Goal: Transaction & Acquisition: Obtain resource

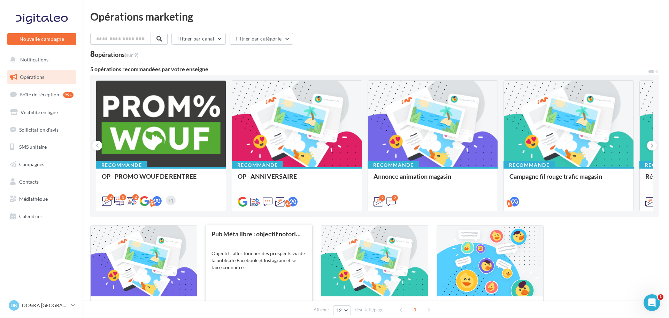
scroll to position [80, 0]
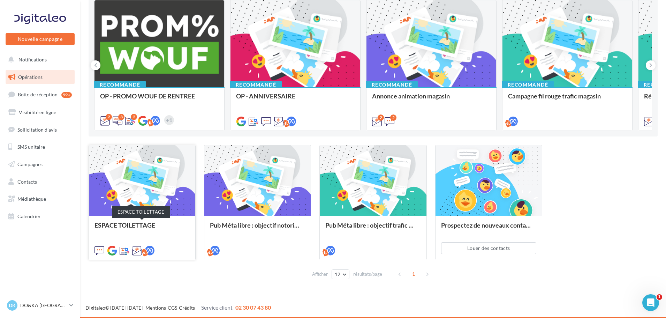
click at [140, 224] on div "ESPACE TOILETTAGE" at bounding box center [141, 228] width 95 height 14
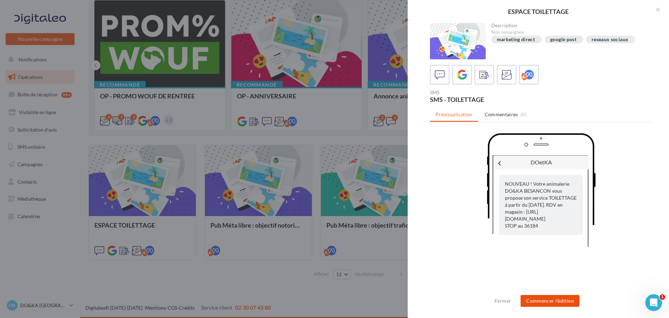
click at [542, 299] on button "Commencer l'édition" at bounding box center [550, 301] width 59 height 12
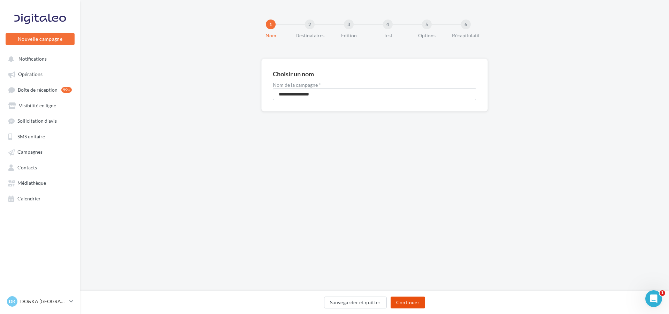
click at [411, 303] on button "Continuer" at bounding box center [408, 303] width 35 height 12
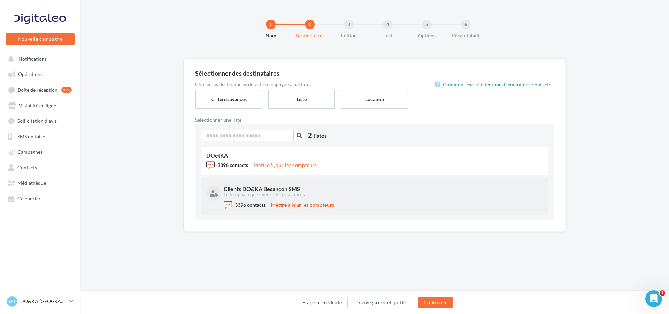
click at [287, 205] on button "Mettre à jour les compteurs" at bounding box center [302, 205] width 69 height 8
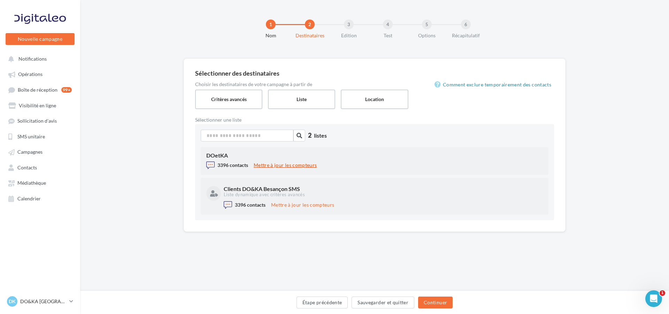
click at [279, 166] on button "Mettre à jour les compteurs" at bounding box center [285, 165] width 69 height 8
click at [232, 164] on span "3396 contacts" at bounding box center [233, 165] width 31 height 6
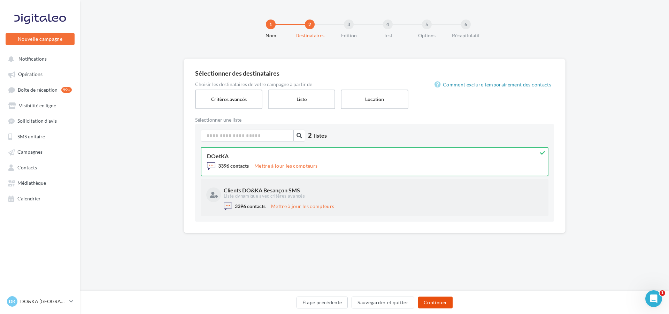
click at [436, 302] on button "Continuer" at bounding box center [435, 303] width 35 height 12
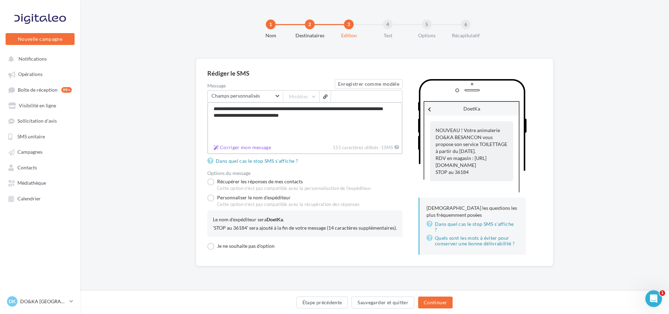
drag, startPoint x: 212, startPoint y: 106, endPoint x: 282, endPoint y: 116, distance: 70.4
click at [282, 116] on textarea "**********" at bounding box center [304, 122] width 195 height 40
click at [342, 109] on textarea "**********" at bounding box center [304, 122] width 195 height 40
click at [363, 107] on textarea "**********" at bounding box center [304, 122] width 195 height 40
click at [379, 109] on textarea "**********" at bounding box center [304, 122] width 195 height 40
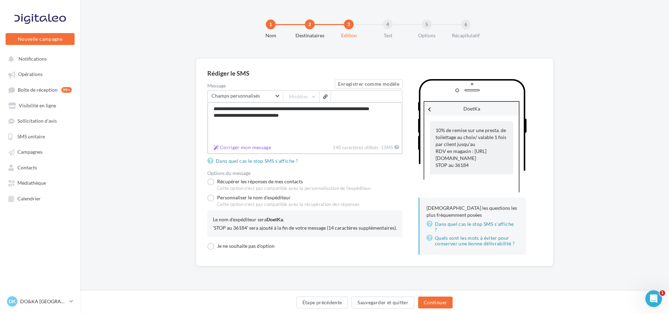
click at [394, 108] on textarea "**********" at bounding box center [304, 122] width 195 height 40
click at [277, 110] on textarea "**********" at bounding box center [304, 122] width 195 height 40
click at [218, 106] on textarea "**********" at bounding box center [304, 122] width 195 height 40
click at [214, 107] on textarea "**********" at bounding box center [304, 122] width 195 height 40
click at [332, 107] on textarea "**********" at bounding box center [304, 122] width 195 height 40
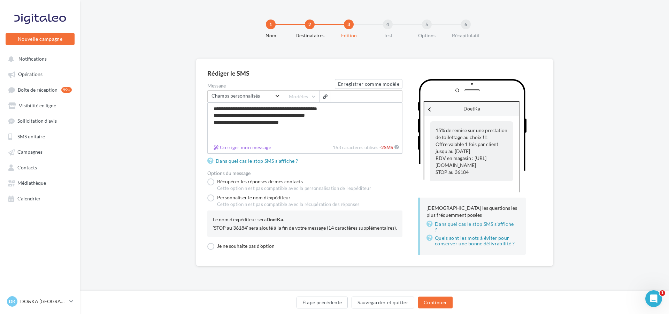
click at [263, 116] on textarea "**********" at bounding box center [304, 122] width 195 height 40
click at [308, 116] on textarea "**********" at bounding box center [304, 122] width 195 height 40
click at [311, 117] on textarea "**********" at bounding box center [304, 122] width 195 height 40
click at [214, 107] on textarea "**********" at bounding box center [304, 122] width 195 height 40
click at [247, 109] on textarea "**********" at bounding box center [304, 122] width 195 height 40
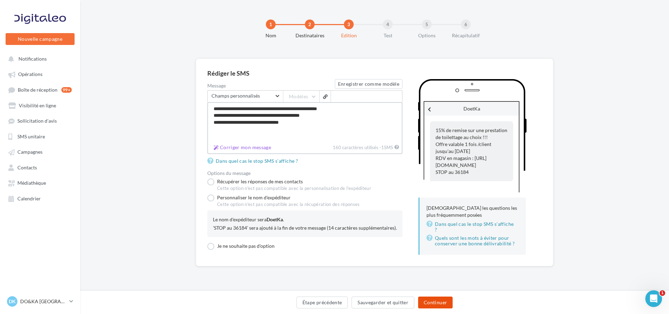
type textarea "**********"
click at [427, 302] on button "Continuer" at bounding box center [435, 303] width 35 height 12
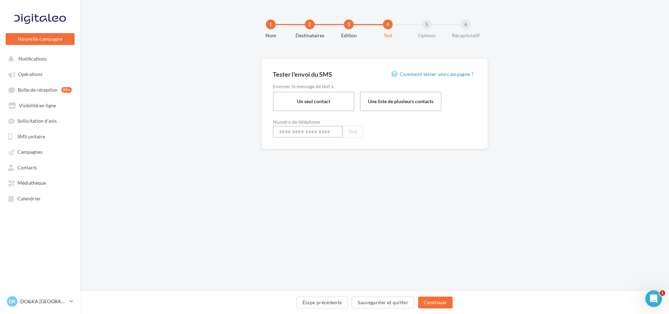
click at [307, 134] on input at bounding box center [308, 132] width 70 height 12
type input "**********"
click at [352, 131] on button "Test" at bounding box center [353, 132] width 21 height 12
click at [427, 301] on button "Continuer" at bounding box center [435, 303] width 35 height 12
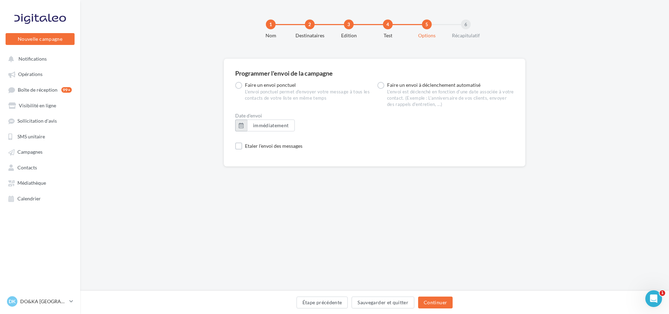
click at [240, 127] on button "button" at bounding box center [241, 126] width 12 height 12
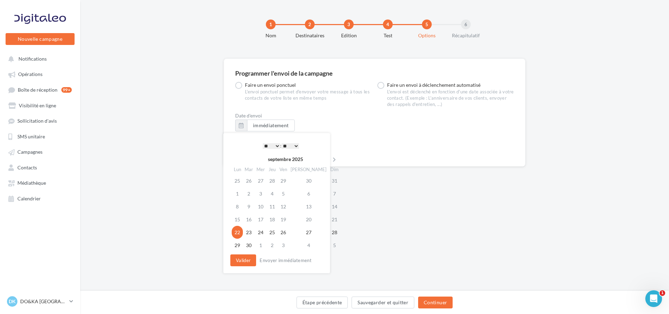
click at [277, 146] on select "* * * * * * * * * * ** ** ** ** ** ** ** ** ** ** ** ** ** **" at bounding box center [271, 146] width 17 height 6
click at [297, 144] on select "** ** ** ** ** **" at bounding box center [290, 146] width 17 height 6
click at [276, 146] on select "* * * * * * * * * * ** ** ** ** ** ** ** ** ** ** ** ** ** **" at bounding box center [271, 146] width 17 height 6
click at [241, 259] on button "Valider" at bounding box center [243, 261] width 26 height 12
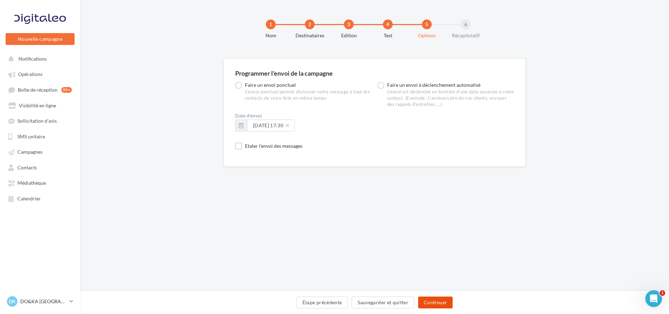
click at [427, 302] on button "Continuer" at bounding box center [435, 303] width 35 height 12
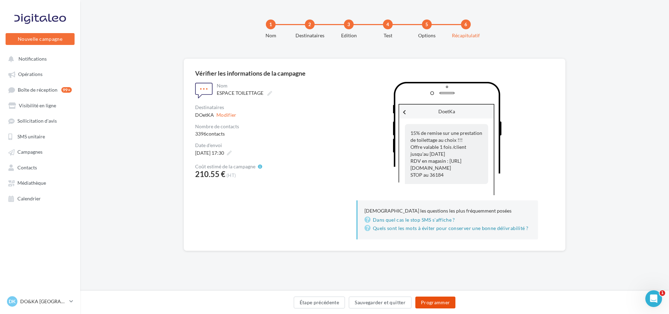
click at [429, 302] on button "Programmer" at bounding box center [436, 303] width 40 height 12
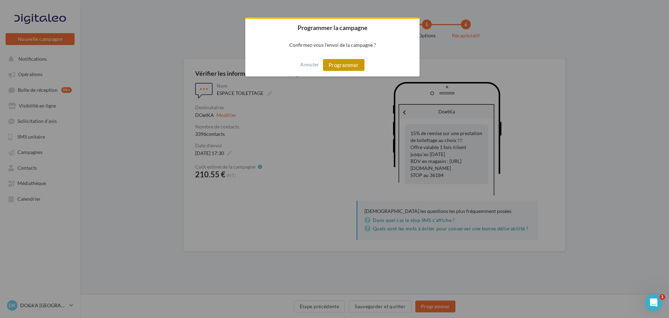
click at [340, 67] on button "Programmer" at bounding box center [343, 65] width 41 height 12
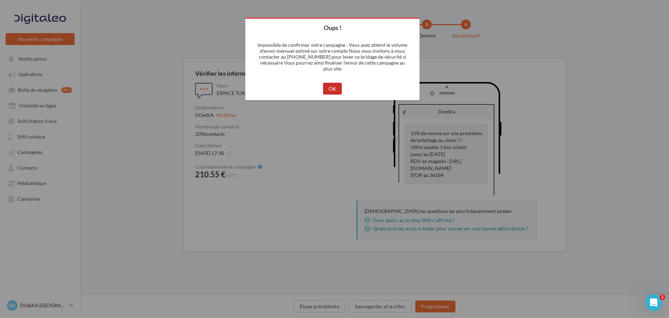
click at [328, 86] on button "OK" at bounding box center [332, 89] width 19 height 12
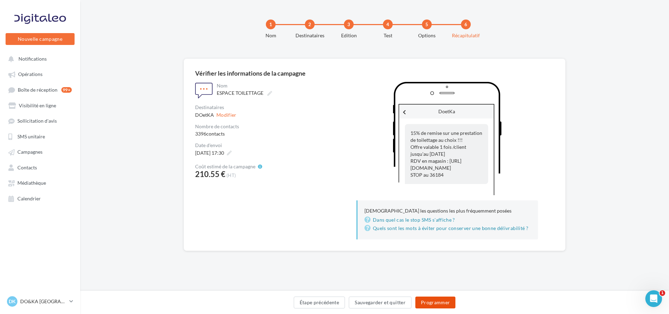
click at [427, 297] on button "Programmer" at bounding box center [436, 303] width 40 height 12
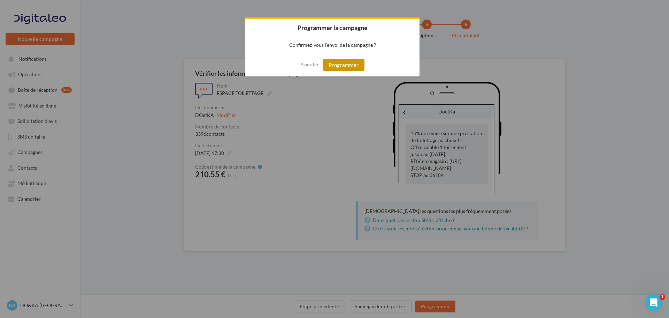
click at [340, 65] on button "Programmer" at bounding box center [343, 65] width 41 height 12
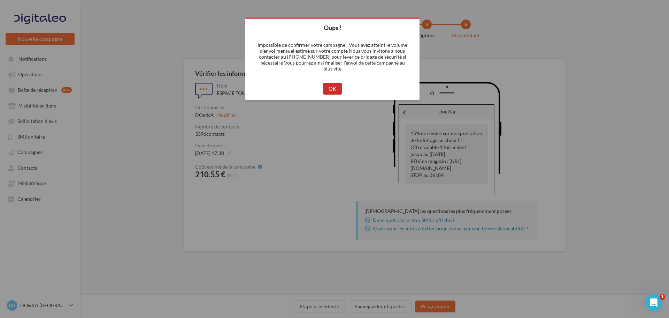
click at [330, 89] on button "OK" at bounding box center [332, 89] width 19 height 12
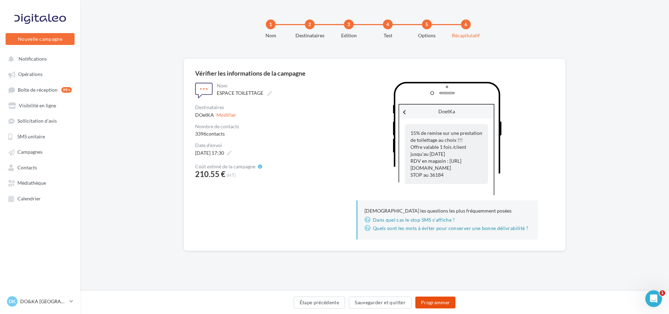
click at [441, 301] on button "Programmer" at bounding box center [436, 303] width 40 height 12
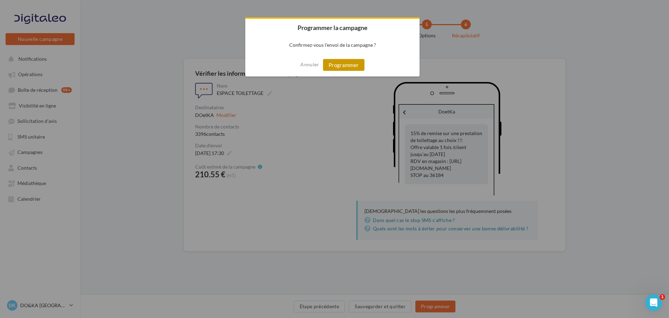
click at [339, 65] on button "Programmer" at bounding box center [343, 65] width 41 height 12
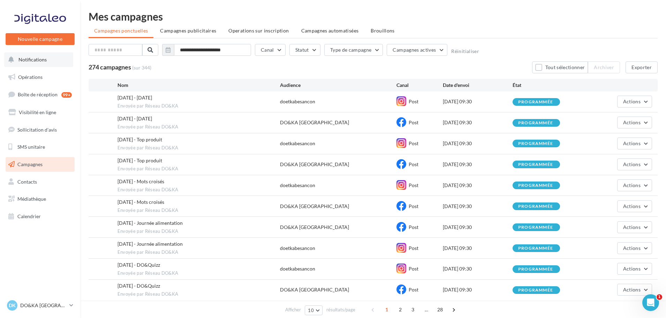
click at [41, 58] on span "Notifications" at bounding box center [32, 59] width 28 height 6
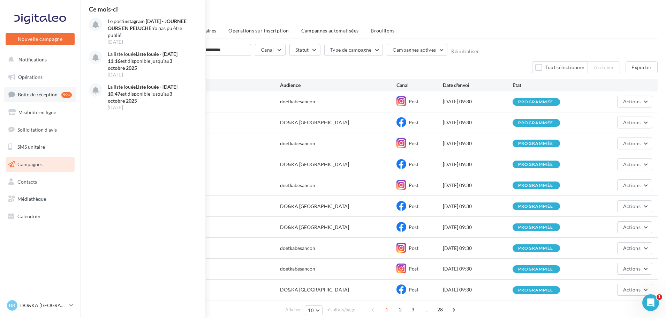
click at [43, 93] on span "Boîte de réception" at bounding box center [38, 94] width 40 height 6
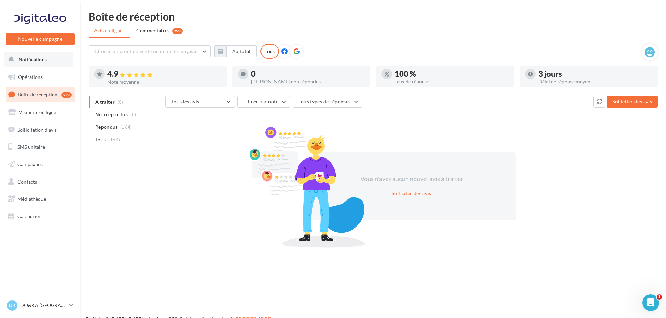
click at [43, 59] on span "Notifications" at bounding box center [32, 59] width 28 height 6
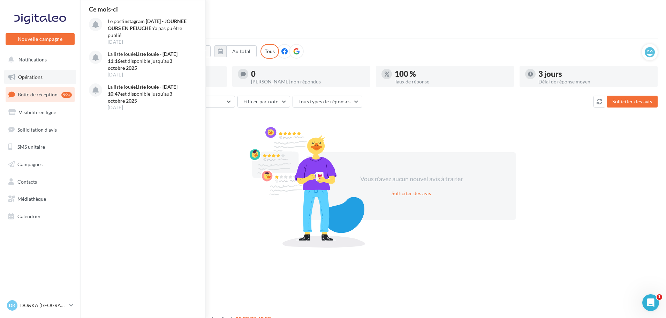
click at [32, 77] on span "Opérations" at bounding box center [30, 77] width 24 height 6
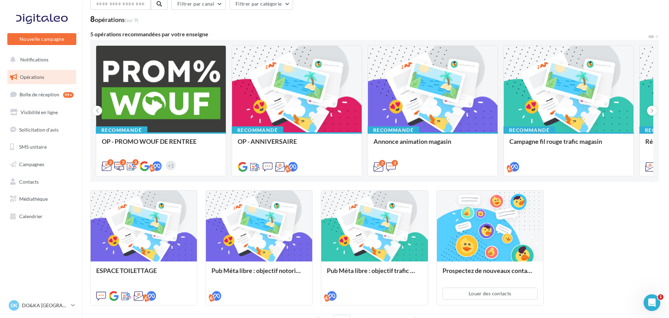
scroll to position [80, 0]
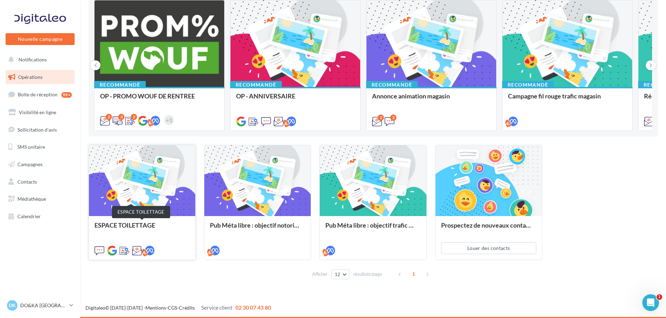
click at [139, 222] on div "ESPACE TOILETTAGE" at bounding box center [141, 228] width 95 height 14
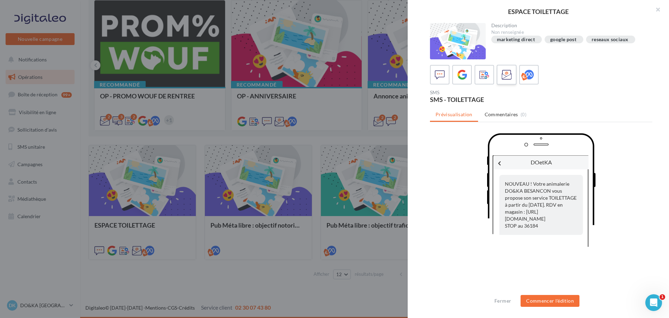
click at [503, 76] on icon at bounding box center [507, 75] width 10 height 10
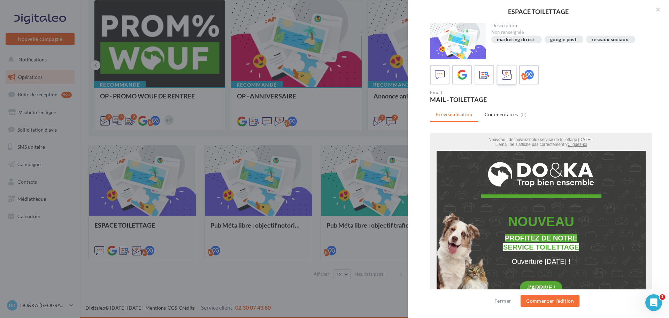
scroll to position [0, 0]
click at [544, 298] on button "Commencer l'édition" at bounding box center [550, 301] width 59 height 12
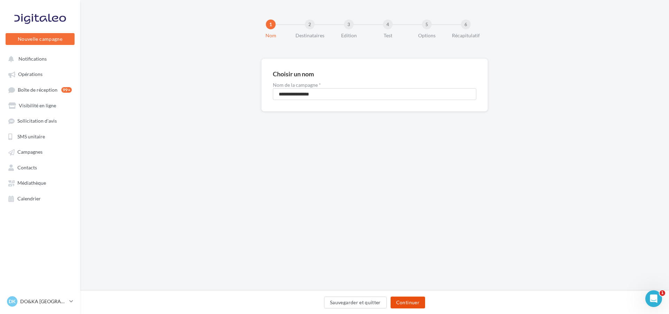
click at [403, 304] on button "Continuer" at bounding box center [408, 303] width 35 height 12
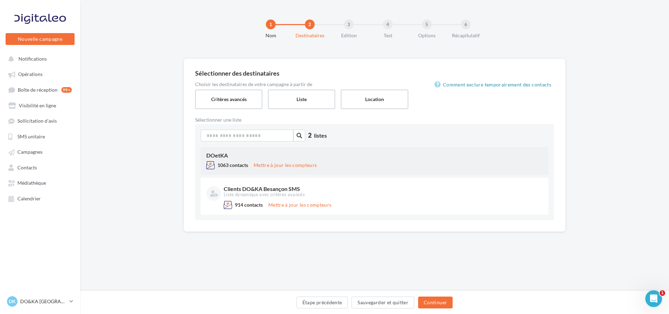
click at [228, 166] on span "1063 contacts" at bounding box center [233, 165] width 31 height 6
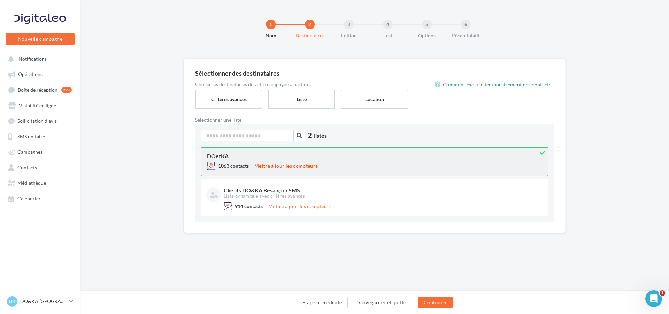
click at [268, 162] on button "Mettre à jour les compteurs" at bounding box center [286, 166] width 69 height 8
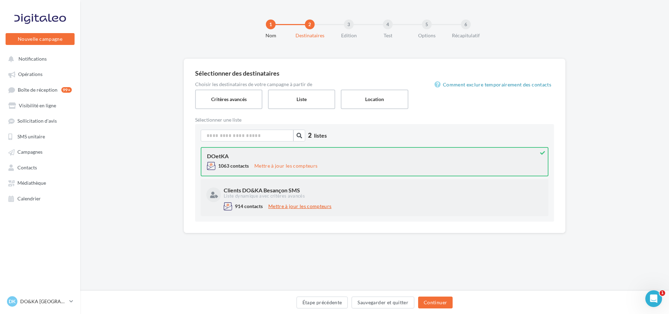
click at [298, 206] on button "Mettre à jour les compteurs" at bounding box center [300, 206] width 69 height 8
click at [286, 204] on button "Mettre à jour les compteurs" at bounding box center [300, 206] width 69 height 8
click at [433, 190] on div "Clients DO&KA Besançon SMS" at bounding box center [383, 191] width 318 height 6
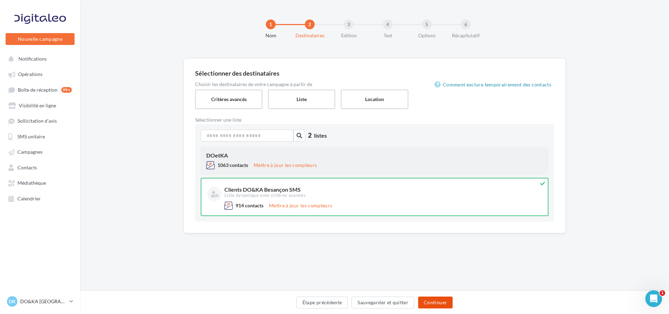
click at [441, 304] on button "Continuer" at bounding box center [435, 303] width 35 height 12
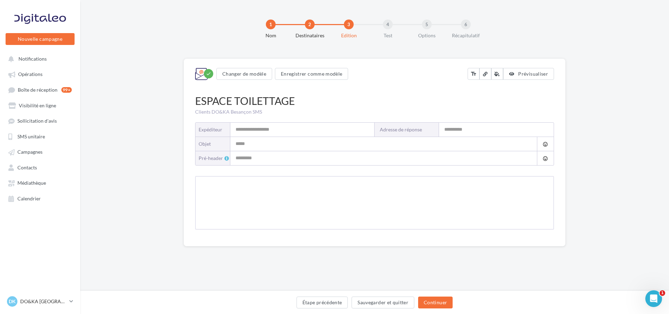
type input "**********"
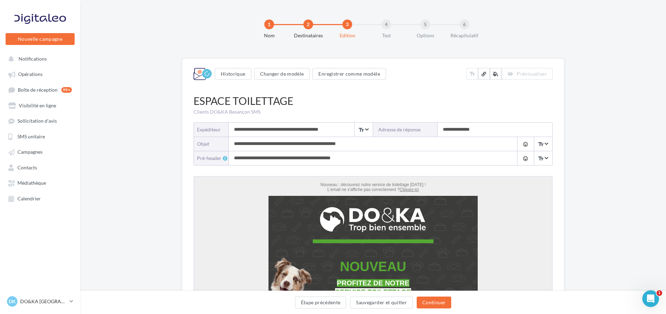
click at [451, 130] on input "**********" at bounding box center [495, 130] width 115 height 14
drag, startPoint x: 451, startPoint y: 130, endPoint x: 422, endPoint y: 129, distance: 28.6
click at [422, 129] on div "**********" at bounding box center [462, 130] width 179 height 14
type input "**********"
drag, startPoint x: 351, startPoint y: 143, endPoint x: 191, endPoint y: 147, distance: 160.1
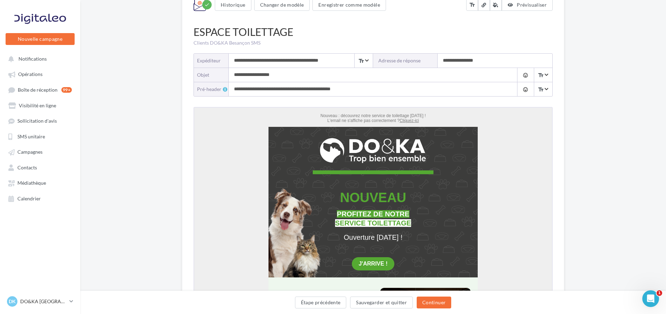
scroll to position [70, 0]
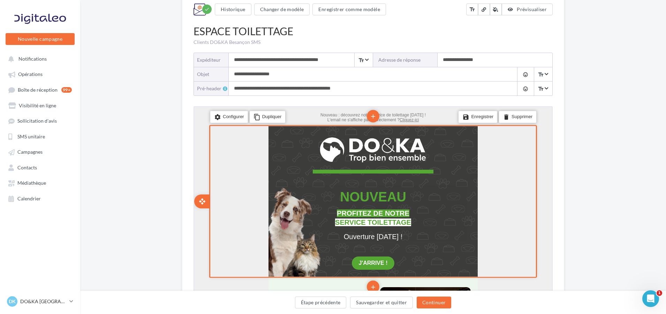
type input "**********"
click at [425, 204] on p "NOUVEAU" at bounding box center [373, 196] width 188 height 24
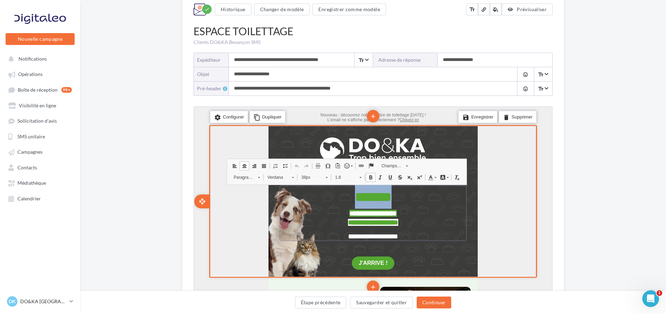
drag, startPoint x: 411, startPoint y: 192, endPoint x: 339, endPoint y: 192, distance: 72.5
click at [339, 192] on p "*******" at bounding box center [373, 196] width 188 height 24
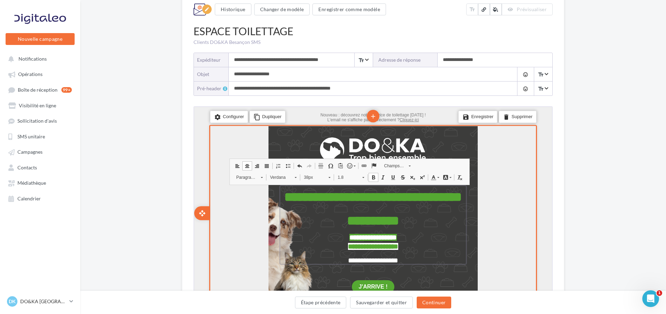
click at [366, 261] on span "**********" at bounding box center [372, 259] width 50 height 7
click at [351, 261] on span "**********" at bounding box center [372, 259] width 50 height 7
drag, startPoint x: 398, startPoint y: 260, endPoint x: 336, endPoint y: 260, distance: 61.7
click at [347, 260] on span "**********" at bounding box center [372, 259] width 50 height 7
click at [324, 259] on span "**********" at bounding box center [373, 259] width 98 height 7
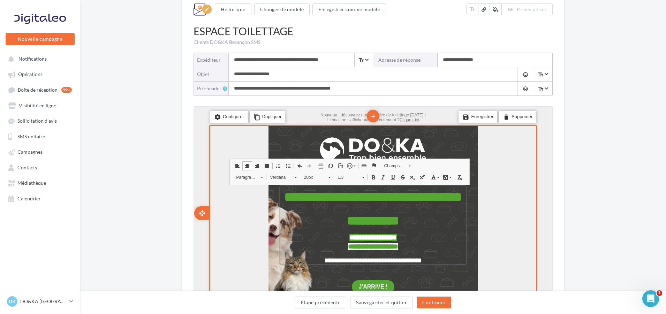
click at [372, 199] on span "**********" at bounding box center [372, 207] width 178 height 37
click at [290, 196] on span "**********" at bounding box center [372, 207] width 178 height 37
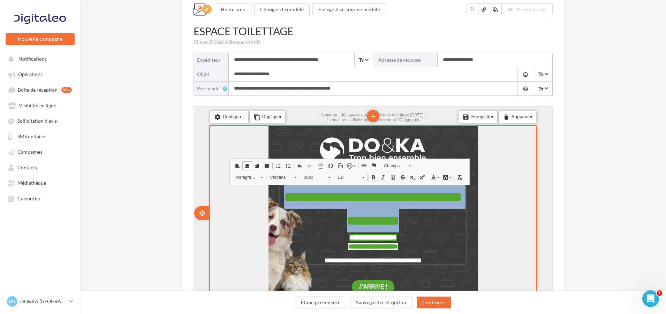
drag, startPoint x: 290, startPoint y: 196, endPoint x: 455, endPoint y: 216, distance: 165.5
click at [455, 216] on span "**********" at bounding box center [372, 207] width 178 height 37
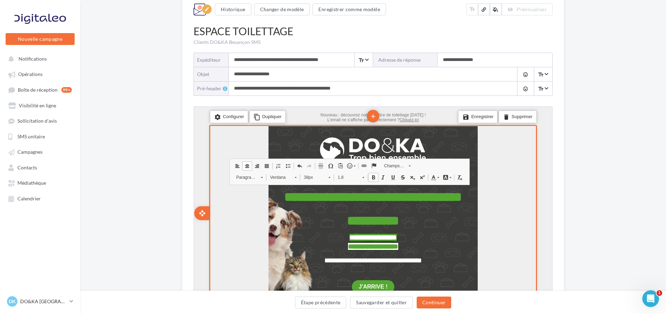
drag, startPoint x: 490, startPoint y: 229, endPoint x: 485, endPoint y: 229, distance: 4.2
click at [490, 229] on div "settings Configurer content_copy Dupliquer add add save Enregistrer delete Supp…" at bounding box center [373, 212] width 328 height 177
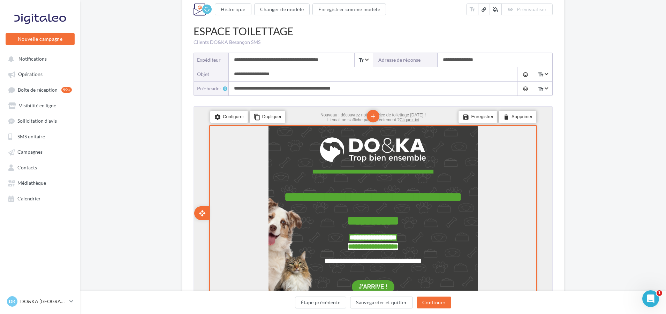
click at [379, 211] on span "**********" at bounding box center [372, 207] width 178 height 37
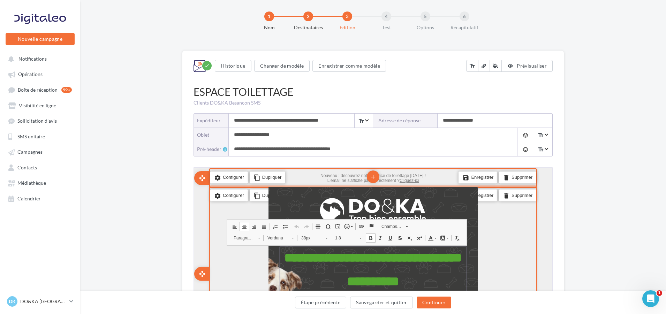
scroll to position [0, 0]
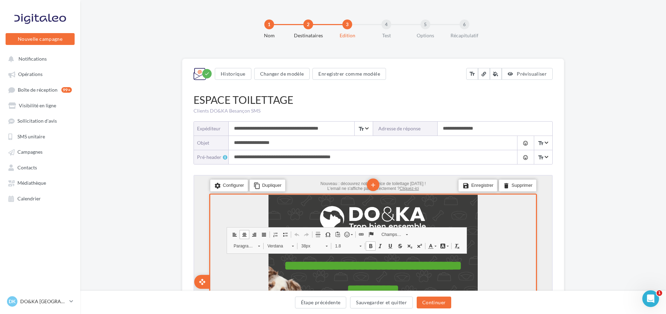
click at [495, 245] on div "settings Configurer content_copy Dupliquer add add save Enregistrer delete Supp…" at bounding box center [373, 280] width 328 height 177
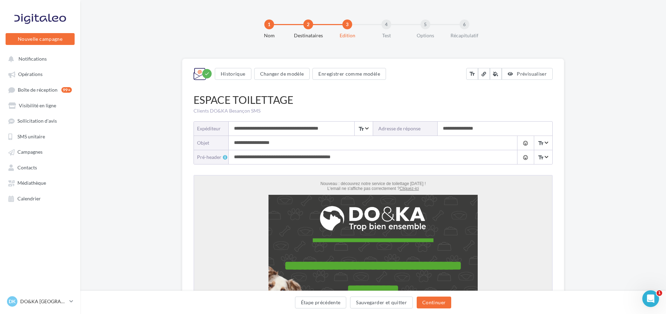
click at [284, 145] on input "**********" at bounding box center [366, 143] width 275 height 14
click at [269, 143] on input "**********" at bounding box center [366, 143] width 275 height 14
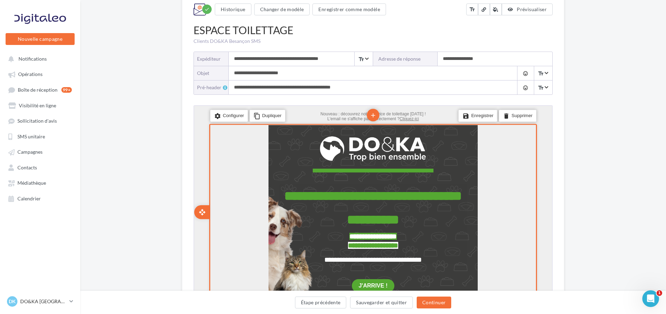
type input "**********"
click at [295, 194] on span "**********" at bounding box center [372, 206] width 178 height 37
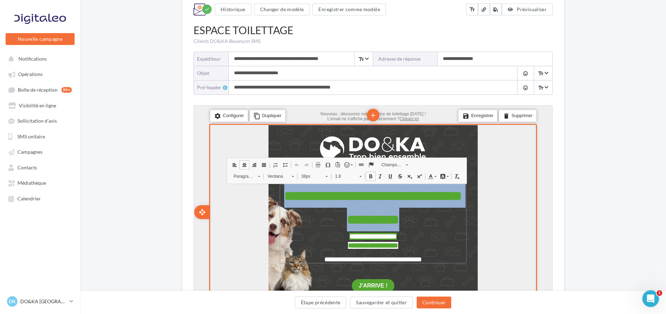
drag, startPoint x: 295, startPoint y: 194, endPoint x: 468, endPoint y: 222, distance: 175.9
click at [468, 222] on td "**********" at bounding box center [372, 228] width 195 height 99
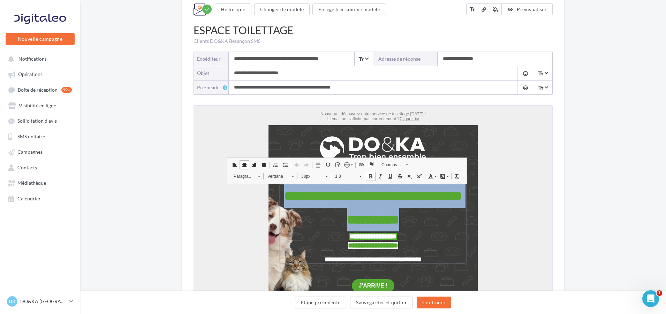
click at [359, 176] on span at bounding box center [360, 174] width 2 height 7
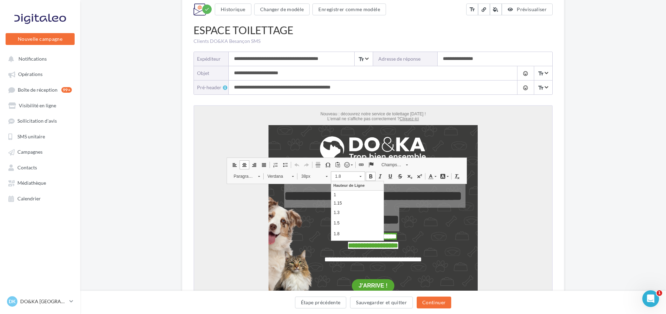
scroll to position [8, 0]
click at [340, 214] on p "1.5" at bounding box center [357, 214] width 47 height 6
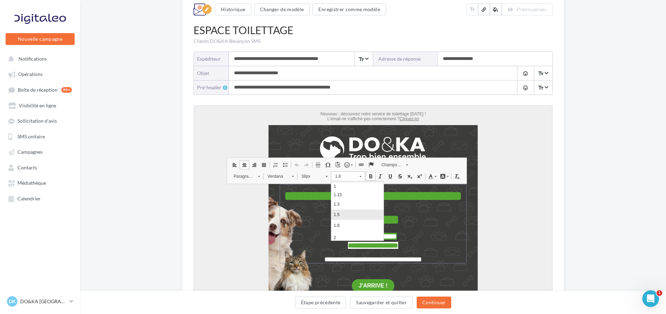
scroll to position [0, 0]
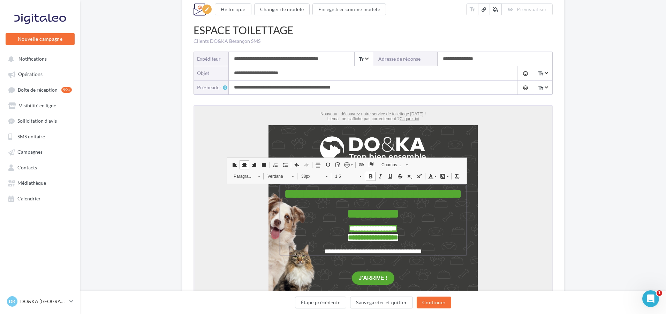
click at [361, 175] on span at bounding box center [360, 175] width 2 height 1
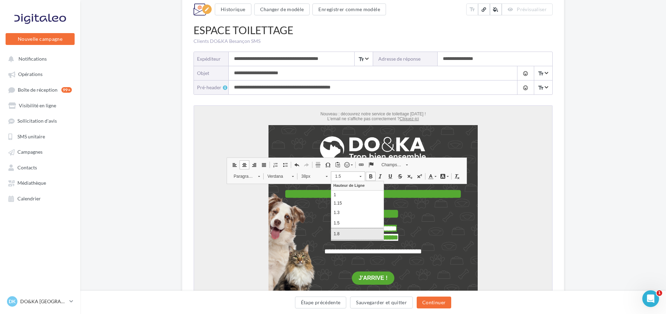
click at [345, 234] on p "1.8" at bounding box center [357, 234] width 47 height 8
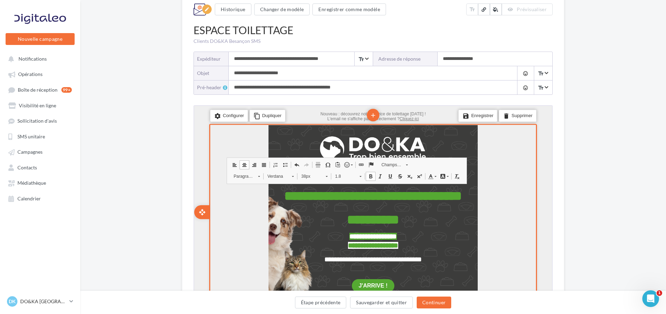
click at [517, 198] on div "settings Configurer content_copy Dupliquer add add save Enregistrer delete Supp…" at bounding box center [373, 211] width 328 height 177
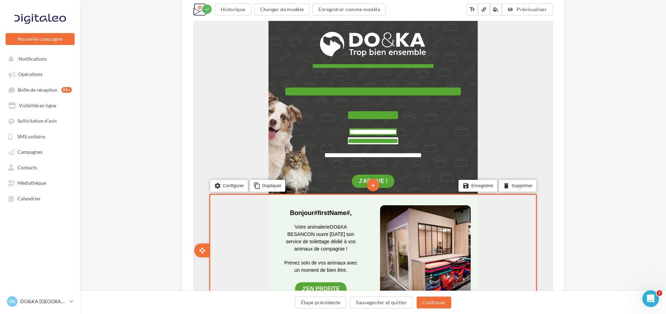
scroll to position [314, 0]
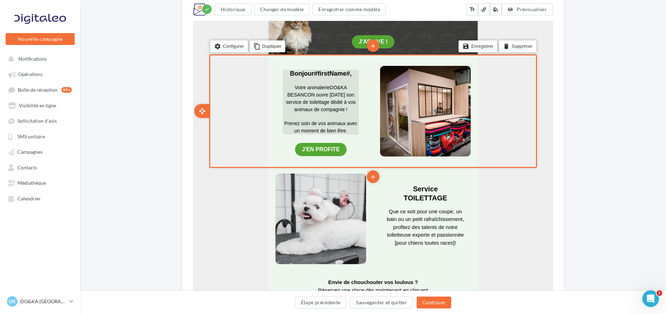
click at [312, 105] on span "DO&KA BESANCON ouvre [DATE] son service de toilettage dédié à vos animaux de co…" at bounding box center [320, 98] width 70 height 28
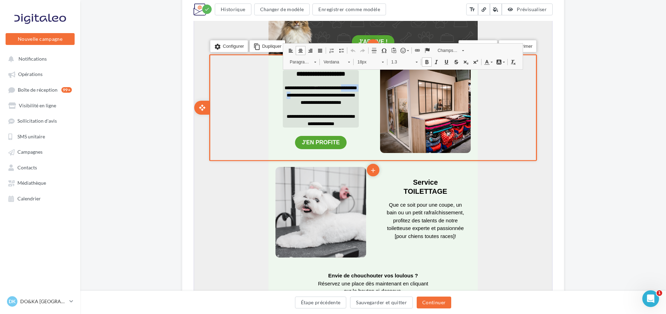
drag, startPoint x: 313, startPoint y: 101, endPoint x: 346, endPoint y: 103, distance: 32.5
click at [346, 103] on span "**********" at bounding box center [321, 95] width 71 height 20
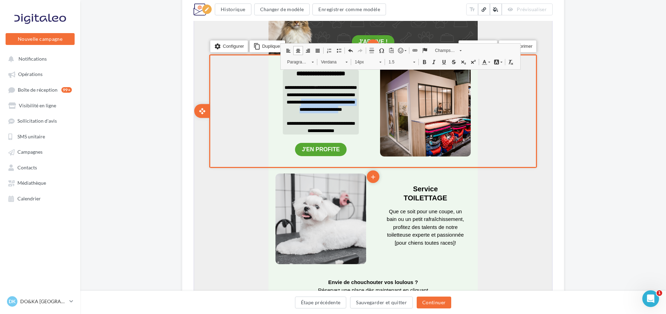
drag, startPoint x: 306, startPoint y: 117, endPoint x: 330, endPoint y: 134, distance: 29.0
click at [330, 111] on span "**********" at bounding box center [321, 97] width 71 height 27
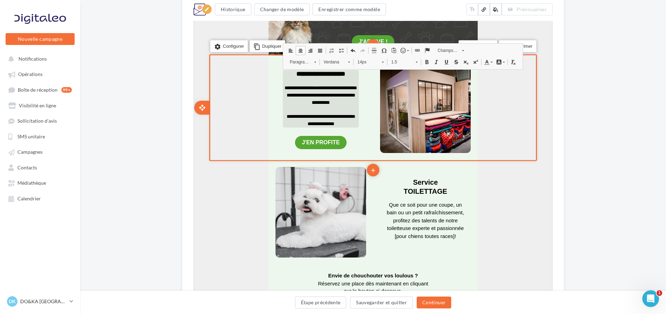
click at [304, 104] on span "**********" at bounding box center [321, 95] width 71 height 20
click at [349, 104] on span "**********" at bounding box center [321, 95] width 71 height 20
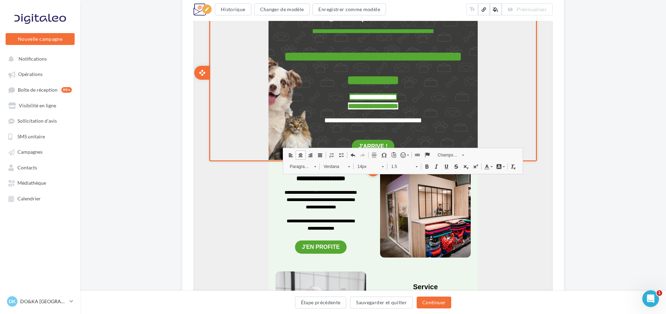
scroll to position [174, 0]
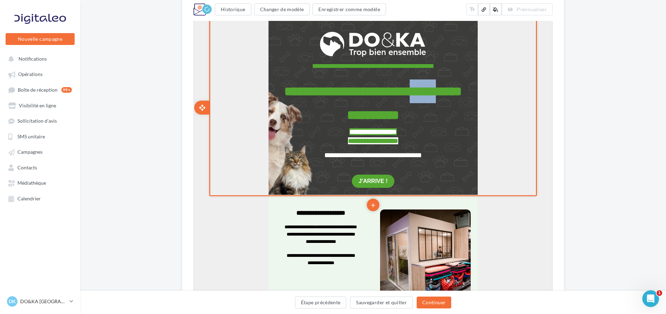
drag, startPoint x: 308, startPoint y: 112, endPoint x: 341, endPoint y: 112, distance: 32.4
click at [341, 112] on span "**********" at bounding box center [372, 102] width 178 height 37
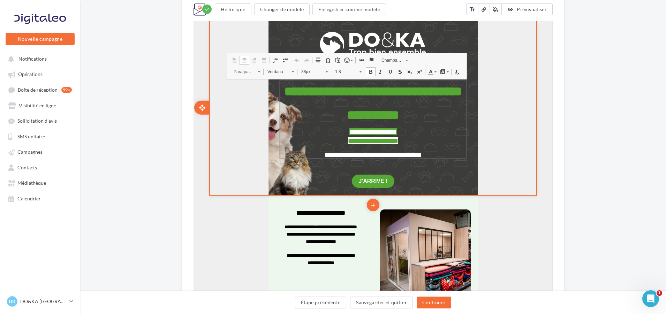
click at [303, 124] on p "**********" at bounding box center [373, 102] width 188 height 48
click at [325, 109] on span "**********" at bounding box center [372, 102] width 178 height 37
click at [273, 142] on td "**********" at bounding box center [372, 107] width 209 height 174
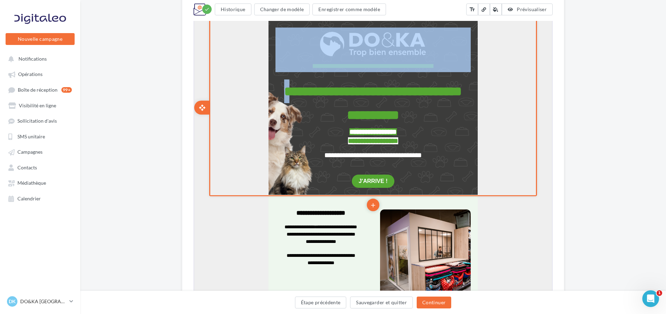
drag, startPoint x: 273, startPoint y: 142, endPoint x: 278, endPoint y: 159, distance: 17.1
click at [278, 159] on td "**********" at bounding box center [372, 107] width 209 height 174
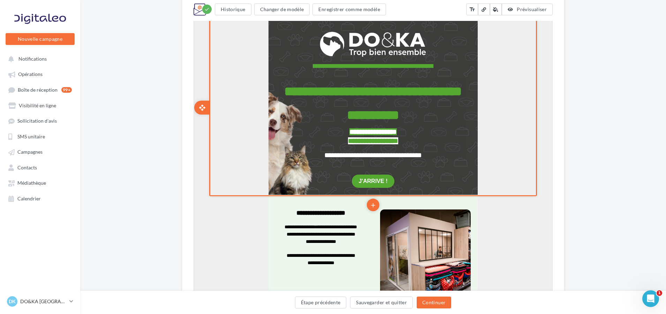
click at [358, 84] on span "**********" at bounding box center [372, 102] width 178 height 37
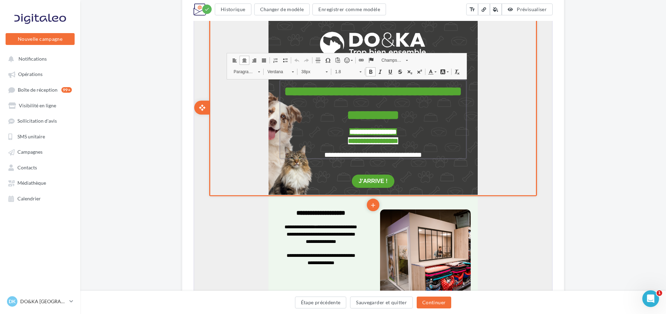
click at [263, 59] on span at bounding box center [263, 59] width 6 height 6
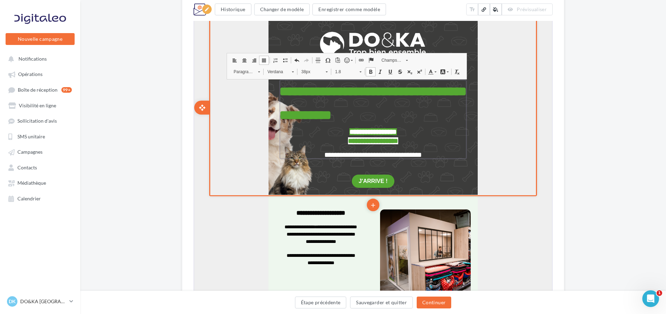
click at [252, 60] on span at bounding box center [254, 59] width 6 height 6
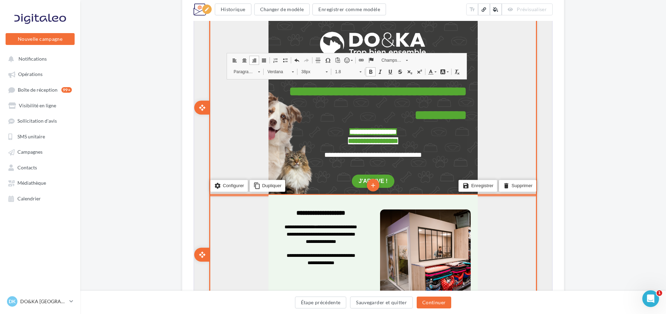
click at [492, 225] on div "settings Configurer content_copy Dupliquer add add save Enregistrer delete Supp…" at bounding box center [373, 254] width 328 height 122
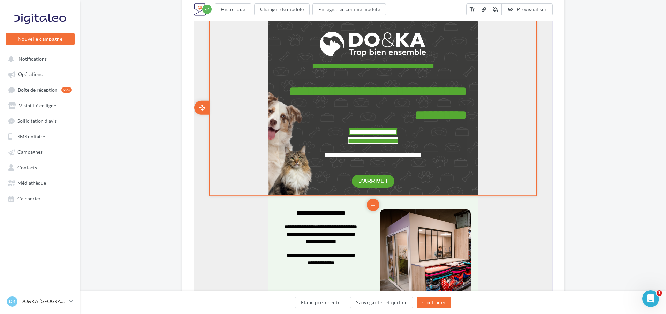
click at [361, 94] on span "**********" at bounding box center [377, 102] width 178 height 37
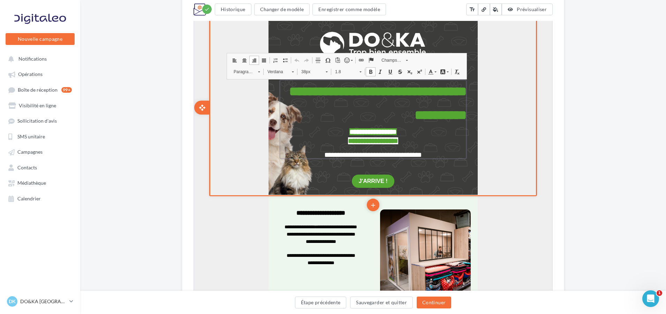
click at [327, 71] on span at bounding box center [326, 70] width 2 height 1
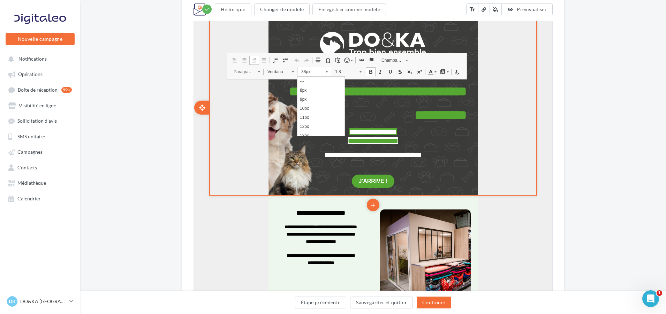
scroll to position [211, 0]
click at [308, 87] on link "34px" at bounding box center [320, 87] width 47 height 9
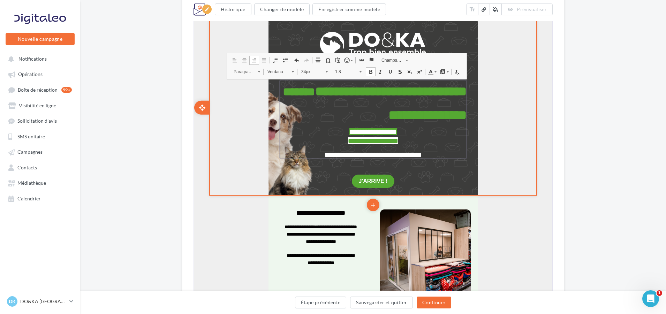
click at [355, 105] on p "**********" at bounding box center [373, 102] width 188 height 48
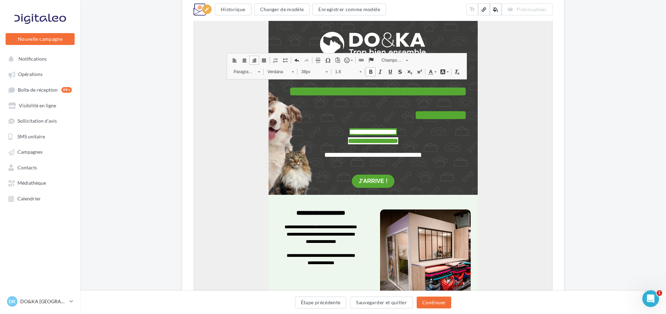
click at [567, 132] on div "**********" at bounding box center [373, 259] width 586 height 750
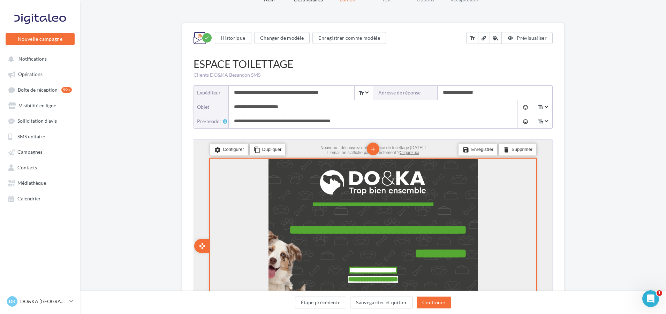
scroll to position [70, 0]
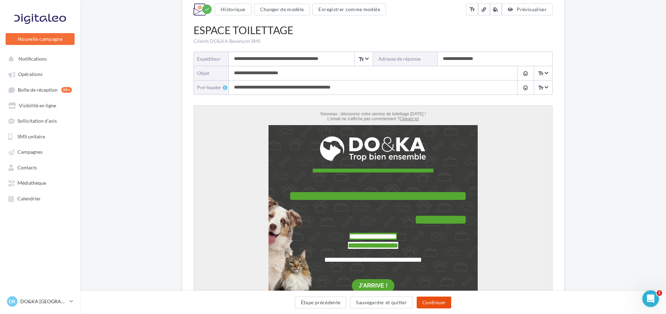
click at [437, 307] on button "Continuer" at bounding box center [434, 303] width 35 height 12
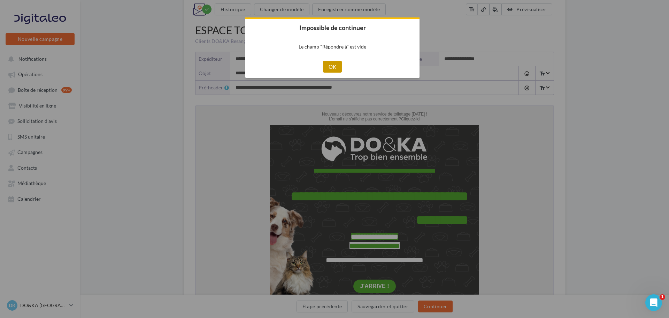
click at [334, 63] on button "OK" at bounding box center [332, 67] width 19 height 12
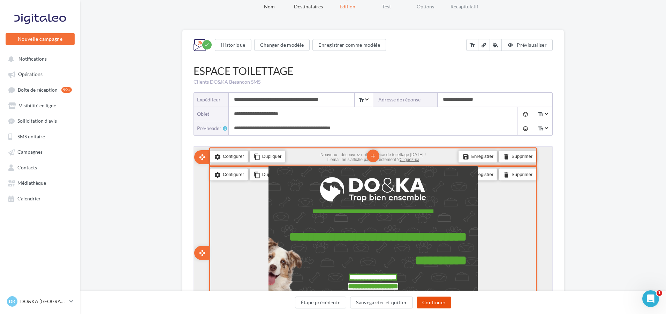
scroll to position [25, 0]
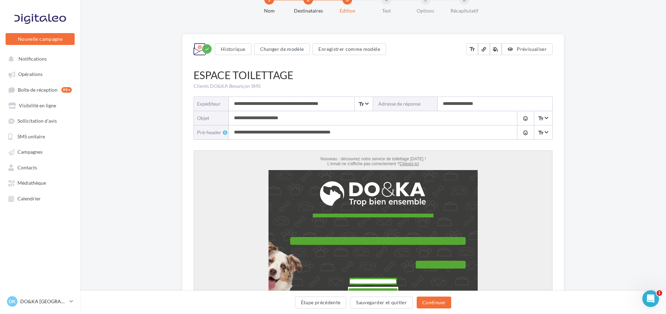
click at [298, 119] on input "**********" at bounding box center [366, 118] width 275 height 14
click at [415, 106] on label "Adresse de réponse" at bounding box center [405, 104] width 65 height 14
click at [483, 105] on input "**********" at bounding box center [495, 104] width 115 height 14
click at [487, 109] on input "**********" at bounding box center [495, 104] width 115 height 14
click at [442, 305] on button "Continuer" at bounding box center [434, 303] width 35 height 12
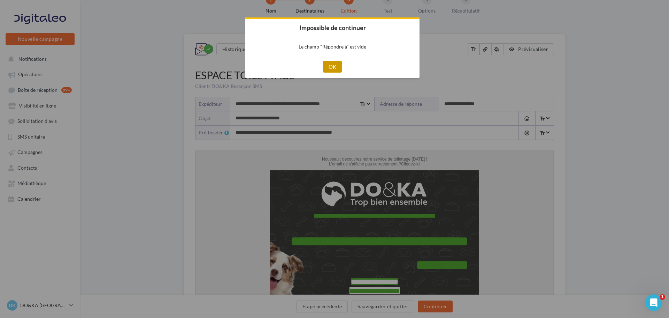
click at [328, 63] on button "OK" at bounding box center [332, 67] width 19 height 12
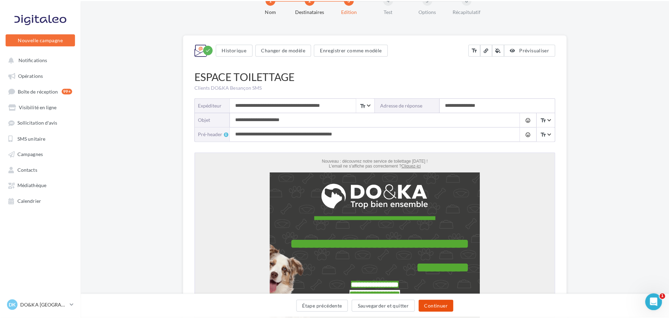
scroll to position [0, 0]
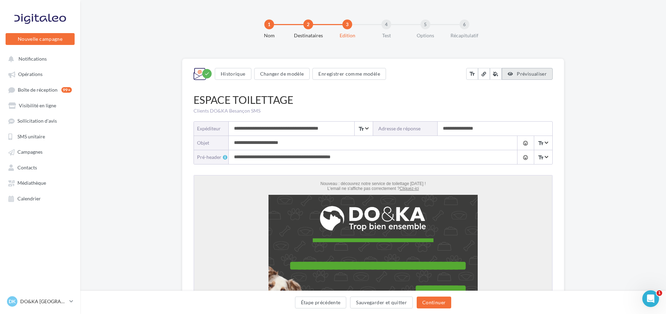
click at [525, 75] on span "Prévisualiser" at bounding box center [532, 74] width 30 height 6
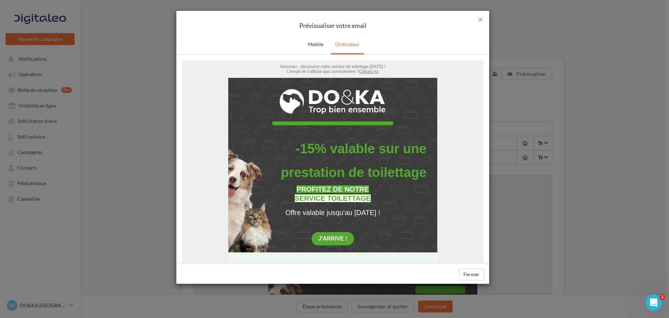
click at [480, 21] on span "close" at bounding box center [480, 19] width 7 height 7
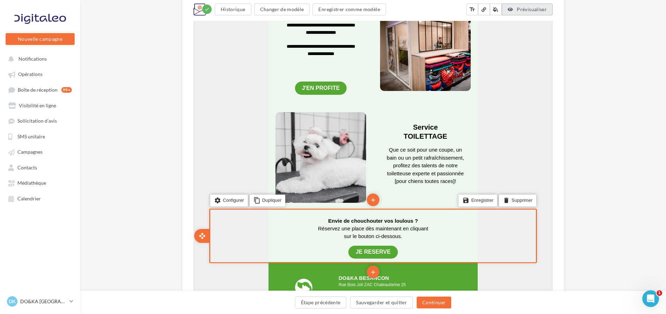
scroll to position [488, 0]
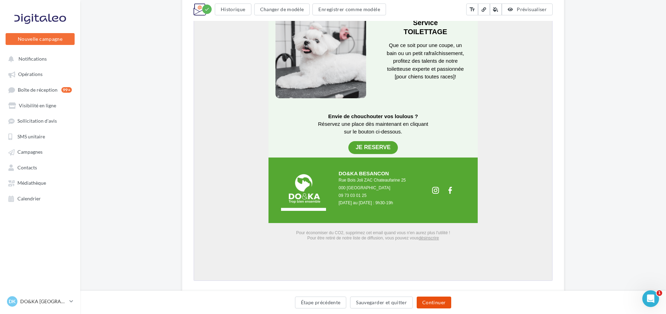
click at [432, 302] on button "Continuer" at bounding box center [434, 303] width 35 height 12
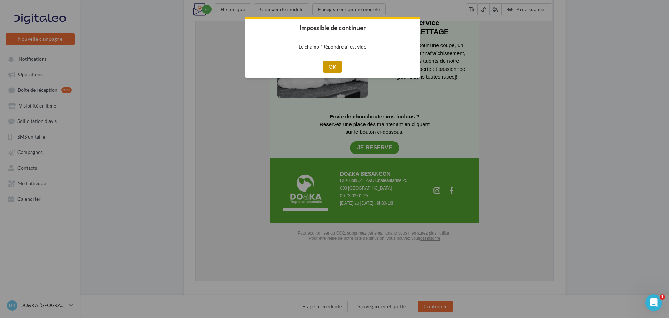
click at [334, 64] on button "OK" at bounding box center [332, 67] width 19 height 12
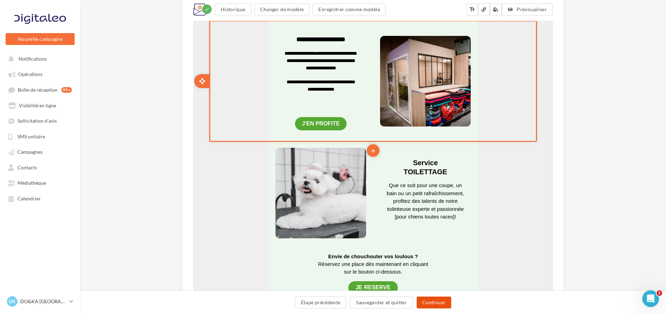
scroll to position [349, 0]
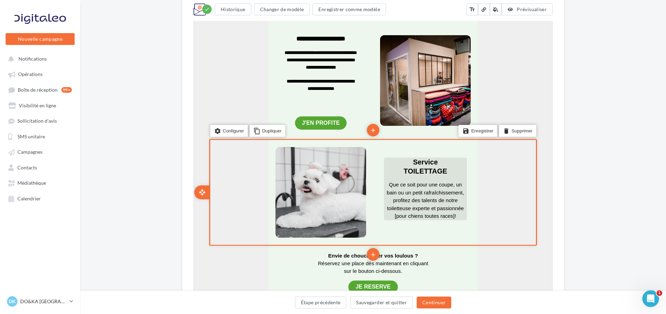
click at [455, 212] on span "Que ce soit pour une coupe, un bain ou un petit rafraîchissement, profitez des …" at bounding box center [424, 199] width 77 height 37
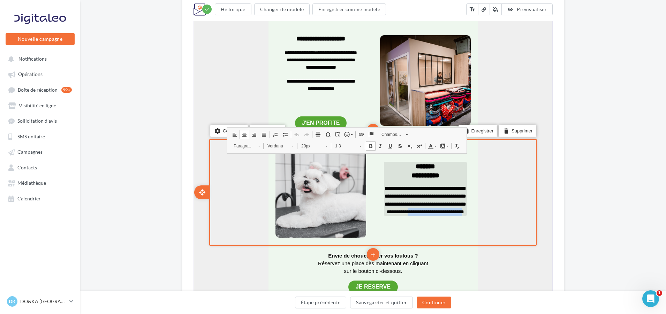
drag, startPoint x: 448, startPoint y: 211, endPoint x: 450, endPoint y: 221, distance: 10.2
click at [450, 214] on span "**********" at bounding box center [425, 199] width 82 height 29
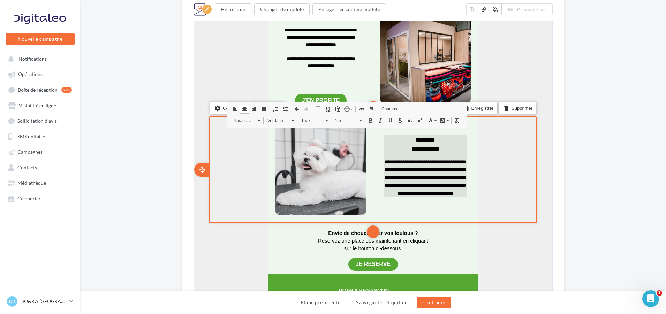
scroll to position [384, 0]
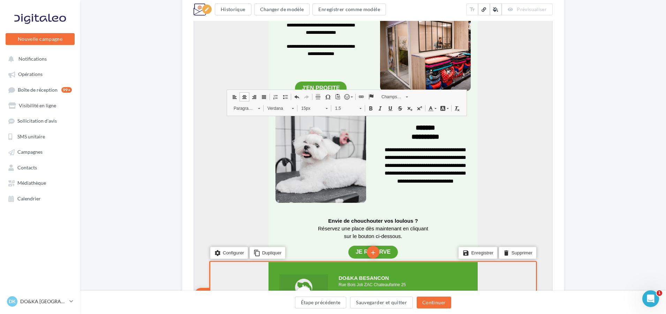
click at [299, 278] on div "edit photo_library rounded_corner crop link style" at bounding box center [303, 294] width 49 height 41
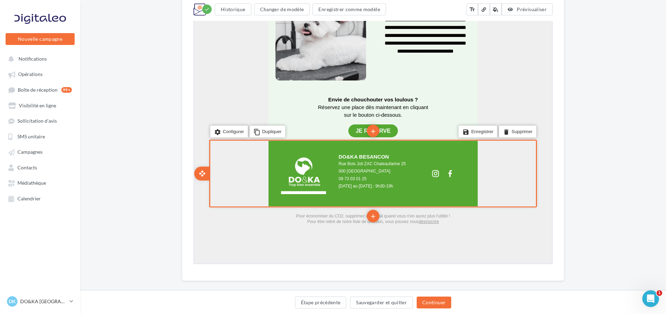
scroll to position [515, 0]
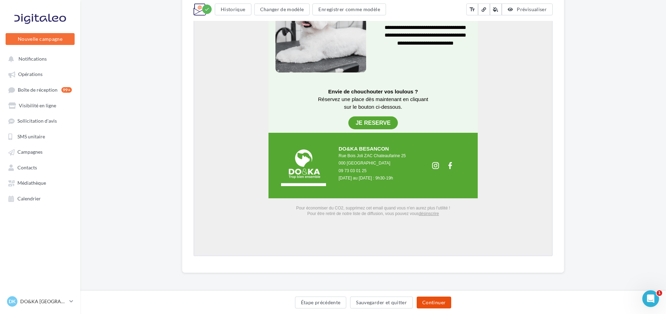
click at [430, 300] on button "Continuer" at bounding box center [434, 303] width 35 height 12
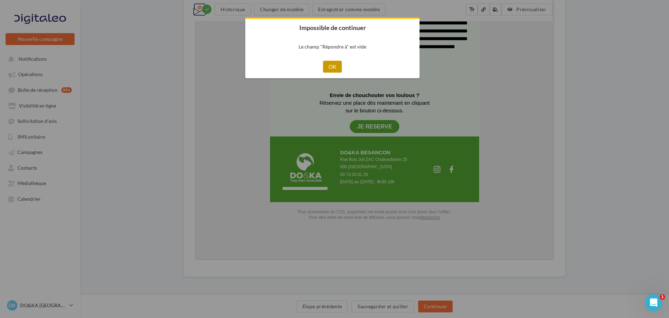
click at [334, 65] on button "OK" at bounding box center [332, 67] width 19 height 12
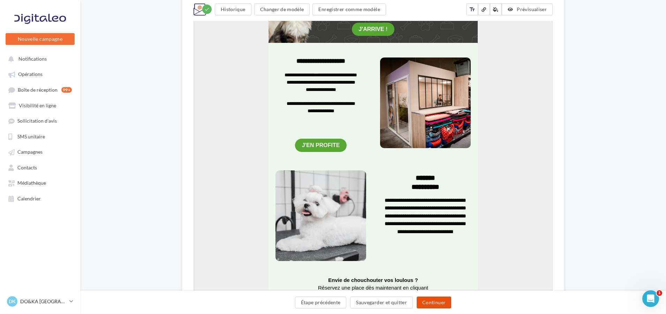
scroll to position [163, 0]
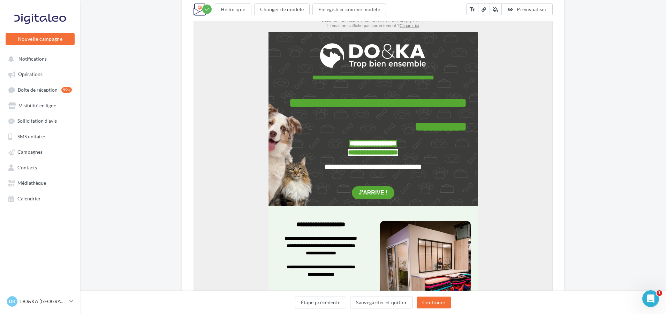
click at [203, 10] on div "check" at bounding box center [206, 9] width 9 height 9
click at [205, 10] on icon "check" at bounding box center [206, 9] width 5 height 5
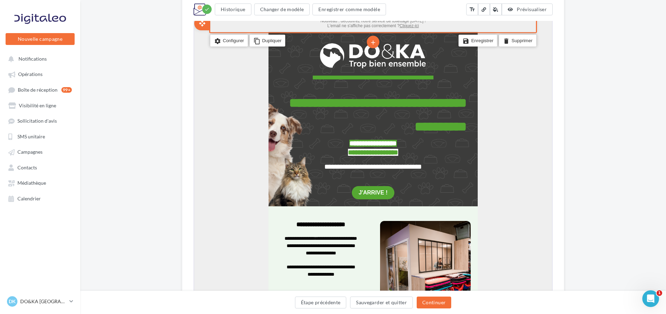
scroll to position [0, 0]
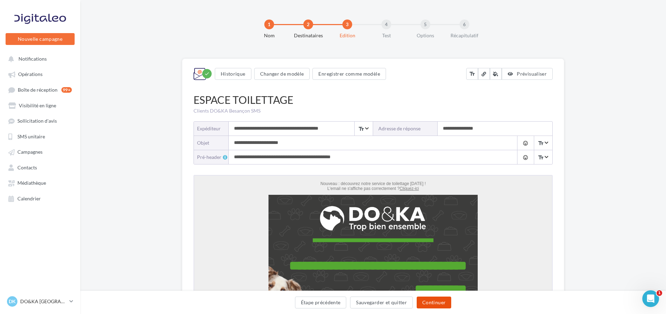
click at [421, 303] on button "Continuer" at bounding box center [434, 303] width 35 height 12
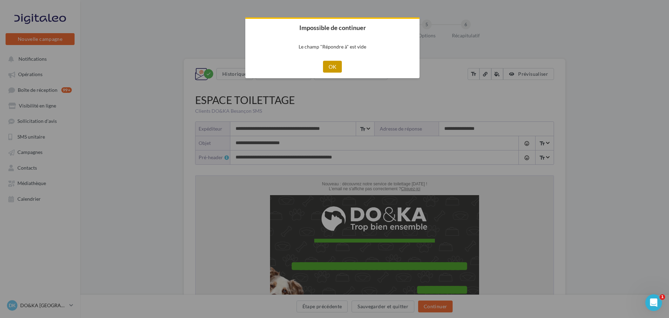
click at [330, 62] on button "OK" at bounding box center [332, 67] width 19 height 12
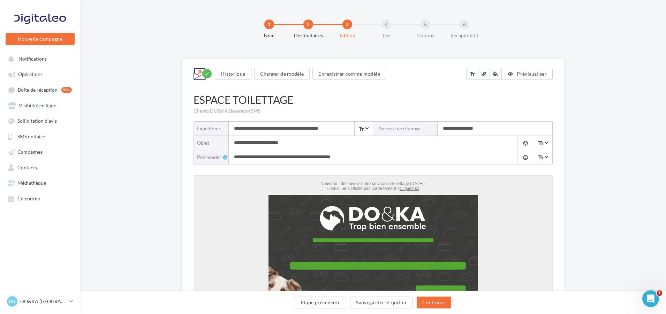
click at [408, 129] on label "Adresse de réponse" at bounding box center [405, 129] width 65 height 14
click at [368, 128] on span "Rechercher text_fields" at bounding box center [363, 129] width 18 height 14
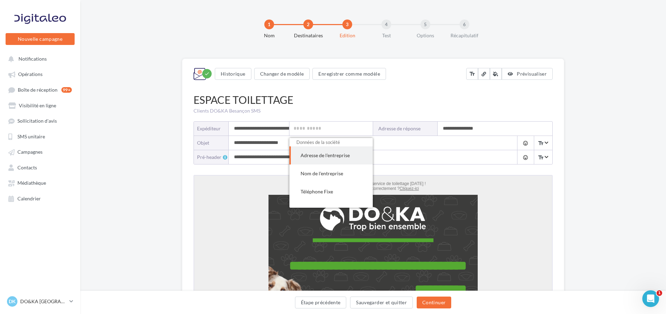
click at [447, 146] on input "**********" at bounding box center [366, 143] width 275 height 14
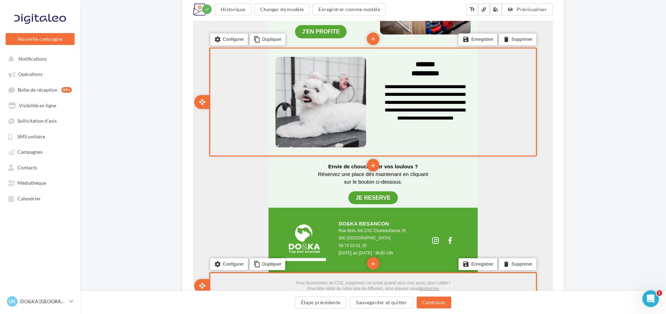
scroll to position [453, 0]
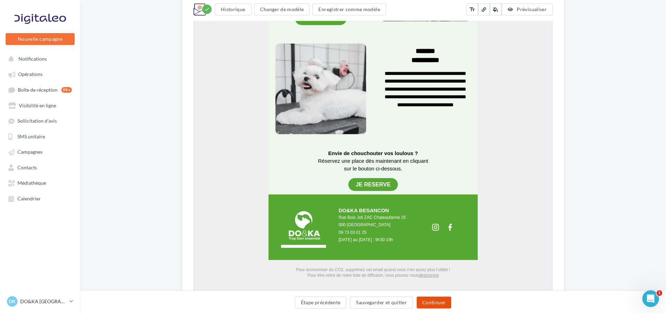
click at [433, 305] on button "Continuer" at bounding box center [434, 303] width 35 height 12
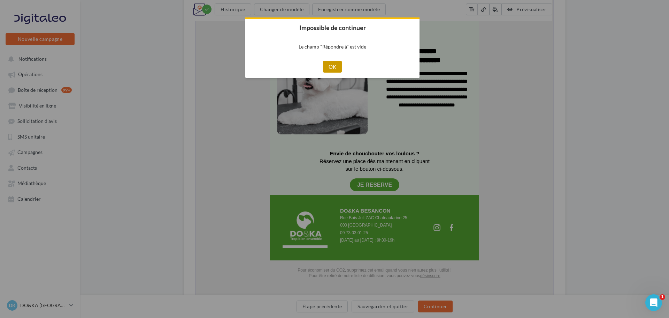
click at [335, 67] on button "OK" at bounding box center [332, 67] width 19 height 12
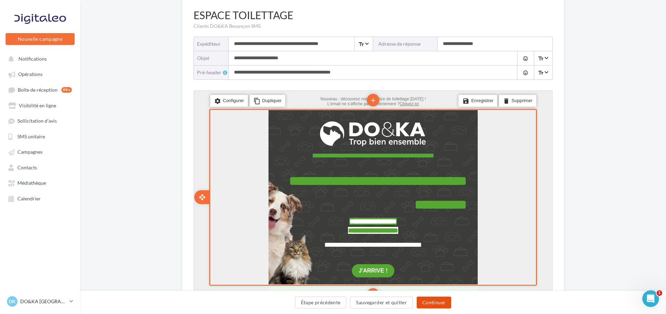
scroll to position [0, 0]
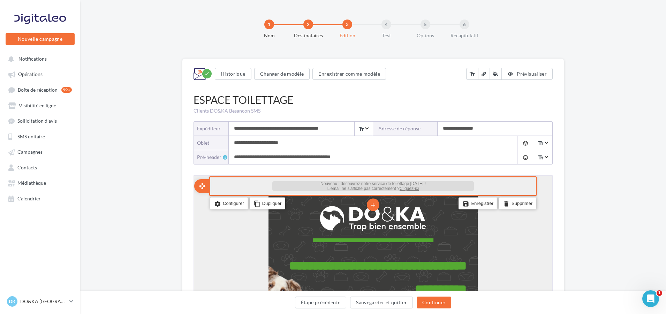
click at [410, 183] on span "Nouveau : découvrez notre service de toilettage [DATE] !" at bounding box center [372, 182] width 105 height 5
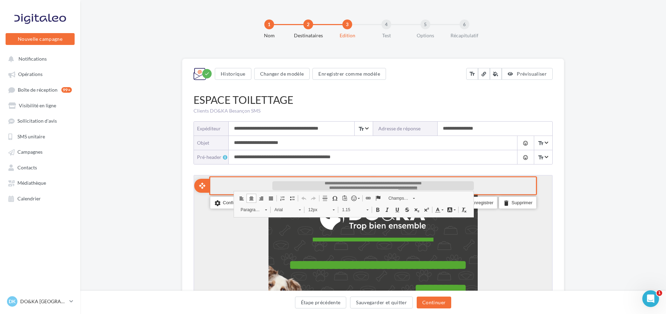
click at [416, 182] on span "**********" at bounding box center [372, 182] width 97 height 4
drag, startPoint x: 423, startPoint y: 182, endPoint x: 410, endPoint y: 182, distance: 12.9
click at [410, 182] on span "**********" at bounding box center [372, 182] width 97 height 4
click at [419, 182] on span "**********" at bounding box center [372, 182] width 97 height 4
drag, startPoint x: 423, startPoint y: 181, endPoint x: 305, endPoint y: 183, distance: 118.6
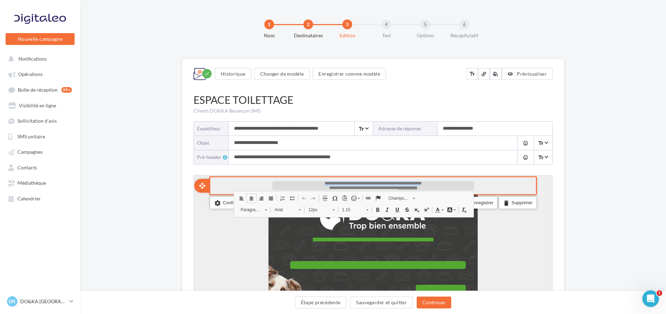
click at [305, 183] on p "**********" at bounding box center [373, 182] width 202 height 5
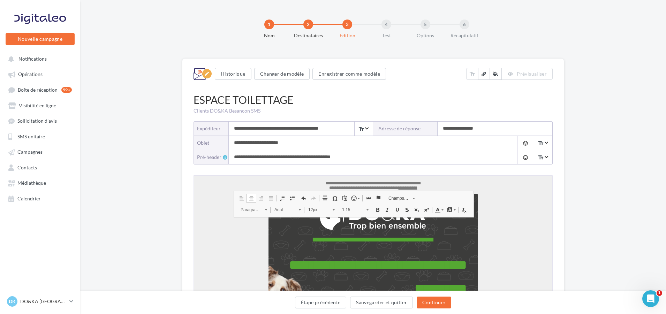
click at [395, 129] on label "Adresse de réponse" at bounding box center [405, 129] width 65 height 14
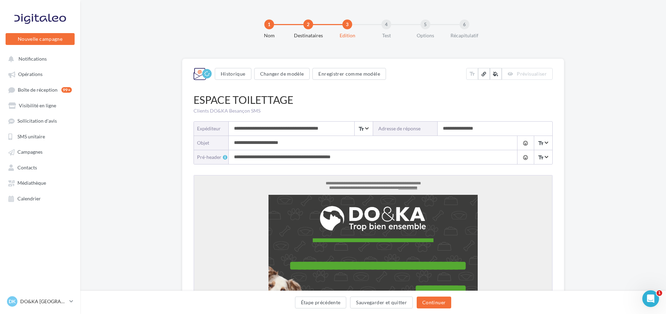
click at [399, 128] on label "Adresse de réponse" at bounding box center [405, 129] width 65 height 14
click at [492, 137] on input "**********" at bounding box center [366, 143] width 275 height 14
drag, startPoint x: 486, startPoint y: 129, endPoint x: 443, endPoint y: 131, distance: 43.3
click at [443, 131] on input "**********" at bounding box center [495, 129] width 115 height 14
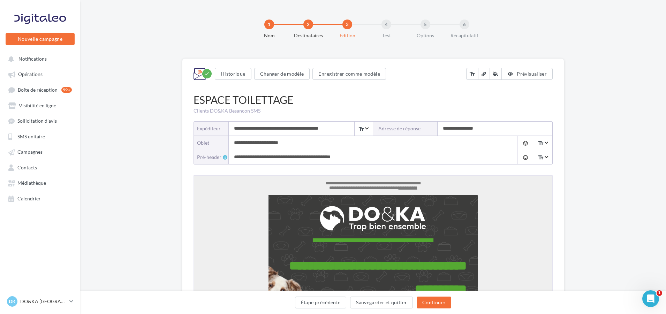
click at [464, 129] on input "**********" at bounding box center [495, 129] width 115 height 14
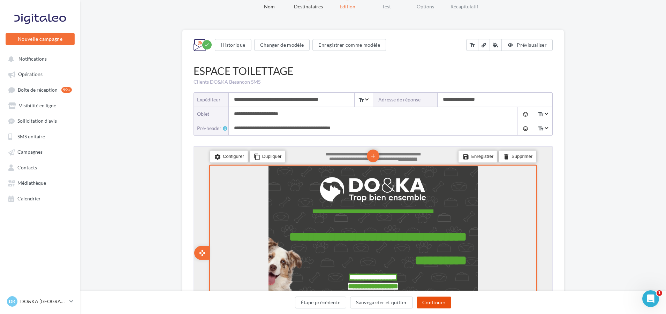
scroll to position [35, 0]
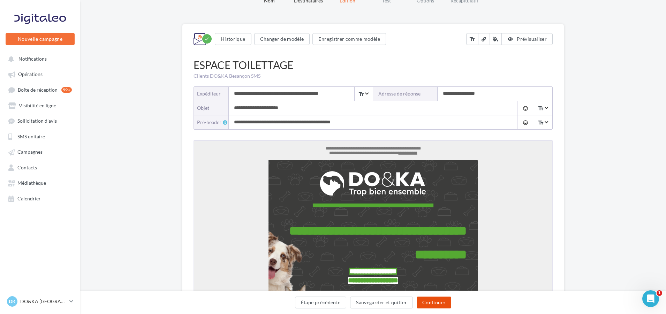
type input "**********"
click at [429, 300] on button "Continuer" at bounding box center [434, 303] width 35 height 12
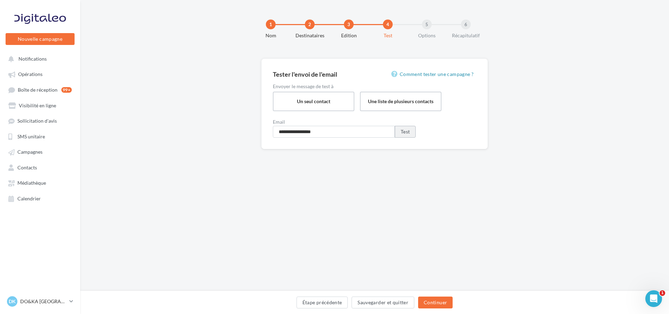
click at [406, 134] on button "Test" at bounding box center [405, 132] width 21 height 12
drag, startPoint x: 315, startPoint y: 302, endPoint x: 334, endPoint y: 243, distance: 62.1
click at [315, 302] on button "Étape précédente" at bounding box center [323, 303] width 52 height 12
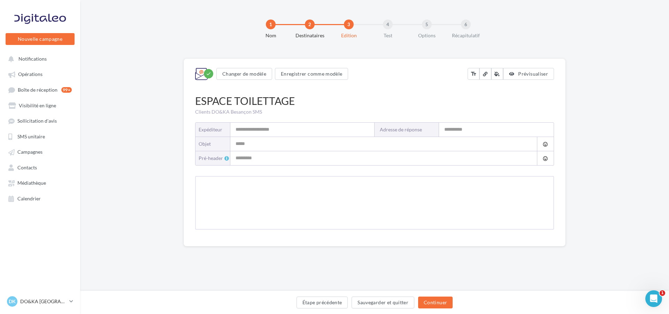
type input "**********"
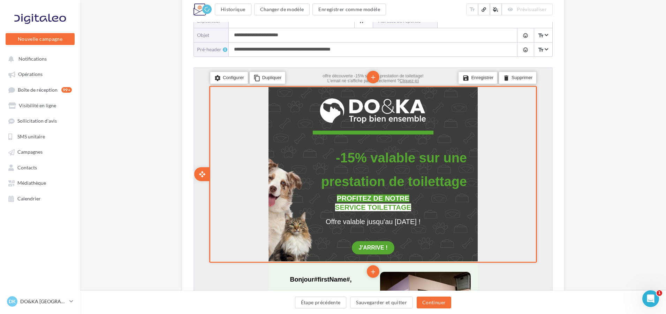
scroll to position [231, 0]
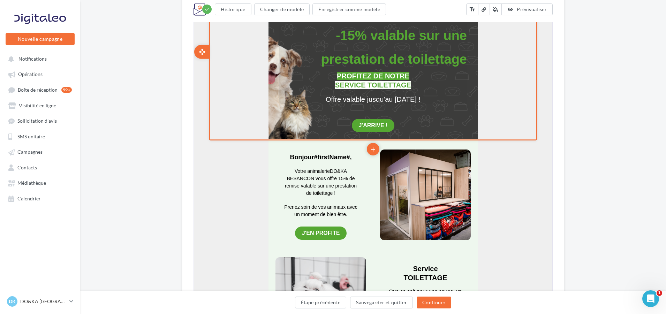
click at [351, 36] on span "-15% valable sur une prestation de toilettage" at bounding box center [393, 47] width 146 height 38
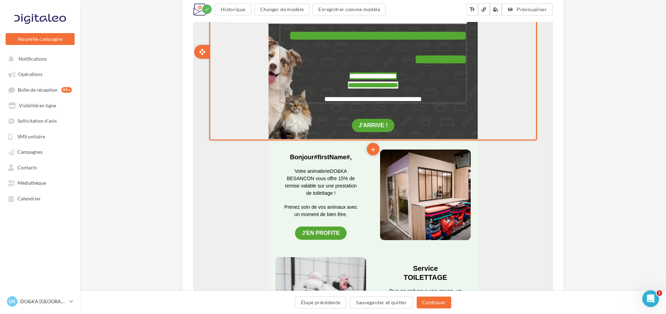
click at [351, 35] on span "**********" at bounding box center [377, 46] width 178 height 37
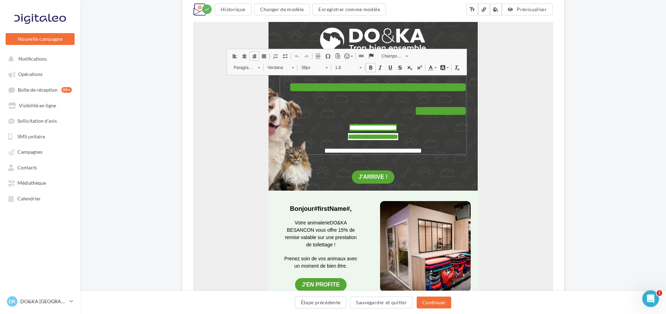
scroll to position [92, 0]
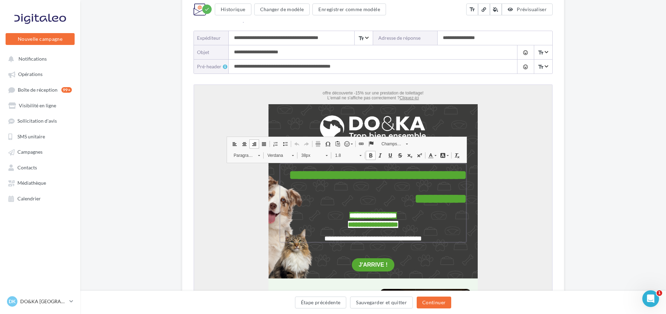
click at [316, 143] on span at bounding box center [318, 143] width 6 height 6
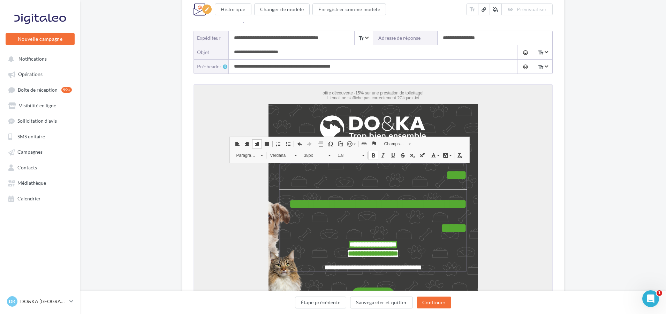
click at [317, 143] on span at bounding box center [320, 143] width 6 height 6
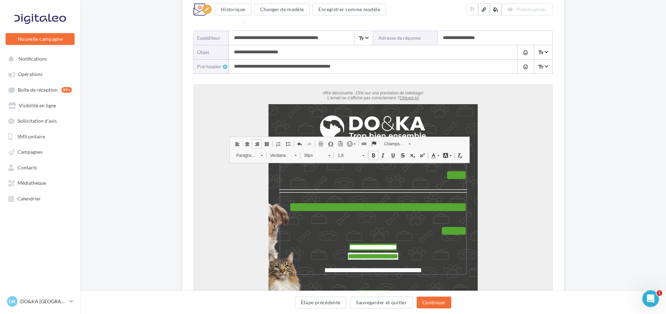
click at [317, 143] on span at bounding box center [320, 143] width 6 height 6
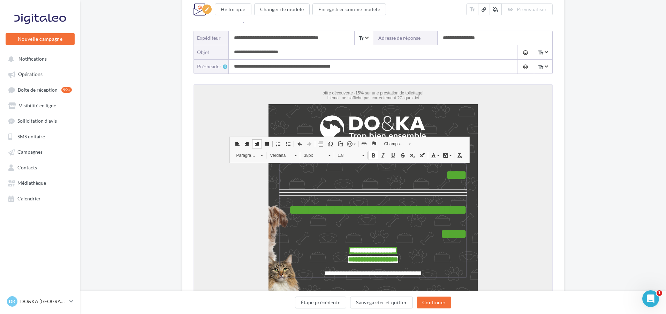
click at [317, 143] on span at bounding box center [320, 143] width 6 height 6
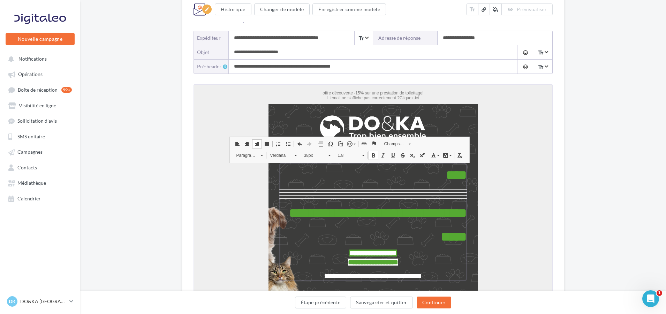
click at [296, 144] on span at bounding box center [299, 143] width 6 height 6
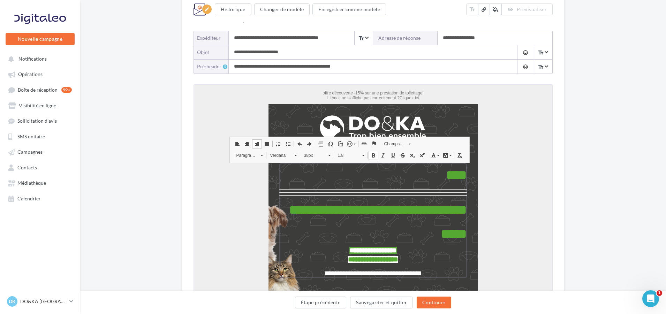
click at [296, 144] on span at bounding box center [299, 143] width 6 height 6
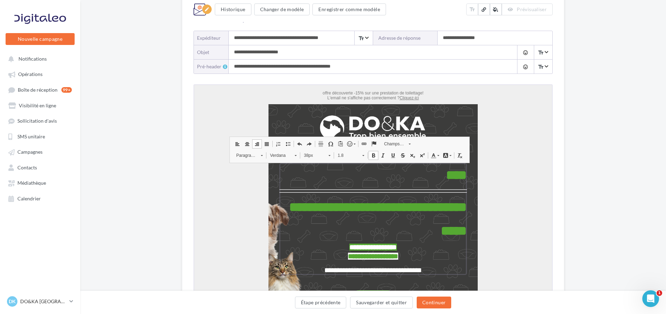
click at [296, 144] on span at bounding box center [299, 143] width 6 height 6
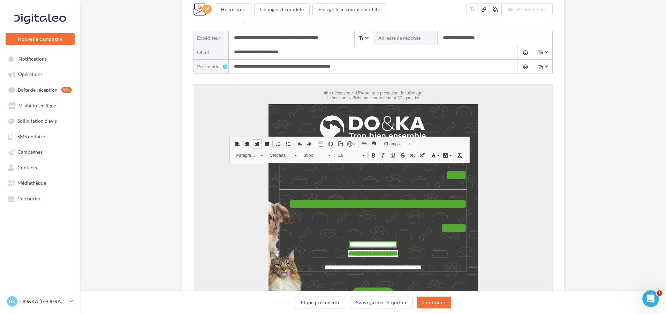
click at [296, 144] on span at bounding box center [299, 143] width 6 height 6
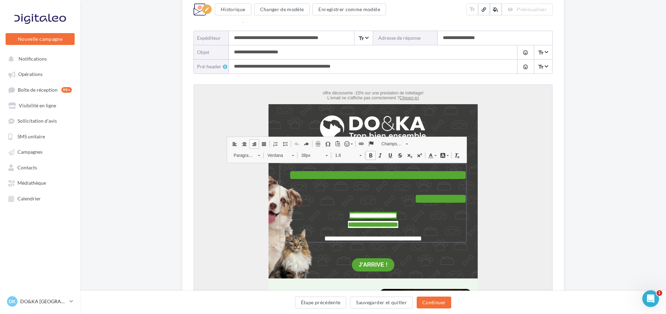
click at [244, 145] on span at bounding box center [244, 143] width 6 height 6
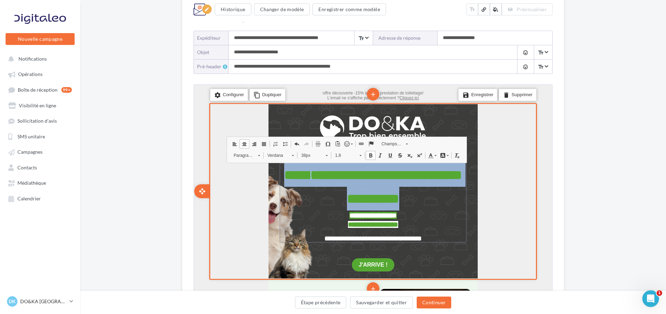
drag, startPoint x: 291, startPoint y: 175, endPoint x: 459, endPoint y: 196, distance: 169.0
click at [459, 196] on p "**********" at bounding box center [373, 186] width 188 height 48
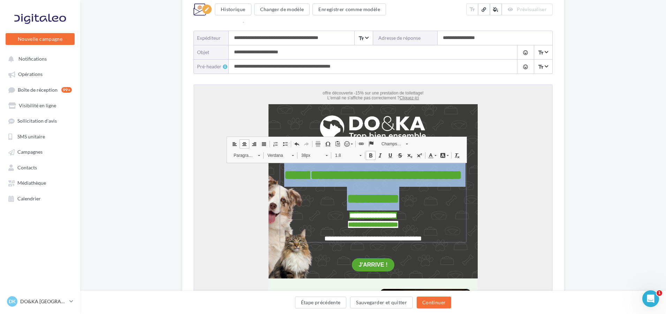
click at [258, 154] on span at bounding box center [258, 154] width 2 height 1
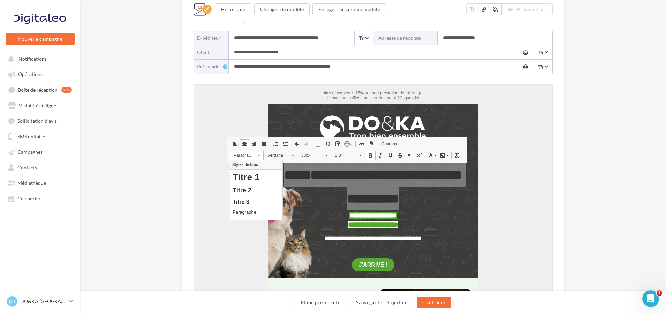
scroll to position [0, 0]
click at [244, 189] on h2 "Titre 2" at bounding box center [256, 191] width 47 height 8
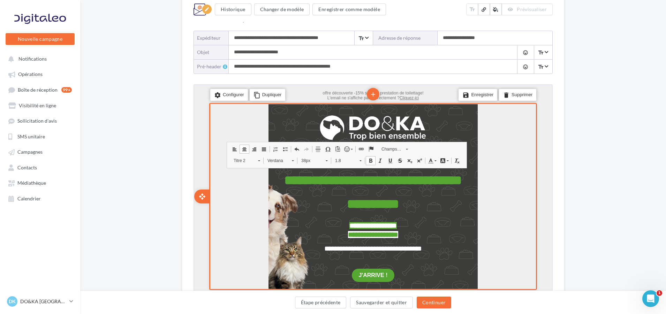
click at [518, 228] on div "settings Configurer content_copy Dupliquer add add save Enregistrer delete Supp…" at bounding box center [373, 195] width 328 height 187
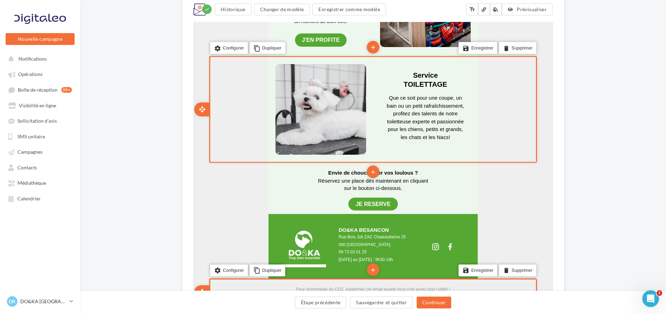
scroll to position [440, 0]
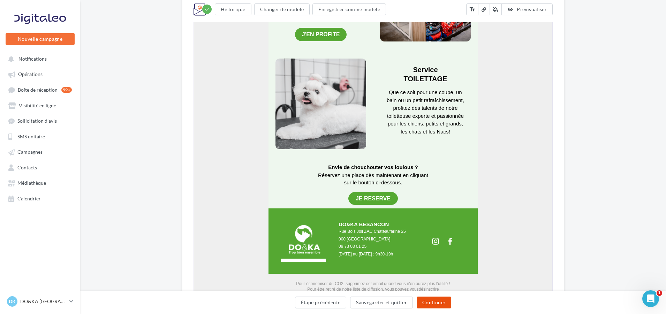
click at [430, 302] on button "Continuer" at bounding box center [434, 303] width 35 height 12
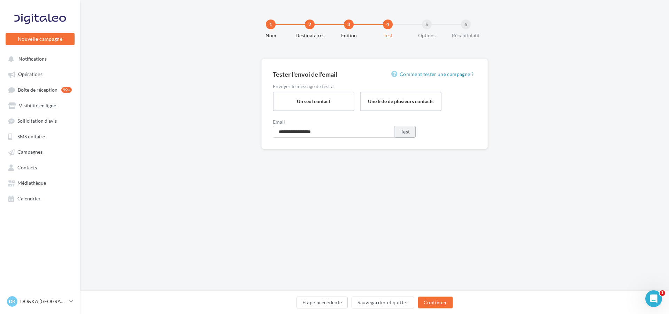
click at [407, 131] on button "Test" at bounding box center [405, 132] width 21 height 12
click at [431, 304] on button "Continuer" at bounding box center [435, 303] width 35 height 12
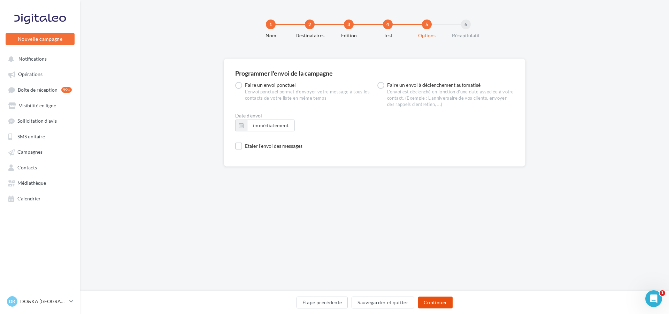
click at [436, 302] on button "Continuer" at bounding box center [435, 303] width 35 height 12
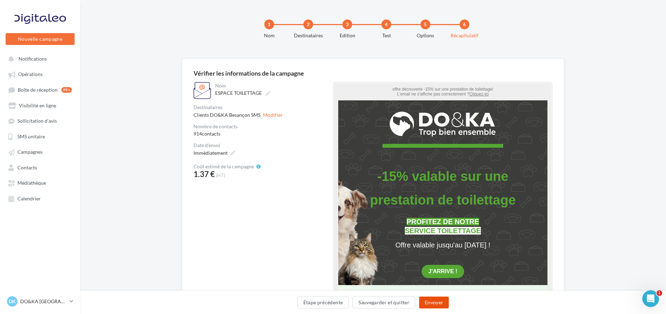
click at [434, 300] on button "Envoyer" at bounding box center [434, 303] width 30 height 12
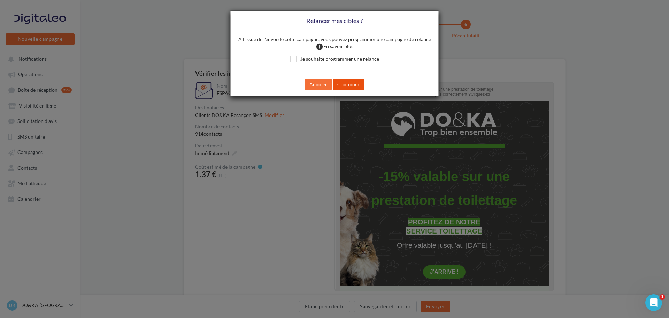
click at [347, 85] on button "Continuer" at bounding box center [348, 84] width 31 height 12
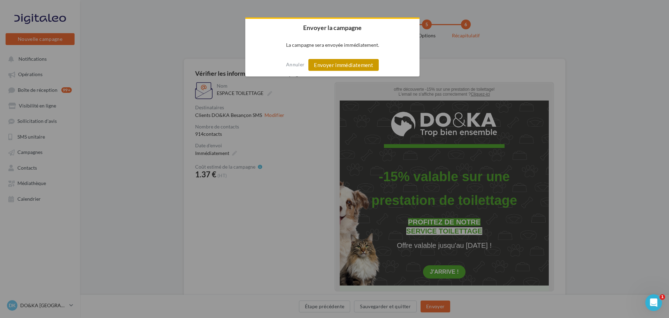
click at [344, 66] on button "Envoyer immédiatement" at bounding box center [344, 65] width 70 height 12
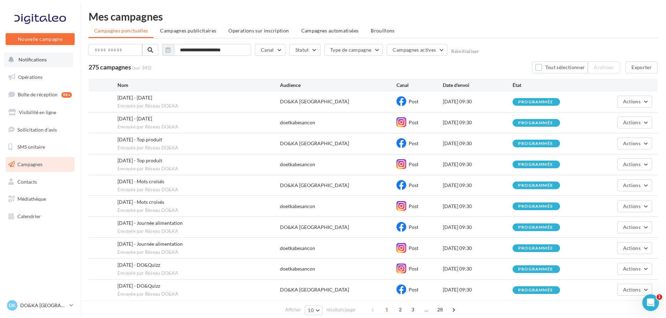
click at [26, 61] on span "Notifications" at bounding box center [32, 59] width 28 height 6
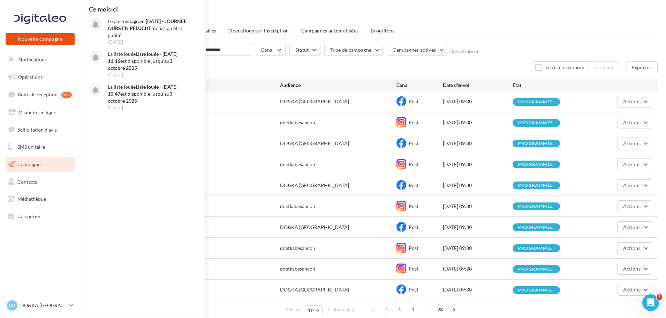
click at [47, 41] on button "Nouvelle campagne" at bounding box center [40, 39] width 69 height 12
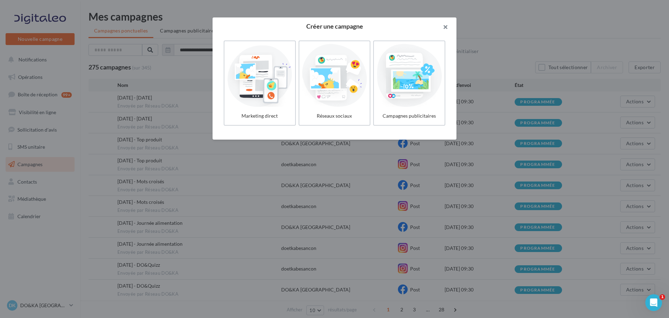
click at [446, 28] on button "button" at bounding box center [443, 27] width 28 height 21
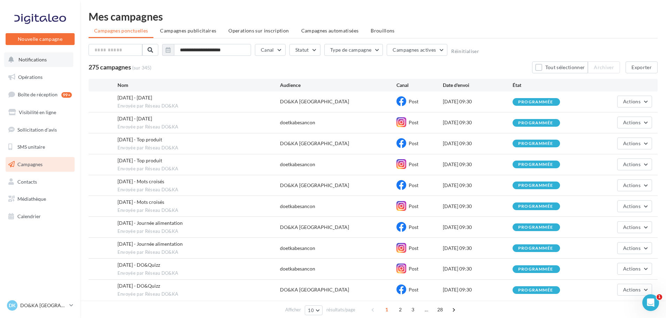
click at [33, 57] on span "Notifications" at bounding box center [32, 59] width 28 height 6
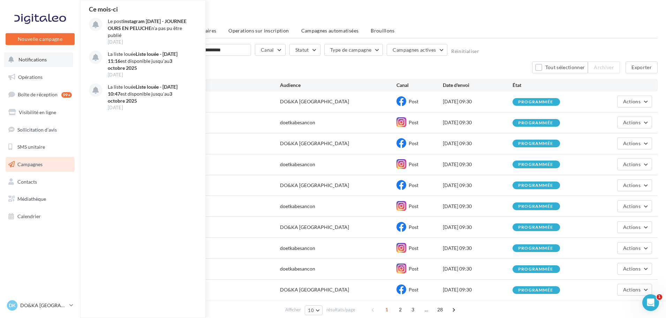
click at [34, 66] on button "Notifications Ce mois-ci Le post instagram [DATE] - JOURNEE OURS EN PELUCHE n'a…" at bounding box center [38, 59] width 69 height 15
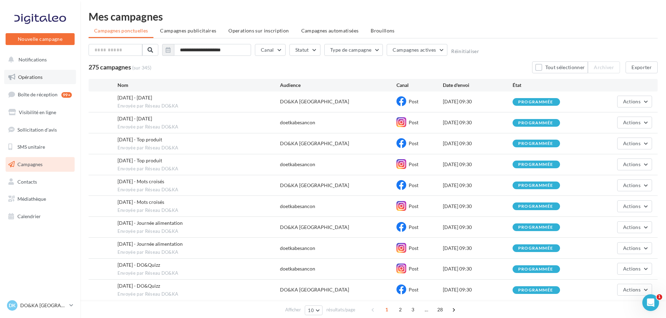
click at [37, 80] on link "Opérations" at bounding box center [40, 77] width 72 height 15
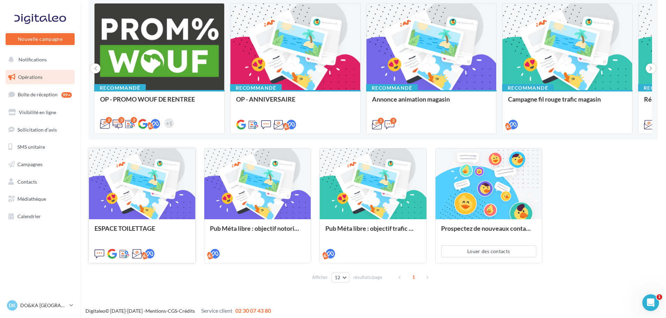
scroll to position [80, 0]
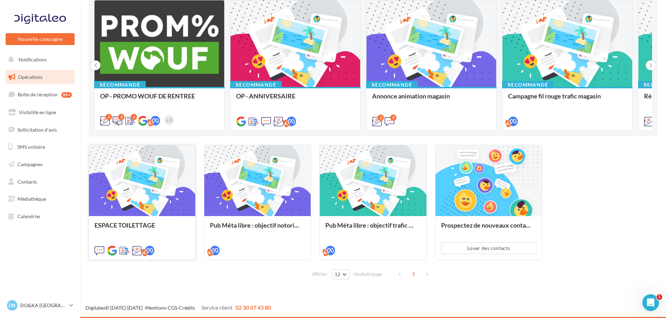
click at [151, 174] on div at bounding box center [142, 180] width 106 height 71
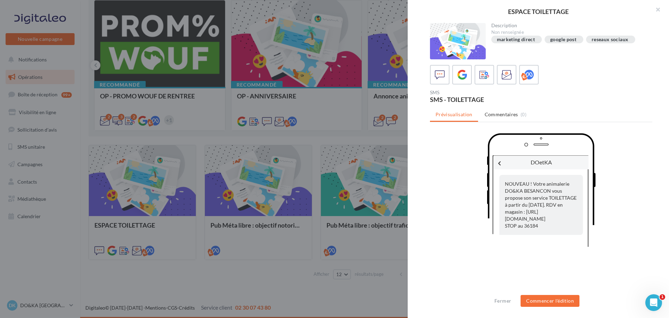
click at [89, 288] on div "ESPACE TOILETTAGE Description Non renseignée marketing direct google post resea…" at bounding box center [375, 288] width 573 height 0
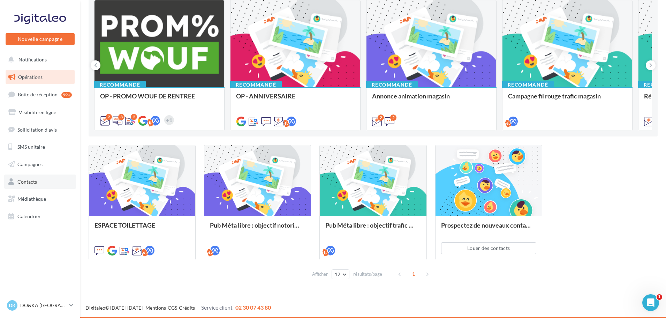
click at [30, 181] on span "Contacts" at bounding box center [27, 182] width 20 height 6
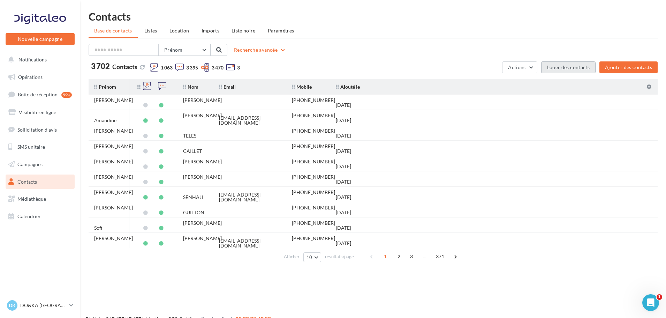
click at [568, 68] on button "Louer des contacts" at bounding box center [568, 67] width 54 height 12
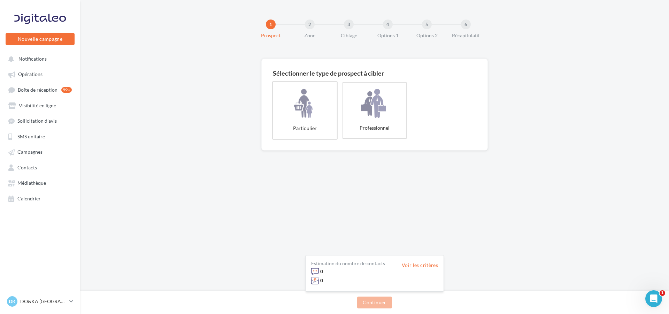
click at [315, 121] on label "Particulier" at bounding box center [305, 110] width 66 height 58
click at [512, 229] on div "1 Prospect 2 Zone 3 Ciblage 4 Options 1 5 Options 2 6 Récapitulatif Sélectionne…" at bounding box center [374, 145] width 589 height 291
click at [363, 300] on button "Continuer" at bounding box center [374, 303] width 35 height 12
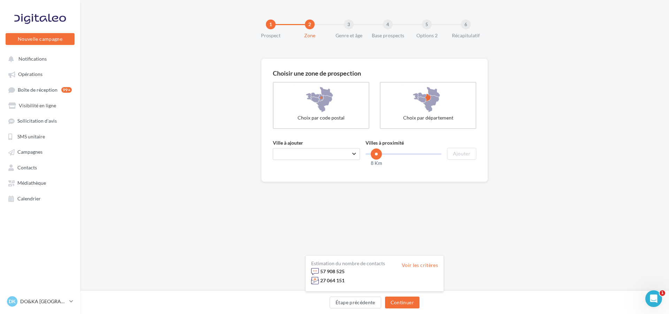
drag, startPoint x: 372, startPoint y: 154, endPoint x: 377, endPoint y: 154, distance: 4.9
click at [377, 154] on span at bounding box center [376, 154] width 11 height 11
click at [333, 159] on span "Taper le début d'un code postal ou d'une ville ..." at bounding box center [316, 154] width 87 height 12
type input "*"
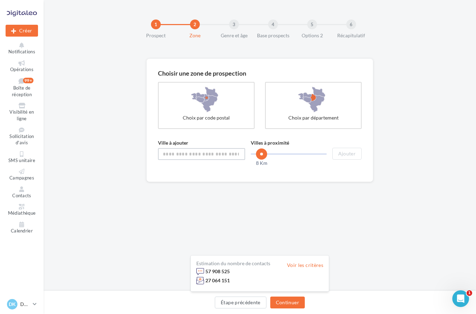
click at [211, 152] on input "Ville à ajouter" at bounding box center [201, 154] width 87 height 12
click at [187, 157] on input "Ville à ajouter" at bounding box center [201, 154] width 87 height 12
click at [194, 159] on input "Ville à ajouter" at bounding box center [201, 154] width 87 height 12
click at [195, 154] on input "Ville à ajouter" at bounding box center [201, 154] width 87 height 12
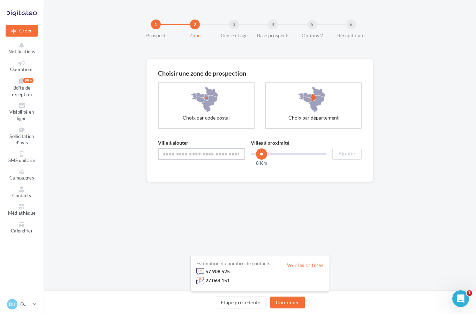
click at [195, 154] on input "Ville à ajouter" at bounding box center [201, 154] width 87 height 12
click at [204, 150] on input "Ville à ajouter" at bounding box center [201, 154] width 87 height 12
click at [210, 186] on div "Choisir une zone de prospection Choix par code postal Choix par département Vil…" at bounding box center [260, 143] width 432 height 168
click at [204, 271] on icon at bounding box center [200, 272] width 8 height 8
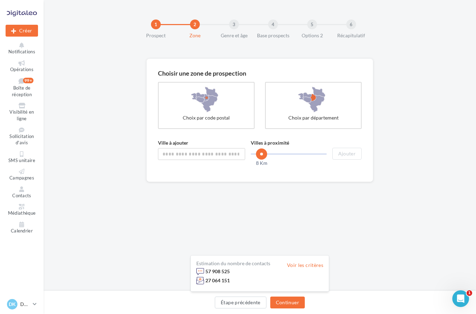
click at [239, 144] on div "Ville à ajouter Taper le début d'un code postal ou d'une ville ..." at bounding box center [201, 149] width 87 height 21
click at [284, 110] on label "Choix par département" at bounding box center [313, 105] width 97 height 47
click at [286, 109] on label "Choix par département" at bounding box center [313, 105] width 97 height 47
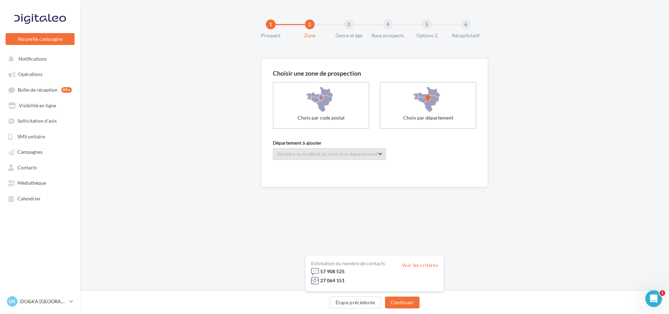
click at [298, 152] on span "Numéro ou le début du nom d'un département ..." at bounding box center [330, 154] width 104 height 6
type input "*****"
click at [401, 304] on button "Continuer" at bounding box center [402, 303] width 35 height 12
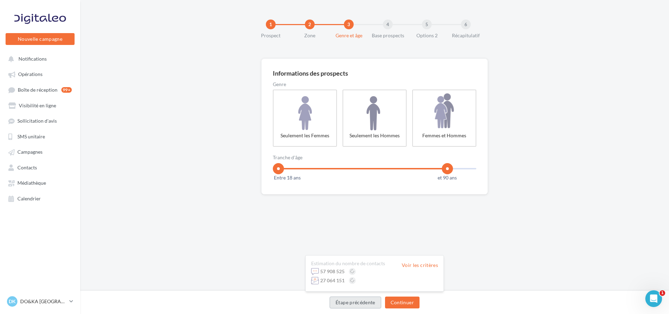
click at [362, 300] on button "Étape précédente" at bounding box center [356, 303] width 52 height 12
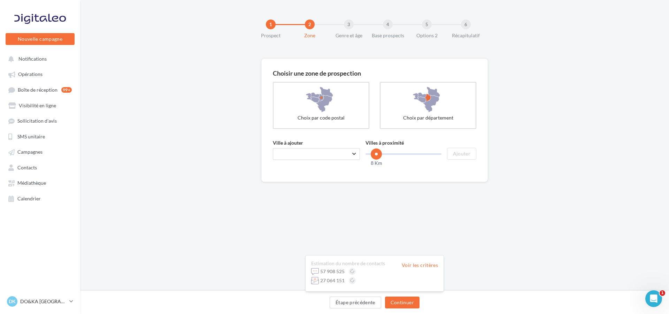
click at [377, 154] on span at bounding box center [376, 154] width 11 height 11
click at [327, 151] on span "Taper le début d'un code postal ou d'une ville ..." at bounding box center [316, 154] width 87 height 12
click at [321, 170] on div "[GEOGRAPHIC_DATA] (25000)" at bounding box center [316, 172] width 65 height 8
click at [459, 152] on button "Ajouter" at bounding box center [461, 154] width 29 height 12
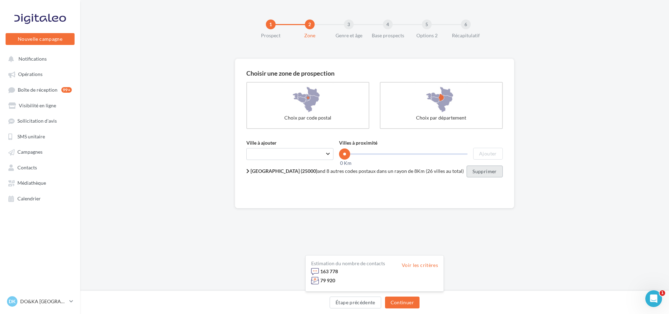
click at [468, 171] on button "Supprimer" at bounding box center [485, 172] width 36 height 12
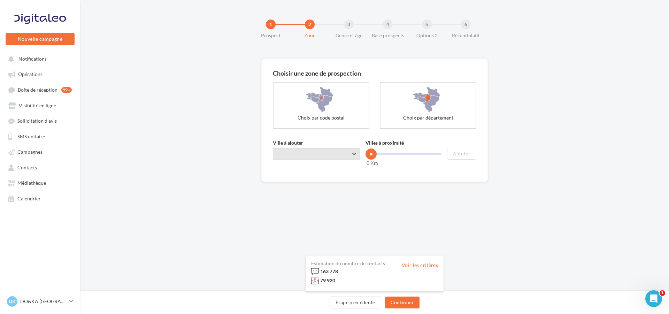
click at [309, 154] on span "Taper le début d'un code postal ou d'une ville ..." at bounding box center [316, 154] width 87 height 12
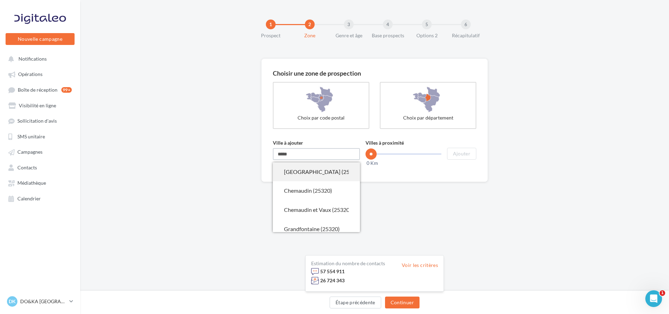
scroll to position [70, 0]
click at [316, 199] on div "Chemaudin et Vaux (25320)" at bounding box center [316, 198] width 65 height 8
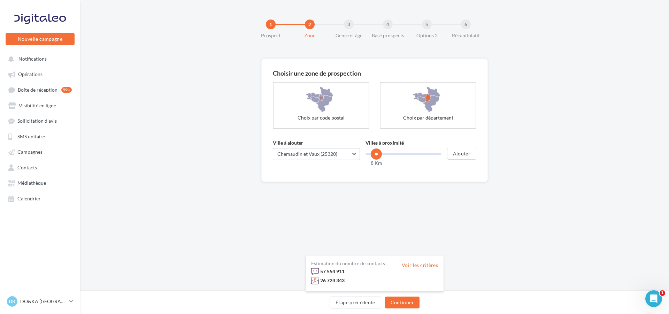
drag, startPoint x: 372, startPoint y: 154, endPoint x: 377, endPoint y: 155, distance: 5.3
click at [377, 155] on span at bounding box center [376, 154] width 11 height 11
click at [462, 153] on button "Ajouter" at bounding box center [461, 154] width 29 height 12
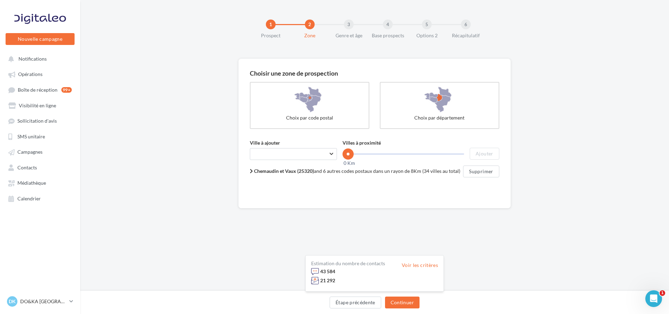
click at [446, 169] on span "Chemaudin et Vaux (25320) and 6 autres codes postaux dans un rayon de 8Km (34 v…" at bounding box center [357, 171] width 206 height 6
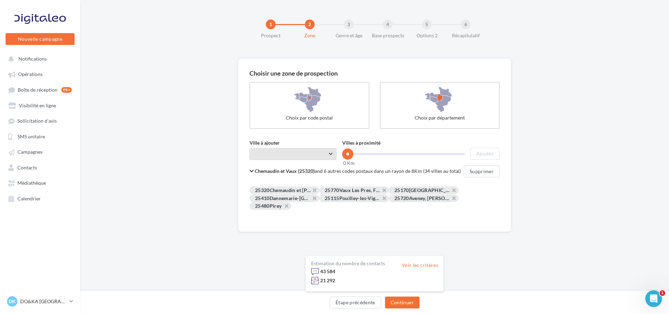
click at [312, 155] on span "Taper le début d'un code postal ou d'une ville ..." at bounding box center [293, 154] width 87 height 12
type input "****"
click at [290, 174] on div "Besançon (25000)" at bounding box center [293, 172] width 65 height 8
click at [478, 150] on button "Ajouter" at bounding box center [485, 154] width 29 height 12
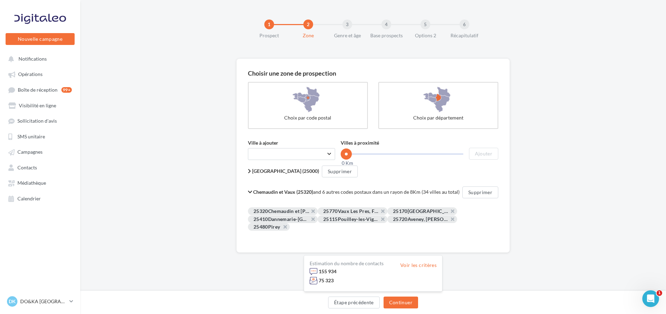
click at [476, 229] on div "Chemaudin et Vaux (25320) and 6 autres codes postaux dans un rayon de 8Km (34 v…" at bounding box center [373, 209] width 250 height 44
click at [251, 190] on icon at bounding box center [250, 192] width 4 height 5
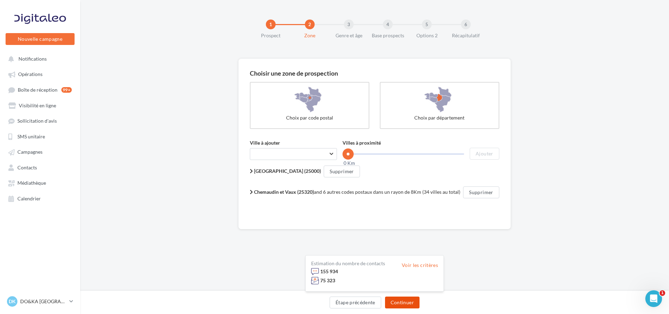
click at [392, 302] on button "Continuer" at bounding box center [402, 303] width 35 height 12
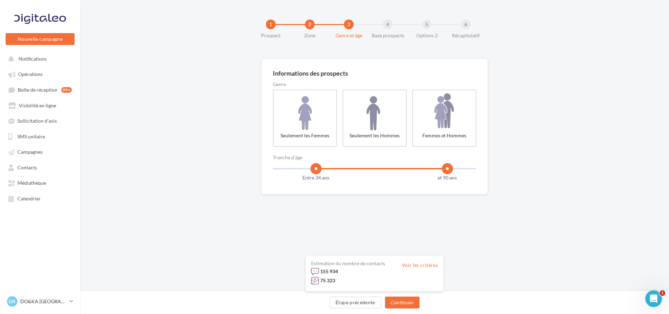
drag, startPoint x: 279, startPoint y: 166, endPoint x: 317, endPoint y: 171, distance: 39.0
click at [317, 171] on span at bounding box center [316, 168] width 11 height 11
drag, startPoint x: 449, startPoint y: 168, endPoint x: 428, endPoint y: 169, distance: 22.0
click at [428, 169] on span at bounding box center [426, 168] width 11 height 11
click at [424, 171] on span at bounding box center [423, 168] width 11 height 11
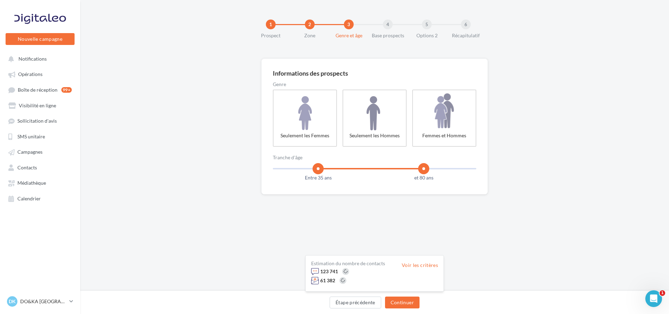
click at [319, 169] on span at bounding box center [318, 168] width 11 height 11
click at [393, 301] on button "Continuer" at bounding box center [402, 303] width 35 height 12
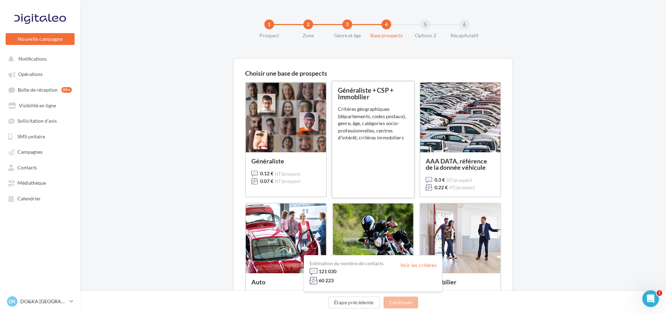
click at [369, 142] on div "Généraliste + CSP + Immobilier 0.11 € HT/prospect 0.065 € HT/prospect Critères …" at bounding box center [373, 139] width 70 height 105
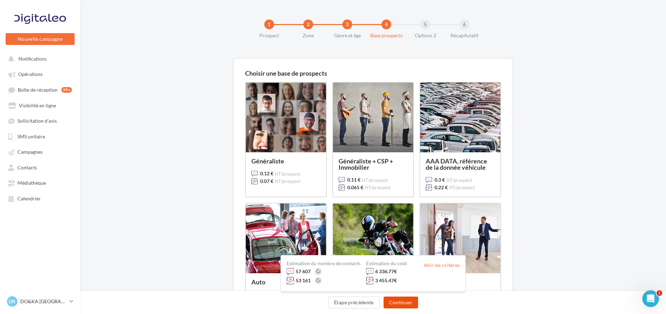
click at [392, 304] on button "Continuer" at bounding box center [401, 303] width 35 height 12
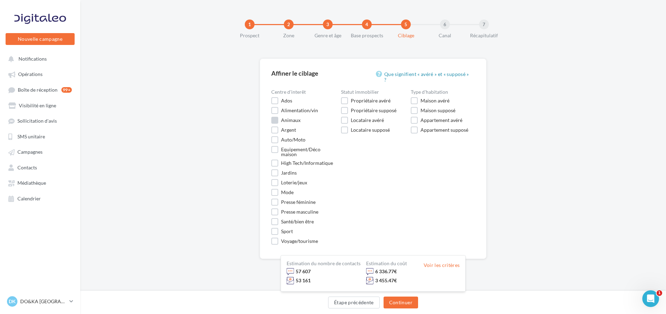
click at [275, 119] on label "Animaux" at bounding box center [285, 120] width 29 height 7
click at [398, 300] on button "Continuer" at bounding box center [401, 303] width 35 height 12
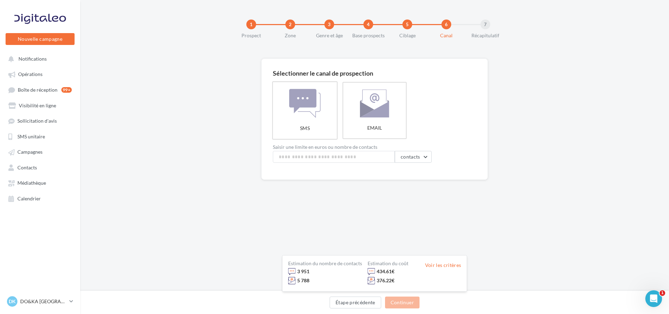
click at [294, 111] on label "SMS" at bounding box center [305, 110] width 66 height 58
click at [369, 303] on button "Étape précédente" at bounding box center [356, 303] width 52 height 12
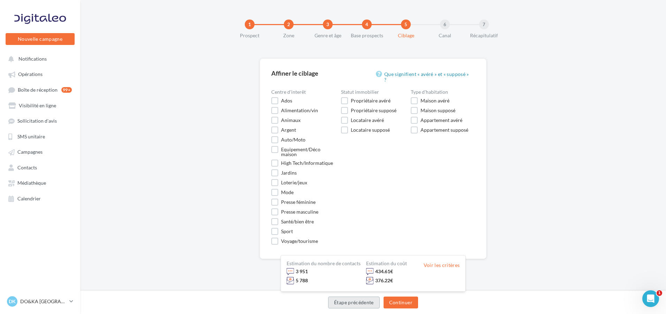
click at [369, 303] on button "Étape précédente" at bounding box center [354, 303] width 52 height 12
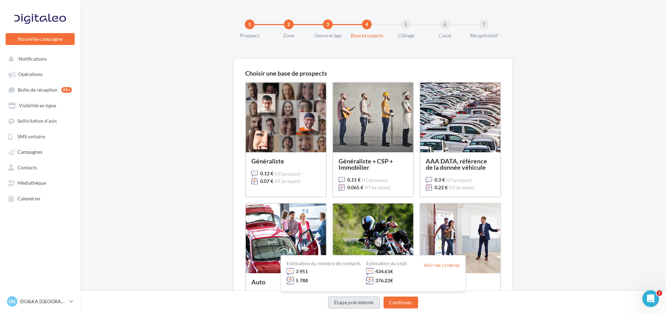
click at [357, 301] on button "Étape précédente" at bounding box center [354, 303] width 52 height 12
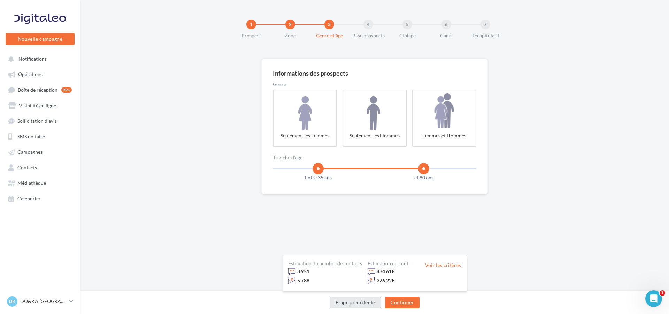
click at [351, 302] on button "Étape précédente" at bounding box center [356, 303] width 52 height 12
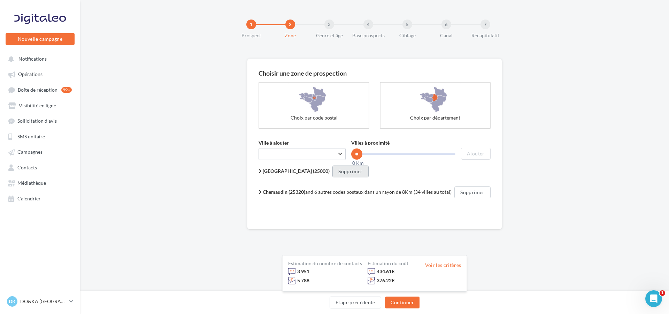
click at [333, 172] on button "Supprimer" at bounding box center [351, 172] width 36 height 12
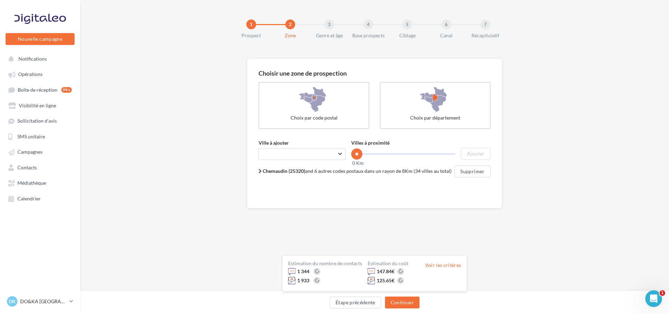
click at [407, 171] on span "Chemaudin (25320) and 6 autres codes postaux dans un rayon de 8Km (34 villes au…" at bounding box center [357, 171] width 189 height 6
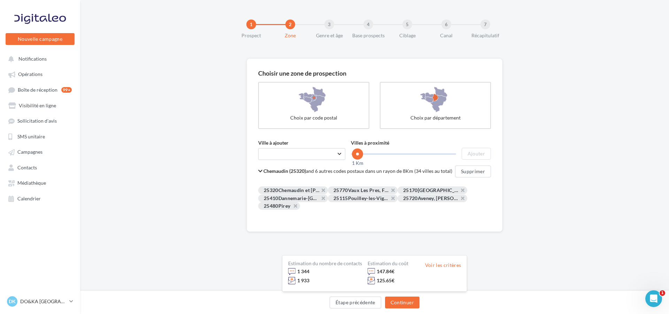
click at [358, 155] on span at bounding box center [357, 154] width 11 height 11
click at [466, 171] on button "Supprimer" at bounding box center [473, 172] width 36 height 12
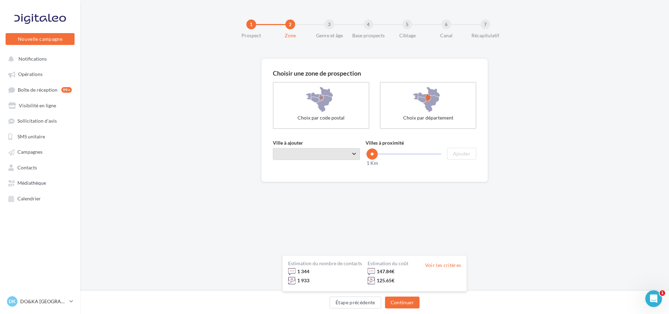
click at [306, 156] on span "Taper le début d'un code postal ou d'une ville ..." at bounding box center [316, 154] width 87 height 12
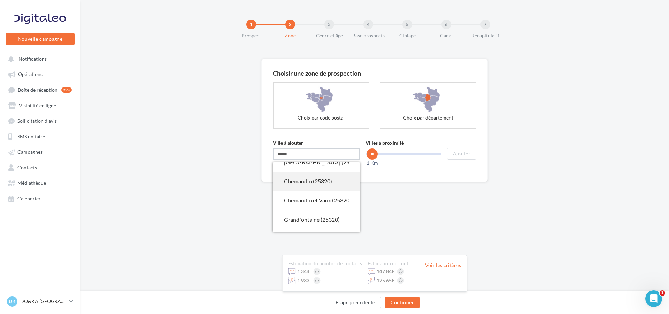
scroll to position [70, 0]
click at [309, 217] on div "Grandfontaine (25320)" at bounding box center [316, 217] width 65 height 8
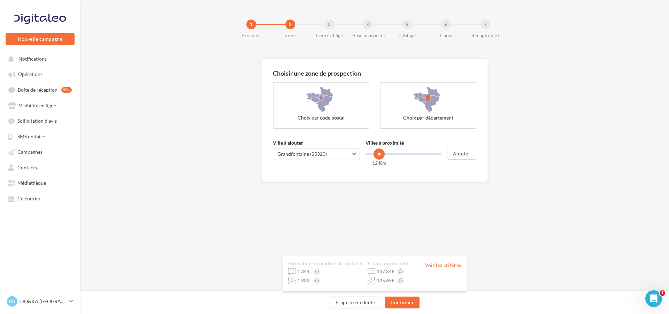
drag, startPoint x: 375, startPoint y: 153, endPoint x: 379, endPoint y: 154, distance: 4.6
click at [379, 154] on span at bounding box center [379, 154] width 11 height 11
click at [460, 153] on button "Ajouter" at bounding box center [461, 154] width 29 height 12
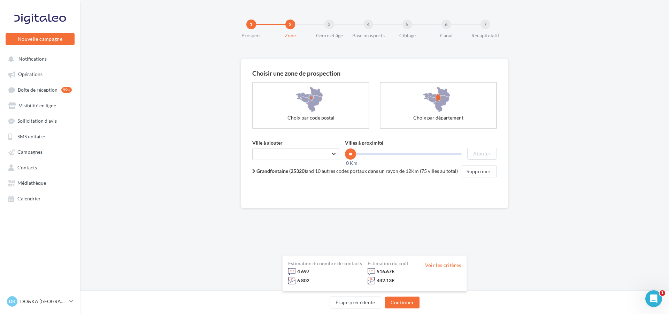
click at [349, 155] on span at bounding box center [350, 154] width 11 height 11
click at [478, 170] on button "Supprimer" at bounding box center [479, 172] width 36 height 12
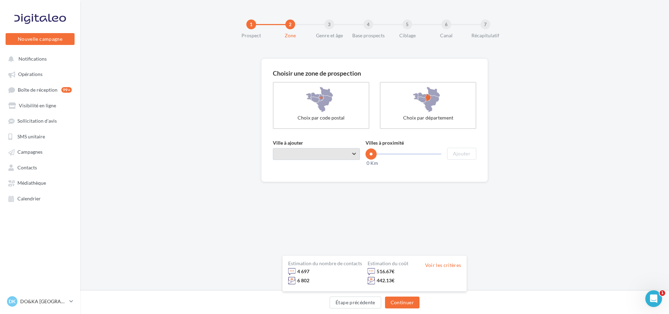
click at [315, 154] on span "Taper le début d'un code postal ou d'une ville ..." at bounding box center [316, 154] width 87 height 12
type input "*"
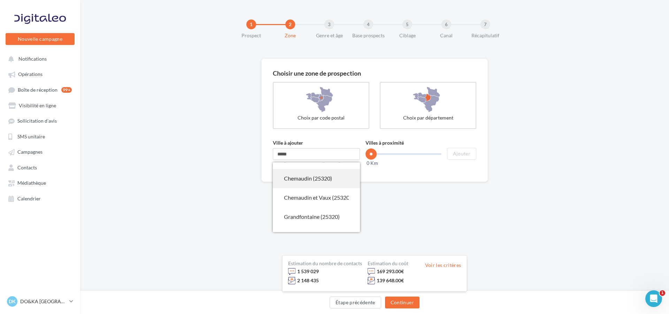
click at [308, 181] on div "Chemaudin (25320)" at bounding box center [316, 179] width 65 height 8
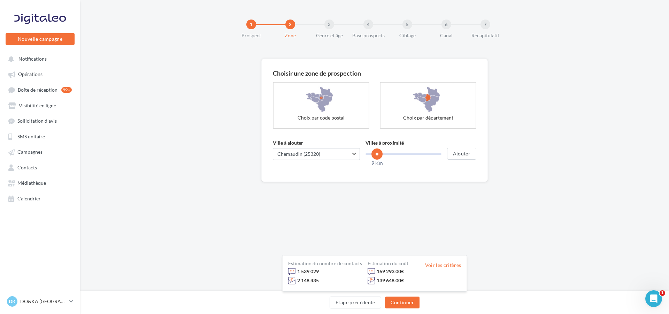
drag, startPoint x: 372, startPoint y: 155, endPoint x: 377, endPoint y: 155, distance: 5.6
click at [377, 155] on span at bounding box center [377, 154] width 11 height 11
click at [377, 156] on span at bounding box center [376, 154] width 11 height 11
click at [468, 152] on button "Ajouter" at bounding box center [461, 154] width 29 height 12
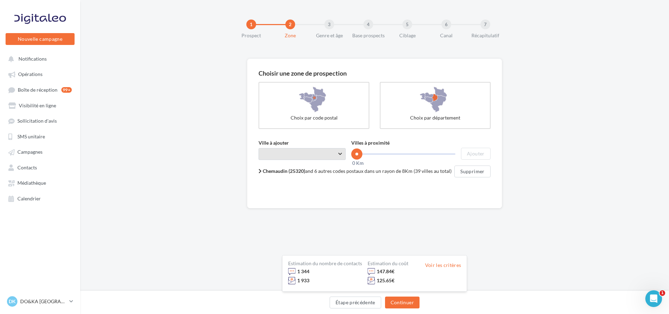
click at [302, 157] on span "Taper le début d'un code postal ou d'une ville ..." at bounding box center [302, 154] width 87 height 12
type input "*****"
click at [313, 172] on div "Pouilley-les-Vignes (25115)" at bounding box center [302, 172] width 65 height 8
click at [361, 156] on span at bounding box center [360, 154] width 11 height 11
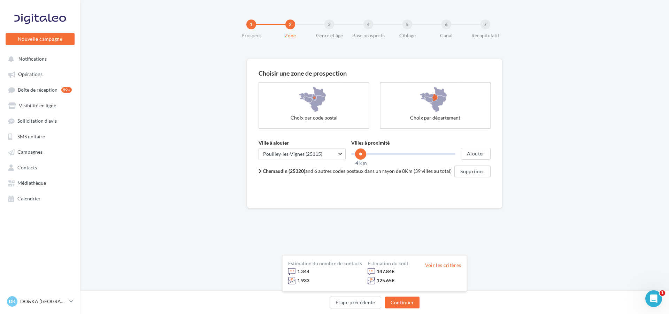
click at [361, 156] on span at bounding box center [360, 154] width 11 height 11
click at [361, 155] on span at bounding box center [360, 154] width 11 height 11
click at [362, 156] on span at bounding box center [362, 154] width 11 height 11
click at [301, 154] on span "Pouilley-les-Vignes (25115)" at bounding box center [302, 154] width 78 height 7
drag, startPoint x: 301, startPoint y: 154, endPoint x: 249, endPoint y: 140, distance: 53.8
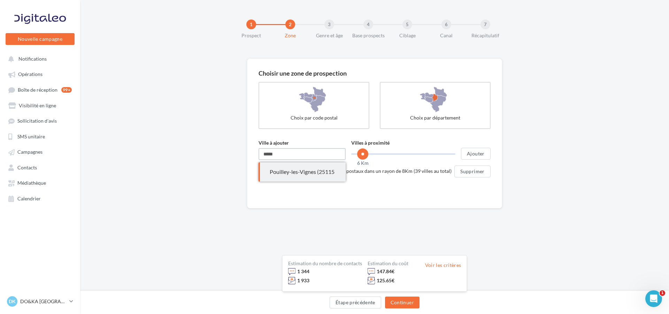
click at [245, 152] on div "Choisir une zone de prospection Choix par code postal Choix par département Vil…" at bounding box center [374, 156] width 589 height 195
type input "*"
type input "*****"
click at [283, 172] on div "École-Valentin (25480)" at bounding box center [302, 172] width 65 height 8
click at [403, 302] on button "Continuer" at bounding box center [402, 303] width 35 height 12
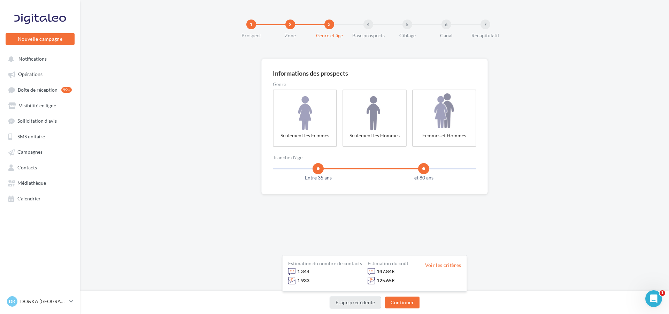
click at [364, 297] on button "Étape précédente" at bounding box center [356, 303] width 52 height 12
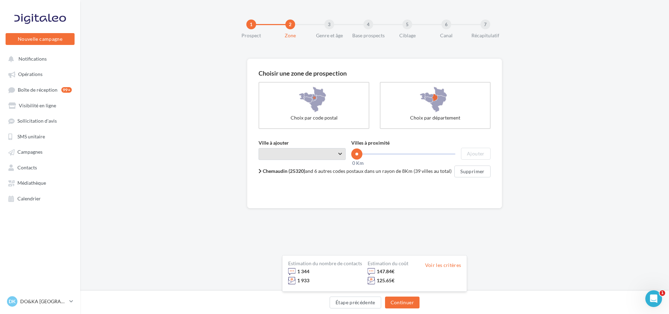
click at [299, 155] on span "Taper le début d'un code postal ou d'une ville ..." at bounding box center [302, 154] width 87 height 12
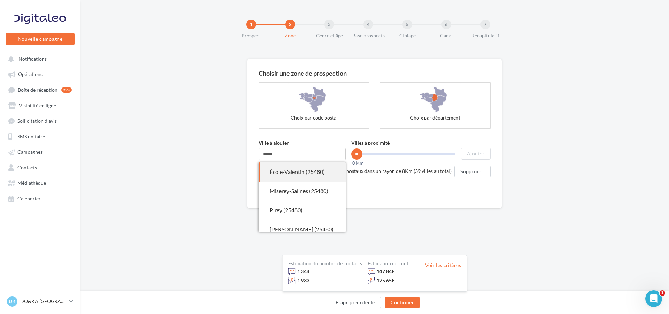
click at [301, 176] on span "École-Valentin (25480)" at bounding box center [302, 171] width 87 height 19
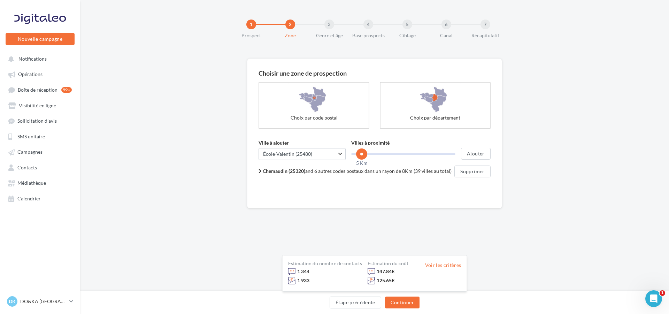
click at [362, 153] on span at bounding box center [361, 154] width 11 height 11
click at [476, 155] on button "Ajouter" at bounding box center [475, 154] width 29 height 12
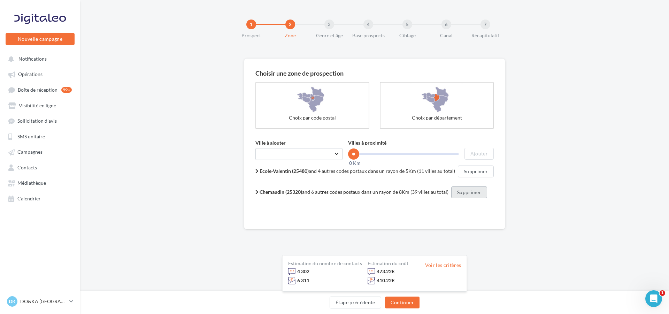
click at [462, 194] on button "Supprimer" at bounding box center [470, 193] width 36 height 12
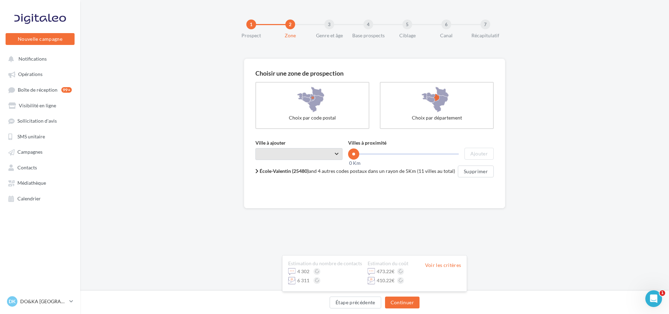
click at [295, 153] on span "Taper le début d'un code postal ou d'une ville ..." at bounding box center [299, 154] width 87 height 12
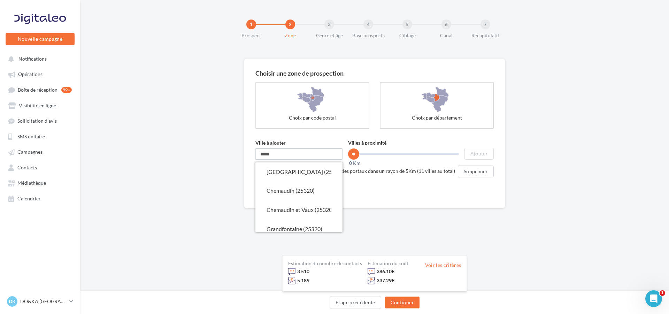
scroll to position [70, 0]
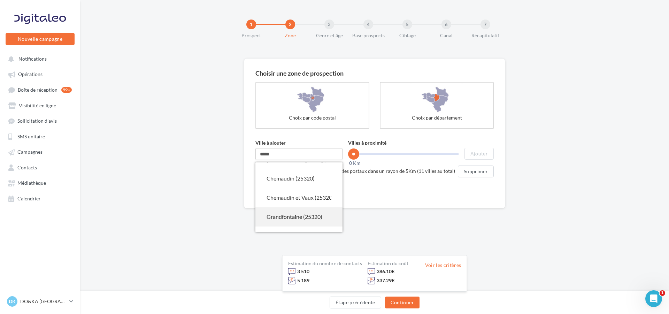
click at [287, 220] on div "Grandfontaine (25320)" at bounding box center [299, 217] width 65 height 8
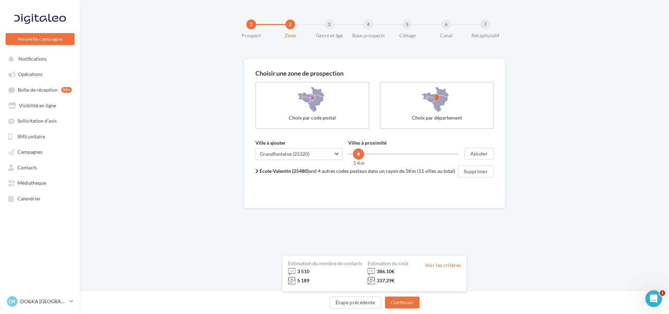
drag, startPoint x: 355, startPoint y: 156, endPoint x: 359, endPoint y: 156, distance: 4.5
click at [359, 156] on span at bounding box center [358, 154] width 11 height 11
click at [481, 154] on button "Ajouter" at bounding box center [479, 154] width 29 height 12
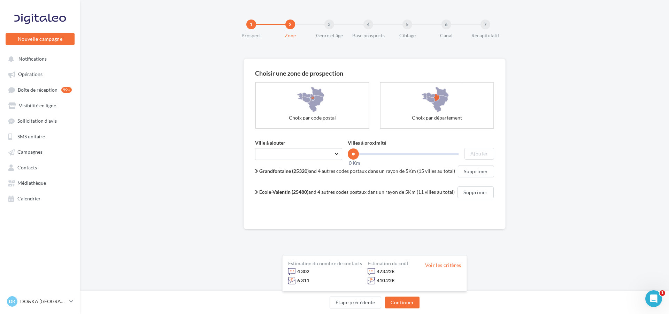
click at [289, 171] on b "Grandfontaine (25320)" at bounding box center [284, 171] width 50 height 6
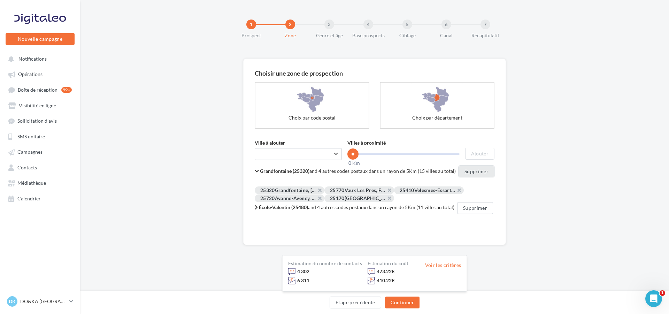
click at [477, 173] on button "Supprimer" at bounding box center [477, 172] width 36 height 12
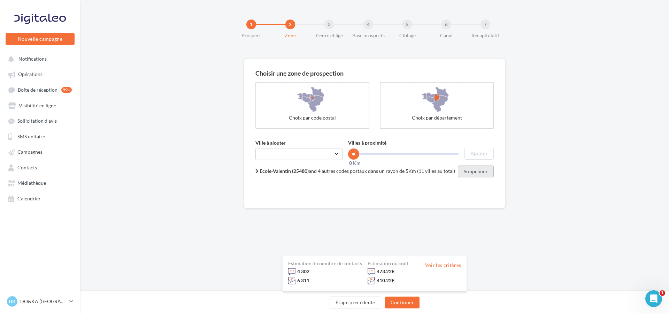
click at [466, 169] on button "Supprimer" at bounding box center [476, 172] width 36 height 12
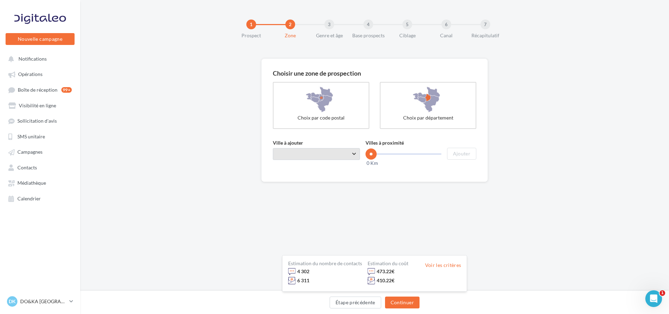
click at [314, 156] on span "Taper le début d'un code postal ou d'une ville ..." at bounding box center [316, 154] width 87 height 12
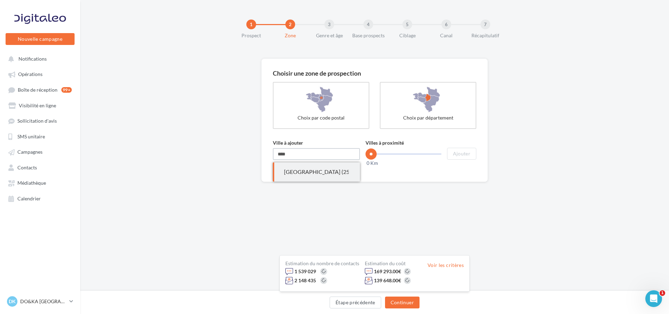
scroll to position [0, 0]
click at [318, 175] on div "Besançon (25000)" at bounding box center [316, 172] width 65 height 8
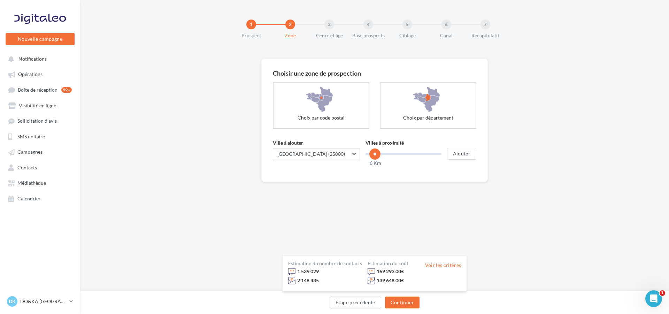
click at [376, 155] on span at bounding box center [375, 154] width 11 height 11
click at [456, 151] on button "Ajouter" at bounding box center [461, 154] width 29 height 12
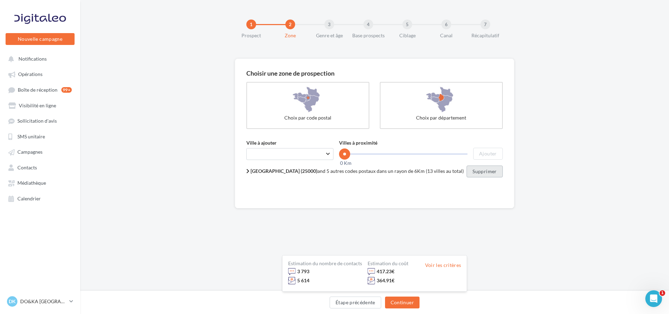
click at [467, 171] on button "Supprimer" at bounding box center [485, 172] width 36 height 12
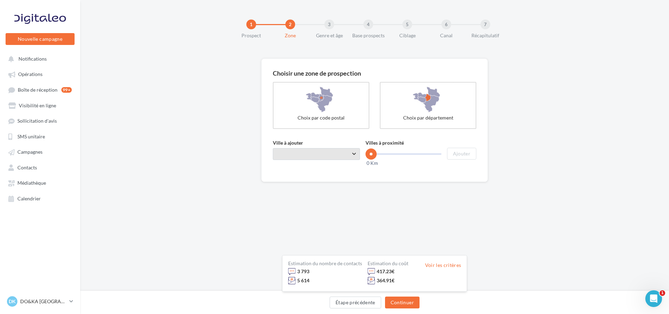
click at [338, 156] on span "Taper le début d'un code postal ou d'une ville ..." at bounding box center [316, 154] width 87 height 12
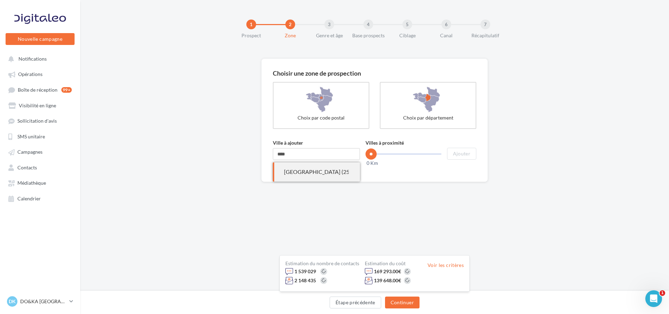
click at [330, 171] on div "Besançon (25000)" at bounding box center [316, 172] width 65 height 8
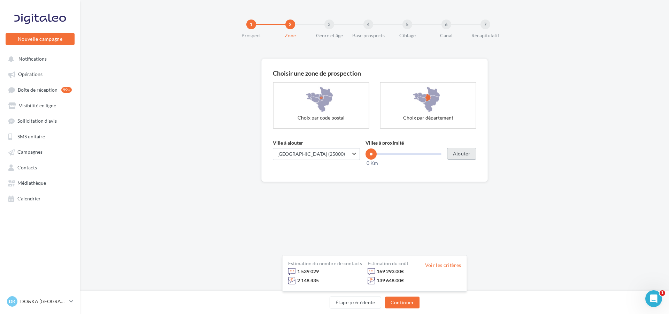
click at [457, 154] on button "Ajouter" at bounding box center [461, 154] width 29 height 12
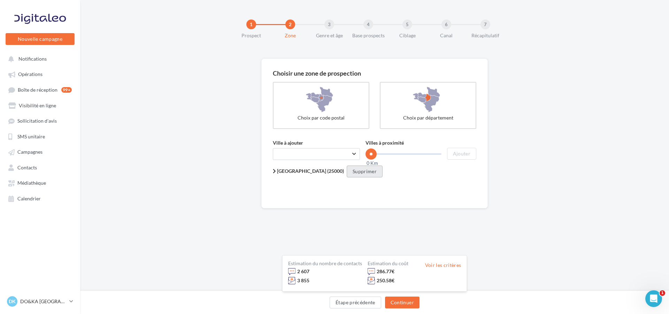
click at [347, 169] on button "Supprimer" at bounding box center [365, 172] width 36 height 12
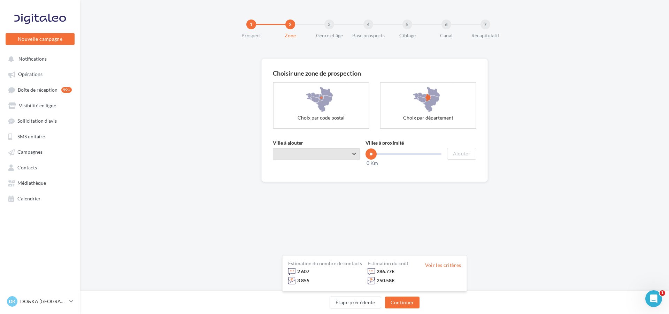
click at [301, 156] on span "Taper le début d'un code postal ou d'une ville ..." at bounding box center [316, 154] width 87 height 12
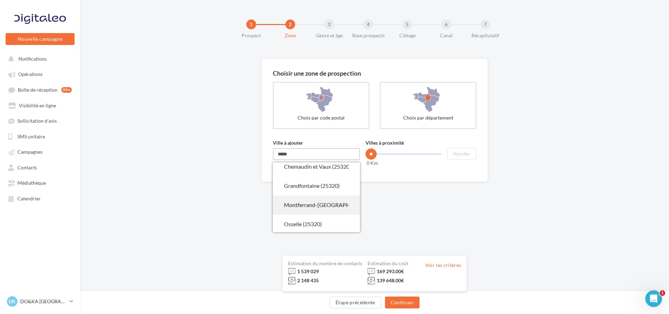
scroll to position [105, 0]
click at [303, 185] on div "Grandfontaine (25320)" at bounding box center [316, 182] width 65 height 8
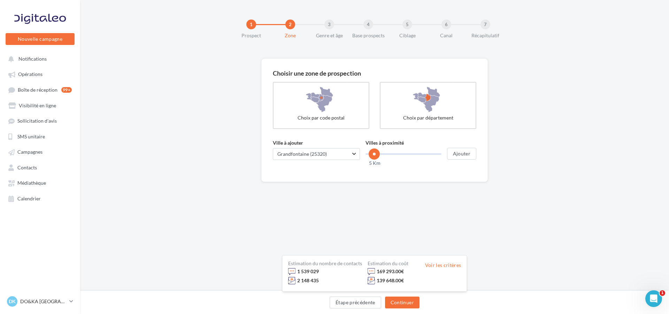
drag, startPoint x: 371, startPoint y: 156, endPoint x: 375, endPoint y: 155, distance: 3.9
click at [375, 155] on span at bounding box center [374, 154] width 11 height 11
click at [456, 152] on button "Ajouter" at bounding box center [461, 154] width 29 height 12
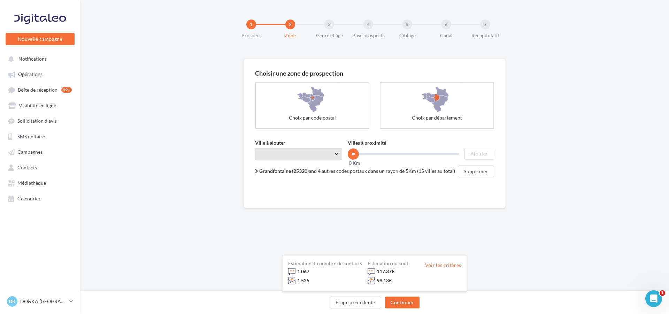
click at [275, 156] on span "Taper le début d'un code postal ou d'une ville ..." at bounding box center [298, 154] width 87 height 12
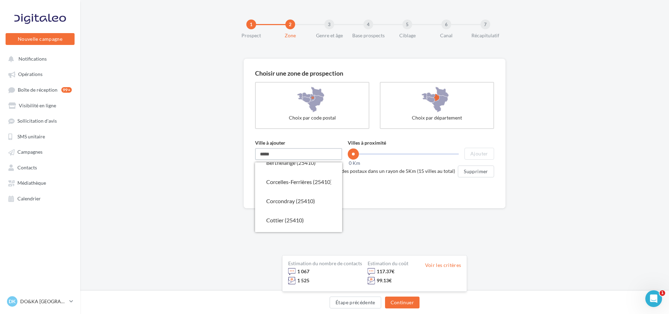
scroll to position [0, 0]
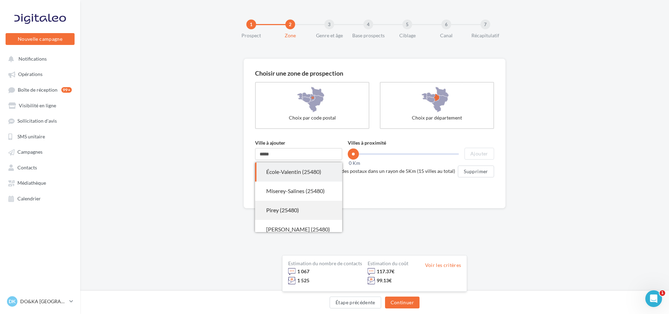
click at [289, 206] on div "Pirey (25480)" at bounding box center [298, 210] width 65 height 8
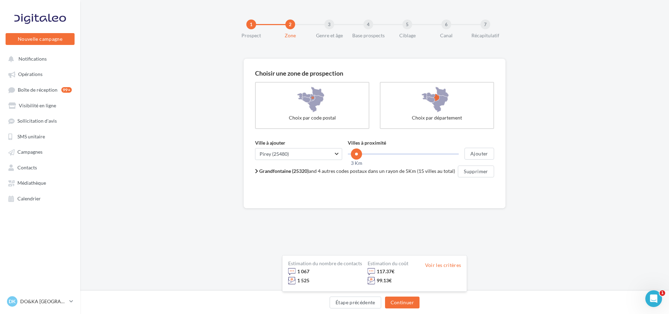
click at [357, 156] on span at bounding box center [356, 154] width 11 height 11
click at [471, 156] on button "Ajouter" at bounding box center [479, 154] width 29 height 12
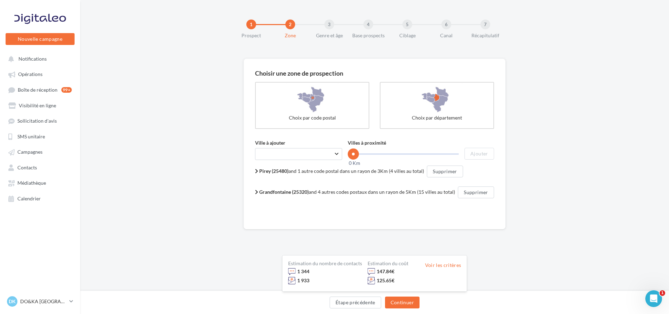
click at [334, 171] on span "Pirey (25480) and 1 autre code postal dans un rayon de 3Km (4 villes au total)" at bounding box center [341, 171] width 165 height 6
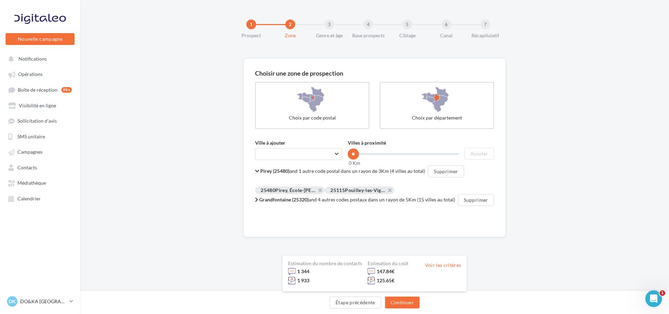
click at [316, 198] on span "Grandfontaine (25320) and 4 autres codes postaux dans un rayon de 5Km (15 ville…" at bounding box center [357, 200] width 196 height 6
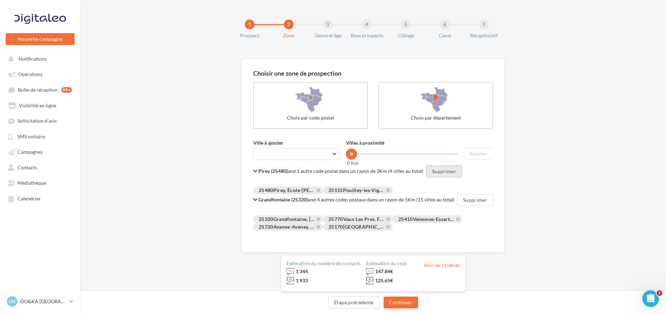
click at [427, 170] on button "Supprimer" at bounding box center [444, 172] width 36 height 12
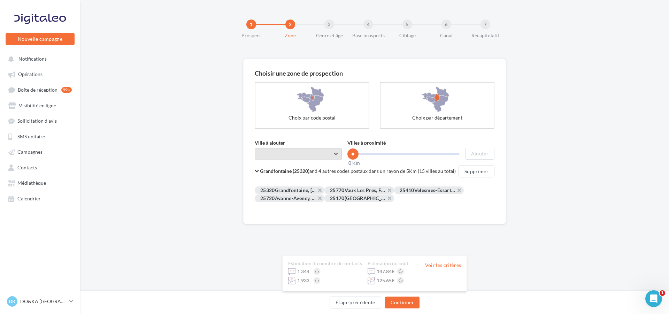
click at [272, 153] on span "Taper le début d'un code postal ou d'une ville ..." at bounding box center [298, 154] width 87 height 12
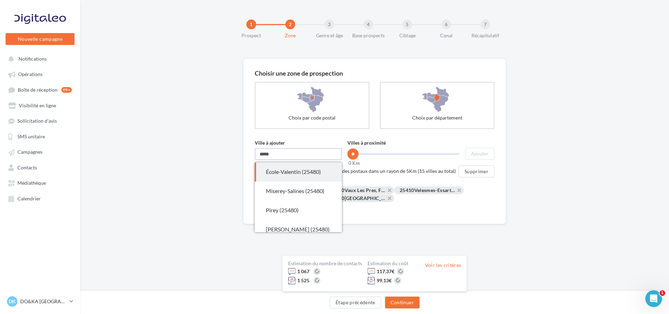
drag, startPoint x: 282, startPoint y: 153, endPoint x: 227, endPoint y: 154, distance: 55.1
click at [219, 156] on div "Choisir une zone de prospection Choix par code postal Choix par département Vil…" at bounding box center [374, 164] width 589 height 210
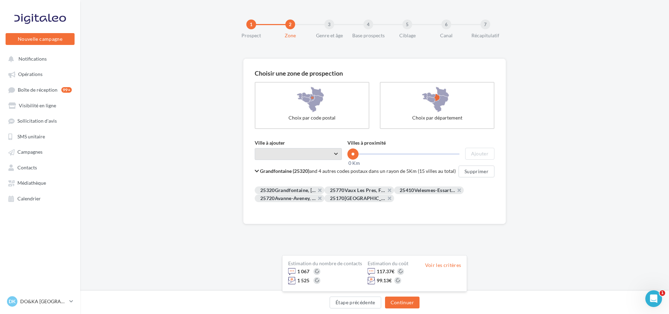
click at [267, 153] on span "Taper le début d'un code postal ou d'une ville ..." at bounding box center [298, 154] width 87 height 12
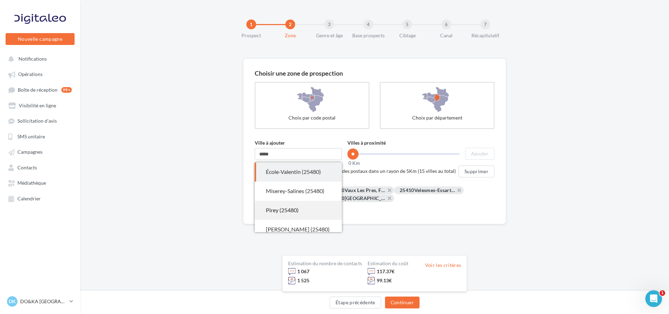
click at [275, 206] on div "Pirey (25480)" at bounding box center [298, 210] width 65 height 8
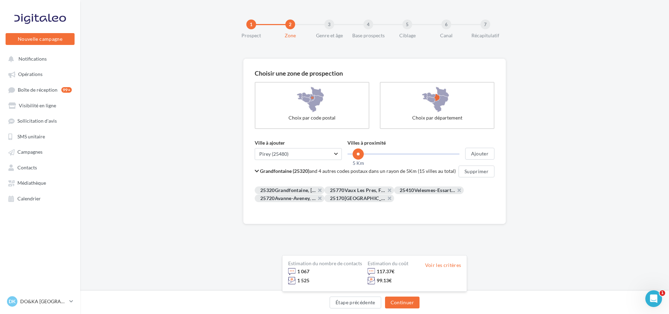
click at [358, 153] on span at bounding box center [358, 154] width 11 height 11
click at [474, 152] on button "Ajouter" at bounding box center [480, 154] width 29 height 12
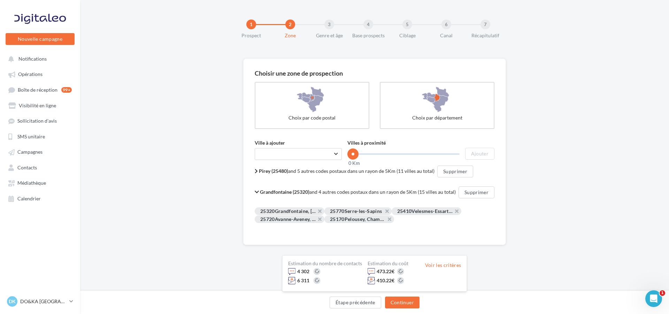
click at [264, 171] on b "Pirey (25480)" at bounding box center [273, 171] width 29 height 6
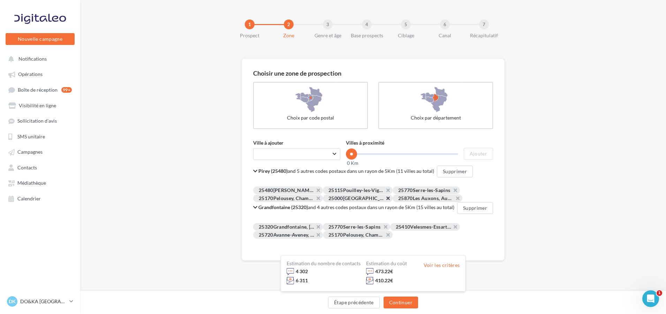
click at [395, 200] on button at bounding box center [395, 200] width 0 height 0
click at [446, 172] on button "Supprimer" at bounding box center [455, 172] width 36 height 12
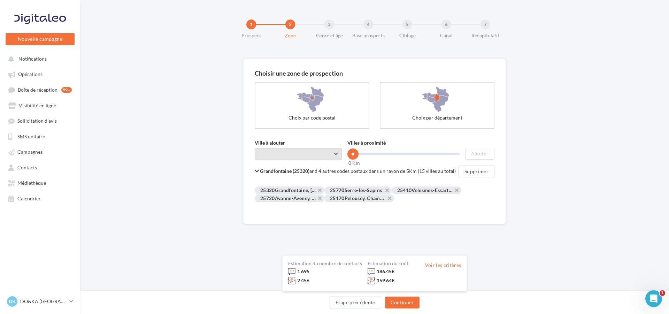
click at [305, 157] on span "Taper le début d'un code postal ou d'une ville ..." at bounding box center [298, 154] width 87 height 12
click at [289, 172] on div "Pirey (25480)" at bounding box center [298, 172] width 65 height 8
drag, startPoint x: 351, startPoint y: 154, endPoint x: 361, endPoint y: 154, distance: 9.8
click at [361, 154] on span at bounding box center [361, 154] width 11 height 11
click at [477, 152] on button "Ajouter" at bounding box center [480, 154] width 29 height 12
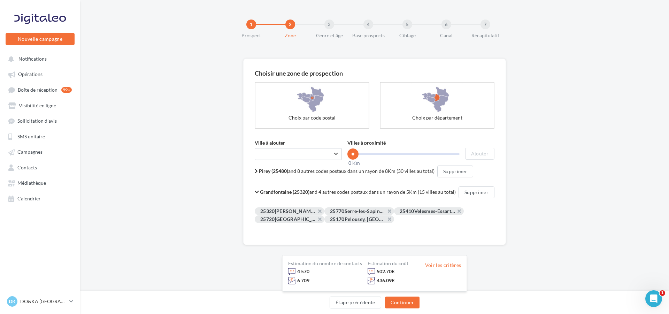
click at [264, 169] on b "Pirey (25480)" at bounding box center [273, 171] width 29 height 6
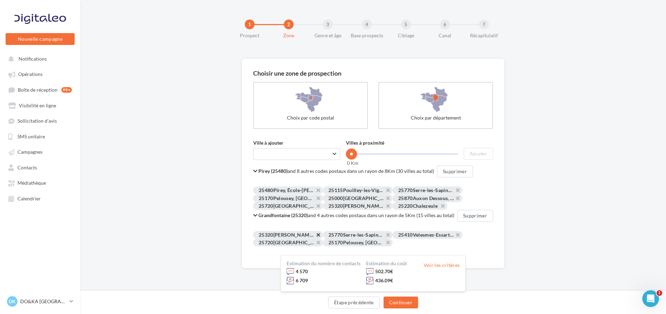
click at [406, 237] on button at bounding box center [406, 237] width 0 height 0
click at [565, 237] on button at bounding box center [565, 237] width 0 height 0
drag, startPoint x: 457, startPoint y: 234, endPoint x: 442, endPoint y: 232, distance: 15.1
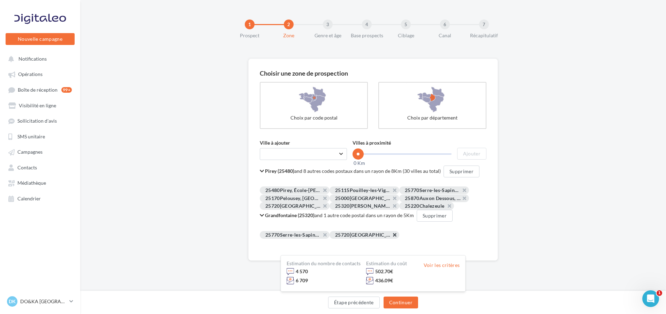
click at [402, 237] on button at bounding box center [402, 237] width 0 height 0
drag, startPoint x: 326, startPoint y: 237, endPoint x: 321, endPoint y: 234, distance: 5.4
click at [372, 237] on button at bounding box center [372, 237] width 0 height 0
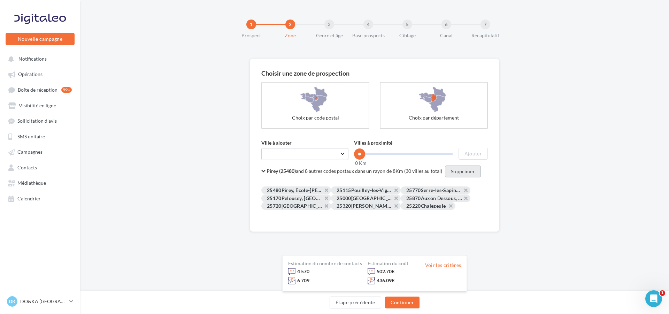
click at [463, 173] on button "Supprimer" at bounding box center [463, 172] width 36 height 12
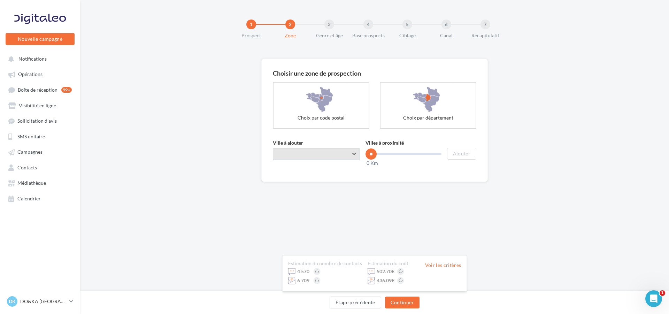
click at [311, 154] on span "Taper le début d'un code postal ou d'une ville ..." at bounding box center [316, 154] width 87 height 12
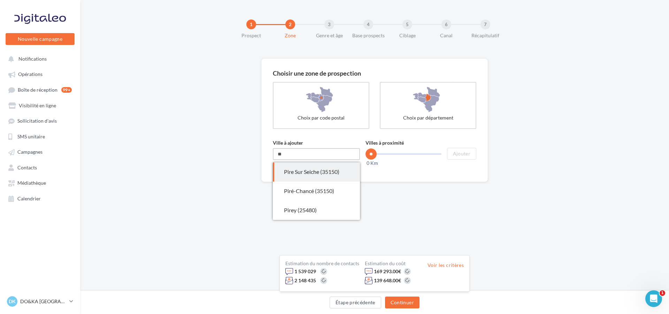
type input "*"
type input "*****"
click at [325, 174] on div "Besançon (25000)" at bounding box center [316, 172] width 65 height 8
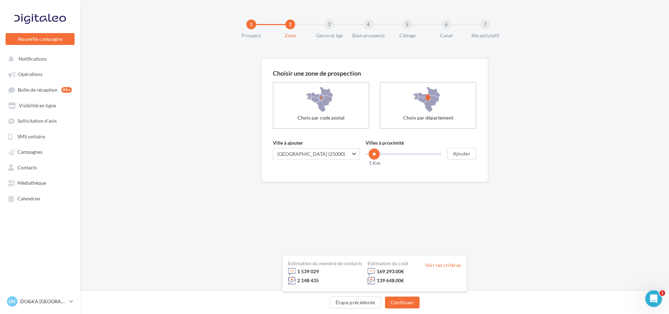
click at [375, 154] on span at bounding box center [374, 154] width 11 height 11
click at [462, 152] on button "Ajouter" at bounding box center [461, 154] width 29 height 12
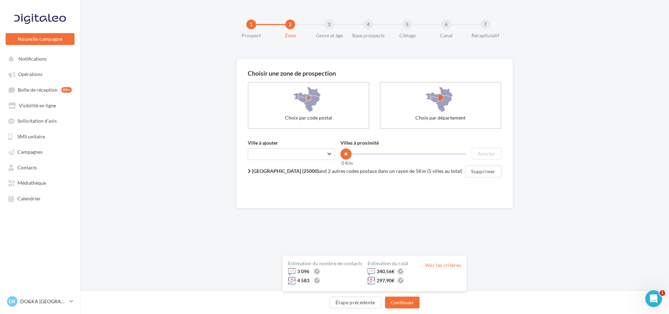
click at [303, 172] on b "Besançon (25000)" at bounding box center [285, 171] width 67 height 6
click at [433, 192] on button at bounding box center [433, 192] width 0 height 0
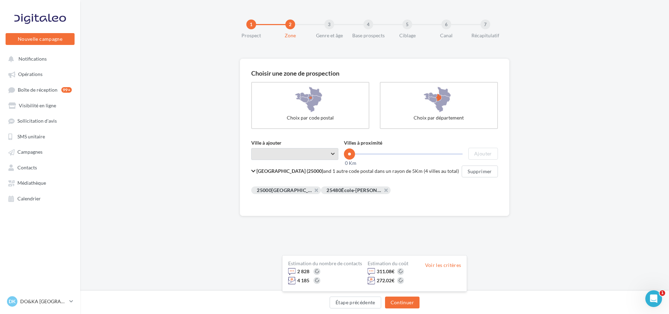
click at [296, 151] on span "Taper le début d'un code postal ou d'une ville ..." at bounding box center [294, 154] width 87 height 12
click at [412, 192] on button at bounding box center [412, 192] width 0 height 0
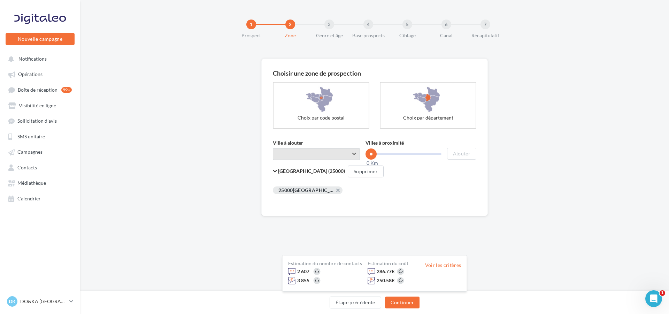
click at [299, 158] on span "Taper le début d'un code postal ou d'une ville ..." at bounding box center [316, 154] width 87 height 12
drag, startPoint x: 299, startPoint y: 158, endPoint x: 219, endPoint y: 148, distance: 80.8
click at [219, 148] on div "Choisir une zone de prospection Choix par code postal Choix par département Vil…" at bounding box center [374, 160] width 589 height 202
type input "*"
type input "*****"
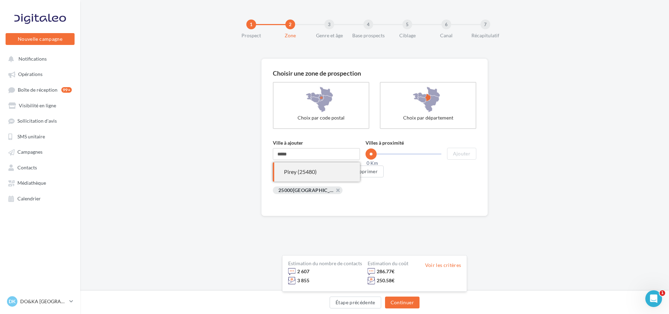
click at [305, 168] on div "Pirey (25480)" at bounding box center [316, 172] width 65 height 8
click at [375, 155] on span at bounding box center [374, 154] width 11 height 11
click at [463, 151] on button "Ajouter" at bounding box center [461, 154] width 29 height 12
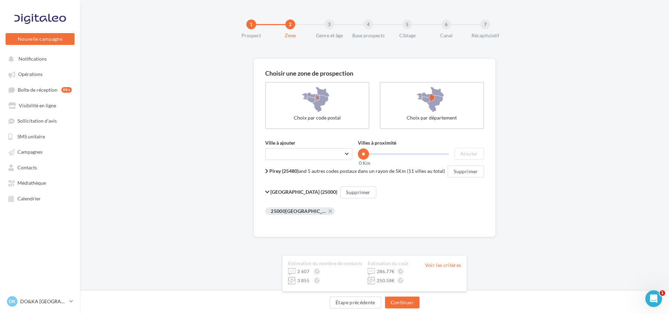
click at [361, 172] on span "Pirey (25480) and 5 autres codes postaux dans un rayon de 5Km (11 villes au tot…" at bounding box center [358, 171] width 176 height 6
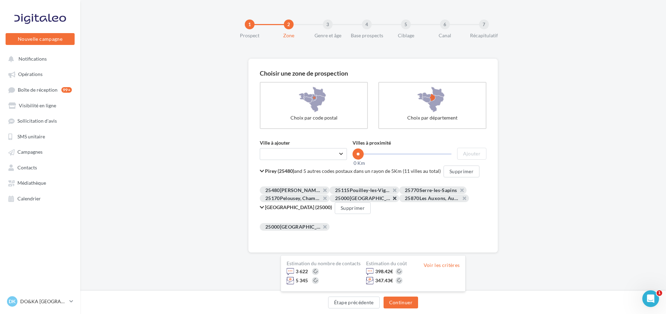
click at [402, 200] on button at bounding box center [402, 200] width 0 height 0
click at [282, 155] on span "Taper le début d'un code postal ou d'une ville ..." at bounding box center [303, 154] width 87 height 12
drag, startPoint x: 282, startPoint y: 155, endPoint x: 235, endPoint y: 157, distance: 47.5
click at [235, 157] on div "Choisir une zone de prospection Choix par code postal Choix par département Vil…" at bounding box center [373, 178] width 586 height 239
type input "*"
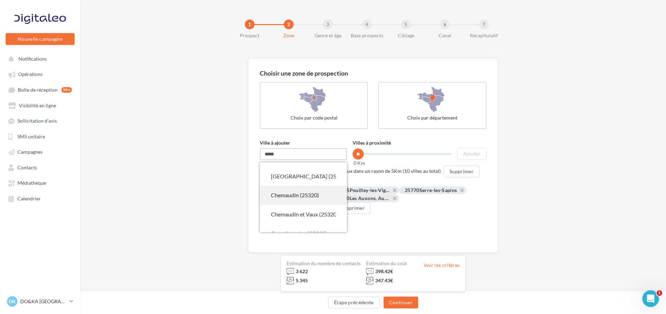
scroll to position [70, 0]
click at [298, 214] on div "Grandfontaine (25320)" at bounding box center [303, 217] width 65 height 8
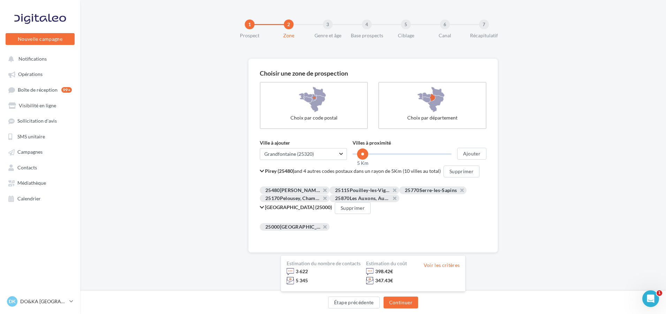
click at [363, 155] on span at bounding box center [362, 154] width 11 height 11
click at [476, 152] on button "Ajouter" at bounding box center [471, 154] width 29 height 12
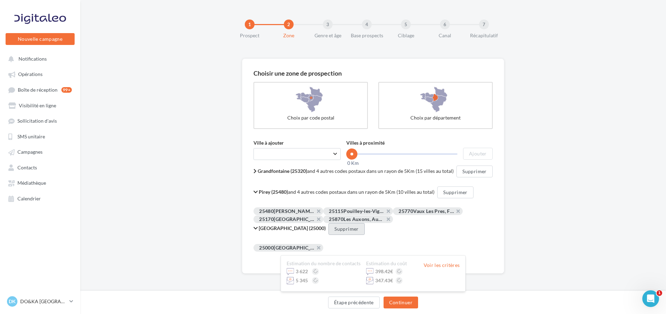
scroll to position [23, 0]
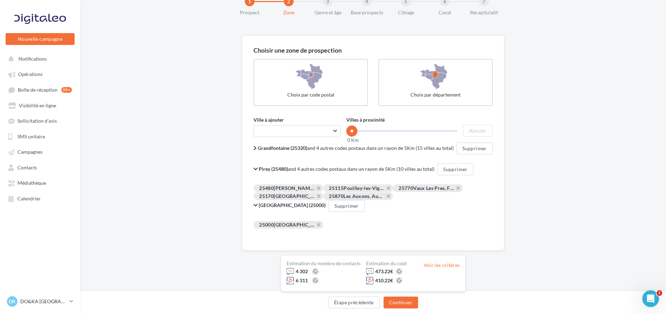
click at [274, 145] on b "Grandfontaine (25320)" at bounding box center [283, 148] width 50 height 6
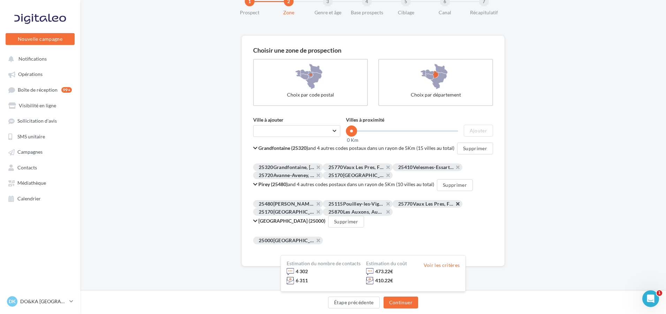
click at [465, 206] on button at bounding box center [465, 206] width 0 height 0
click at [256, 220] on icon at bounding box center [255, 221] width 4 height 5
click at [327, 219] on button "Supprimer" at bounding box center [345, 222] width 36 height 12
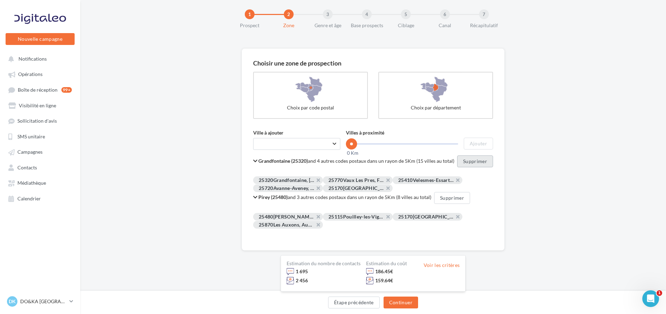
drag, startPoint x: 472, startPoint y: 159, endPoint x: 460, endPoint y: 159, distance: 12.2
click at [471, 159] on button "Supprimer" at bounding box center [475, 162] width 36 height 12
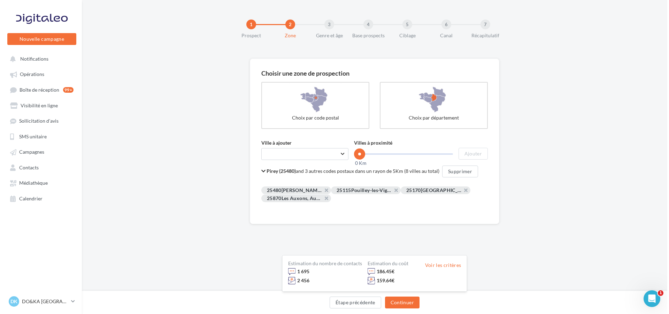
scroll to position [0, 0]
click at [456, 170] on button "Supprimer" at bounding box center [460, 172] width 36 height 12
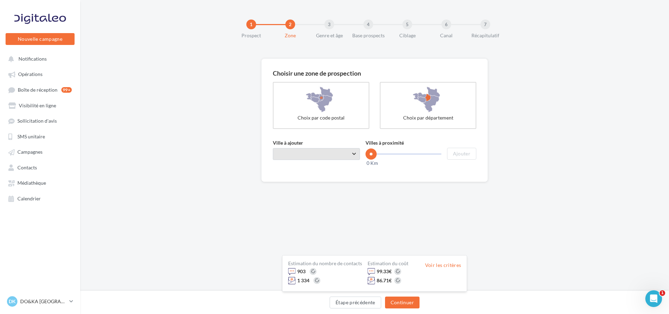
click at [300, 153] on span "Taper le début d'un code postal ou d'une ville ..." at bounding box center [316, 154] width 87 height 12
click at [354, 153] on span "Taper le début d'un code postal ou d'une ville ... Abbans-Dessous (25320)" at bounding box center [316, 154] width 87 height 12
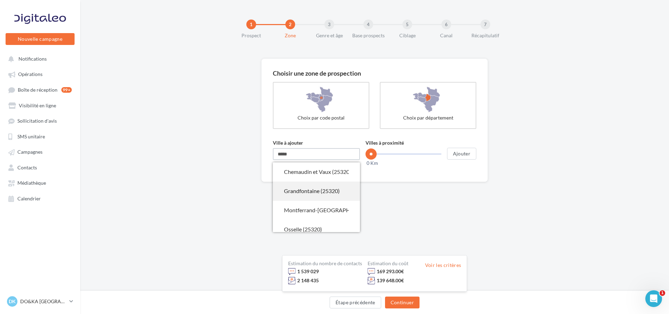
scroll to position [121, 0]
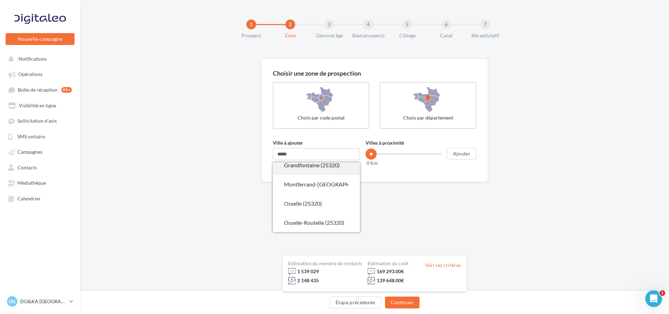
click at [304, 169] on div "Grandfontaine (25320)" at bounding box center [316, 165] width 65 height 8
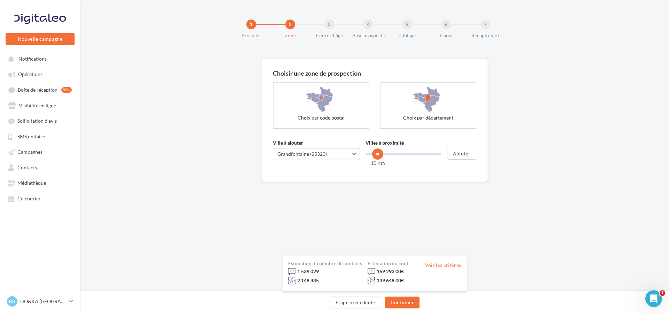
drag, startPoint x: 372, startPoint y: 152, endPoint x: 378, endPoint y: 152, distance: 5.2
click at [378, 152] on span at bounding box center [377, 154] width 11 height 11
click at [376, 154] on span at bounding box center [375, 154] width 11 height 11
click at [461, 154] on button "Ajouter" at bounding box center [461, 154] width 29 height 12
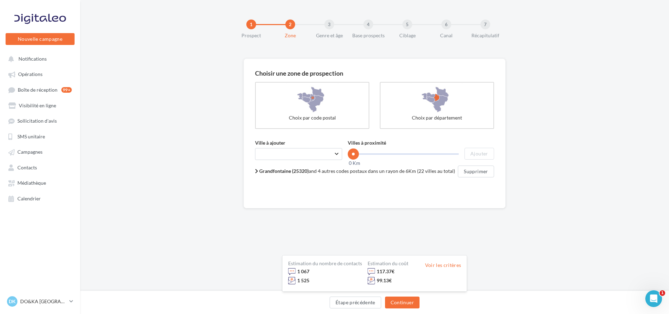
click at [259, 171] on b "Grandfontaine (25320)" at bounding box center [284, 171] width 50 height 6
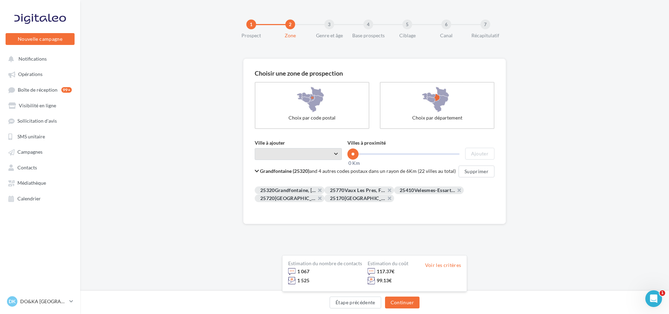
click at [280, 152] on span "Taper le début d'un code postal ou d'une ville ..." at bounding box center [298, 154] width 87 height 12
click at [358, 153] on span at bounding box center [358, 154] width 11 height 11
click at [476, 154] on button "Ajouter" at bounding box center [480, 154] width 29 height 12
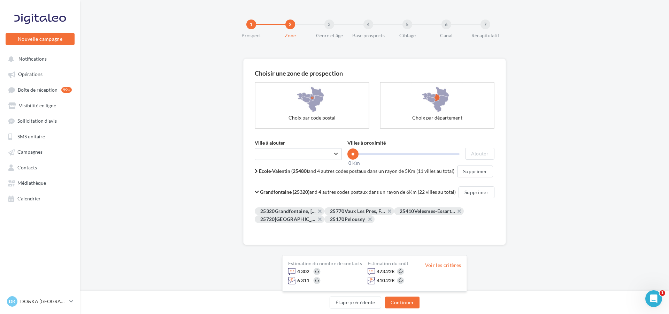
click at [277, 170] on b "École-Valentin (25480)" at bounding box center [283, 171] width 49 height 6
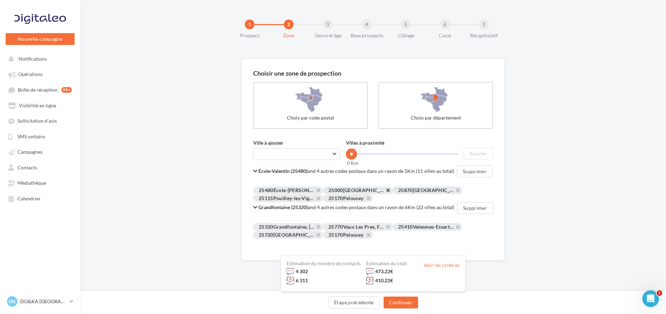
click at [395, 192] on button at bounding box center [395, 192] width 0 height 0
click at [547, 186] on div "Choisir une zone de prospection Choix par code postal Choix par département Vil…" at bounding box center [373, 182] width 586 height 247
click at [537, 185] on div "Choisir une zone de prospection Choix par code postal Choix par département Vil…" at bounding box center [373, 182] width 586 height 247
click at [211, 203] on div "Choisir une zone de prospection Choix par code postal Choix par département Vil…" at bounding box center [373, 182] width 586 height 247
click at [313, 155] on span "Taper le début d'un code postal ou d'une ville ..." at bounding box center [296, 154] width 87 height 12
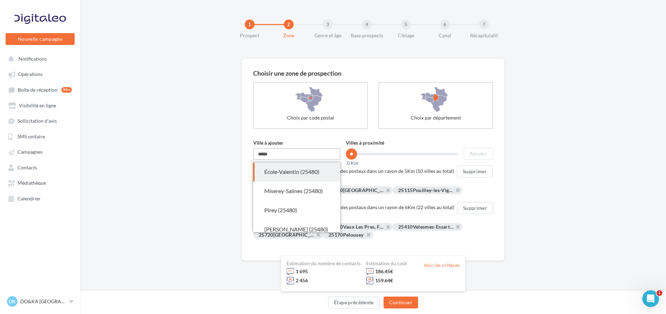
drag, startPoint x: 312, startPoint y: 156, endPoint x: 255, endPoint y: 153, distance: 57.3
click at [255, 153] on input "*****" at bounding box center [296, 154] width 87 height 12
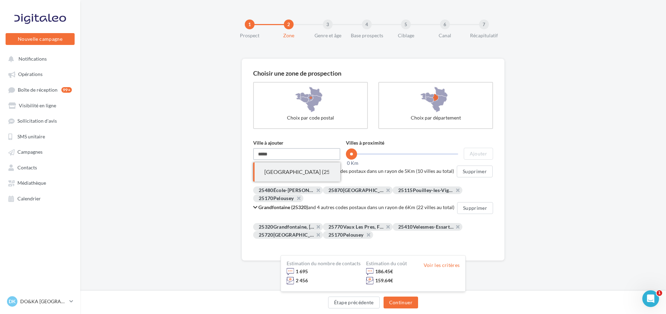
type input "*****"
click at [194, 174] on div "Choisir une zone de prospection Choix par code postal Choix par département Vil…" at bounding box center [373, 182] width 586 height 247
click at [313, 158] on span "Taper le début d'un code postal ou d'une ville ..." at bounding box center [296, 154] width 87 height 12
click at [225, 174] on div "Choisir une zone de prospection Choix par code postal Choix par département Vil…" at bounding box center [373, 182] width 586 height 247
click at [398, 303] on button "Continuer" at bounding box center [401, 303] width 35 height 12
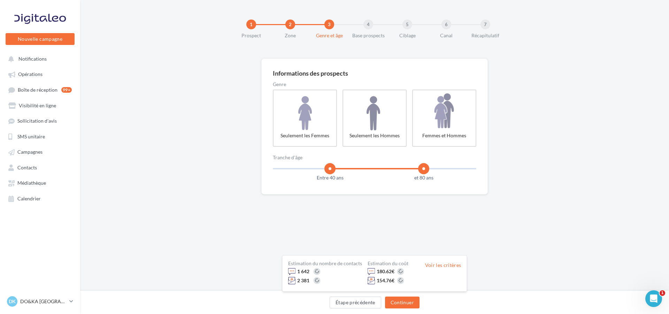
drag, startPoint x: 320, startPoint y: 167, endPoint x: 330, endPoint y: 167, distance: 10.1
click at [330, 167] on span at bounding box center [330, 168] width 11 height 11
drag, startPoint x: 424, startPoint y: 168, endPoint x: 401, endPoint y: 169, distance: 22.7
click at [401, 169] on span at bounding box center [400, 168] width 11 height 11
click at [343, 302] on button "Étape précédente" at bounding box center [356, 303] width 52 height 12
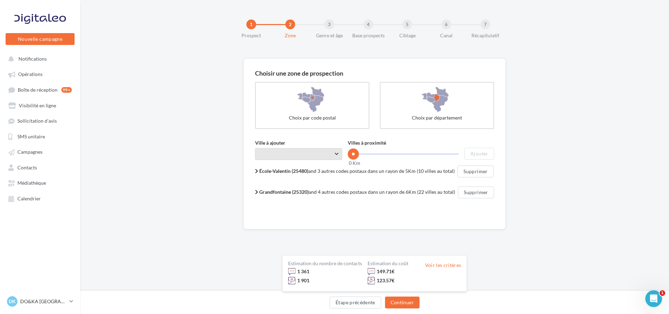
click at [271, 156] on span "Taper le début d'un code postal ou d'une ville ..." at bounding box center [298, 154] width 87 height 12
click at [288, 176] on span "Besançon (25000)" at bounding box center [298, 171] width 87 height 19
click at [478, 150] on button "Ajouter" at bounding box center [479, 154] width 29 height 12
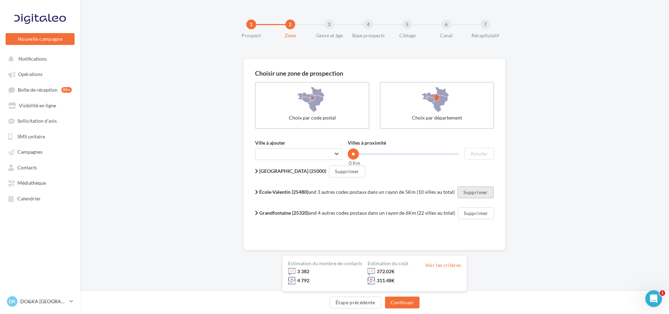
drag, startPoint x: 469, startPoint y: 191, endPoint x: 544, endPoint y: 193, distance: 75.0
click at [544, 193] on div "Choisir une zone de prospection Choix par code postal Choix par département Vil…" at bounding box center [374, 177] width 589 height 236
click at [473, 194] on button "Supprimer" at bounding box center [476, 193] width 36 height 12
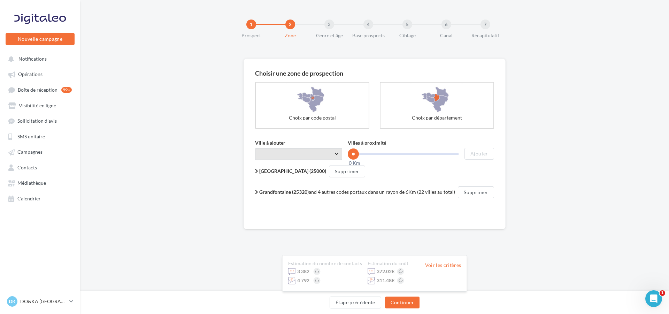
click at [296, 154] on span "Taper le début d'un code postal ou d'une ville ..." at bounding box center [298, 154] width 87 height 12
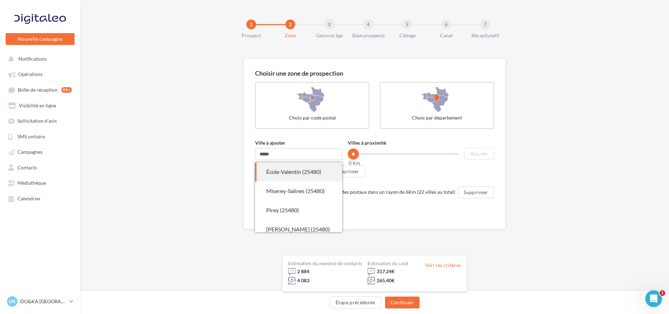
click at [298, 171] on div "École-Valentin (25480)" at bounding box center [298, 172] width 65 height 8
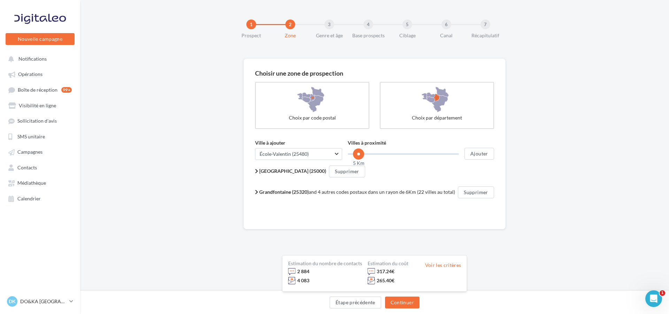
drag, startPoint x: 353, startPoint y: 155, endPoint x: 359, endPoint y: 155, distance: 5.6
click at [359, 155] on span at bounding box center [358, 154] width 11 height 11
click at [475, 152] on button "Ajouter" at bounding box center [479, 154] width 29 height 12
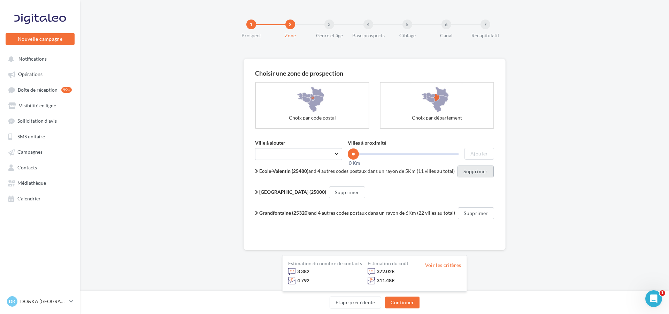
click at [475, 172] on button "Supprimer" at bounding box center [476, 172] width 36 height 12
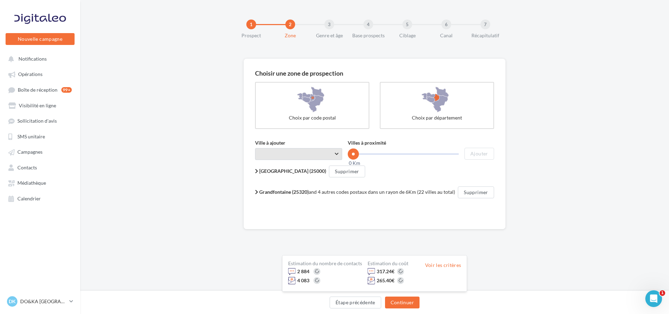
click at [276, 154] on span "Taper le début d'un code postal ou d'une ville ..." at bounding box center [298, 154] width 87 height 12
type input "*"
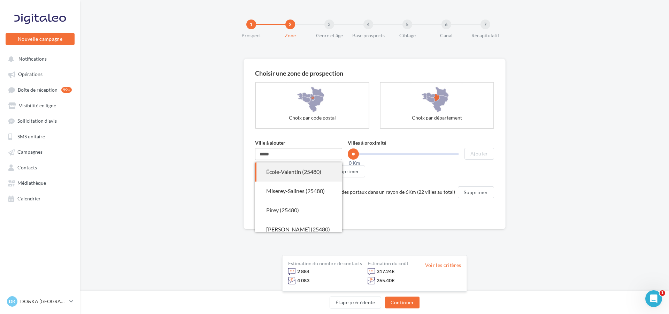
click at [290, 173] on div "École-Valentin (25480)" at bounding box center [298, 172] width 65 height 8
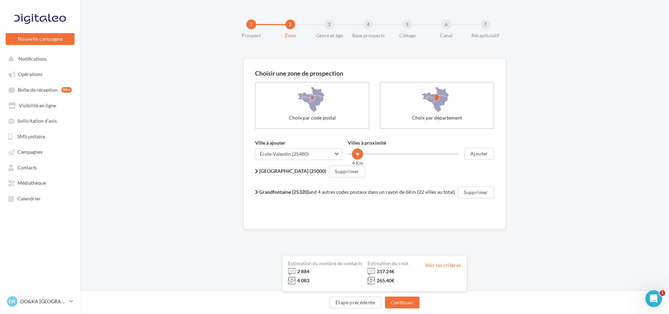
drag, startPoint x: 354, startPoint y: 152, endPoint x: 358, endPoint y: 153, distance: 3.5
click at [358, 153] on span at bounding box center [357, 154] width 11 height 11
click at [485, 151] on button "Ajouter" at bounding box center [479, 154] width 29 height 12
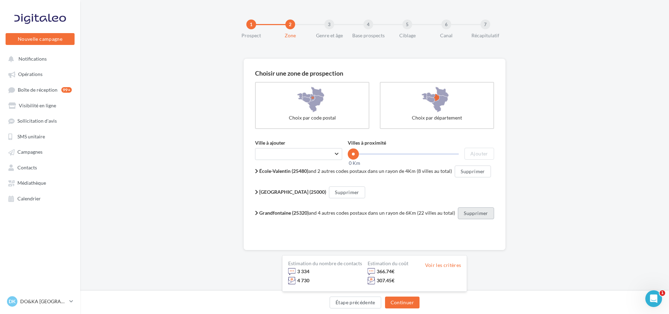
click at [476, 212] on button "Supprimer" at bounding box center [476, 213] width 36 height 12
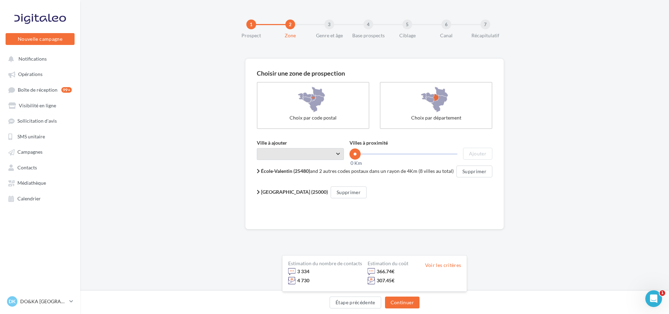
click at [303, 153] on span "Taper le début d'un code postal ou d'une ville ..." at bounding box center [300, 154] width 87 height 12
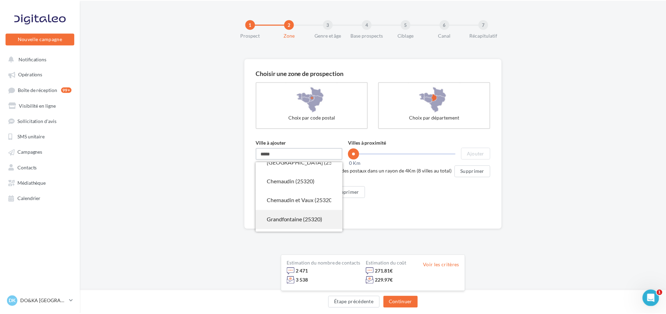
scroll to position [70, 0]
type input "*****"
click at [289, 218] on div "Grandfontaine (25320)" at bounding box center [300, 217] width 65 height 8
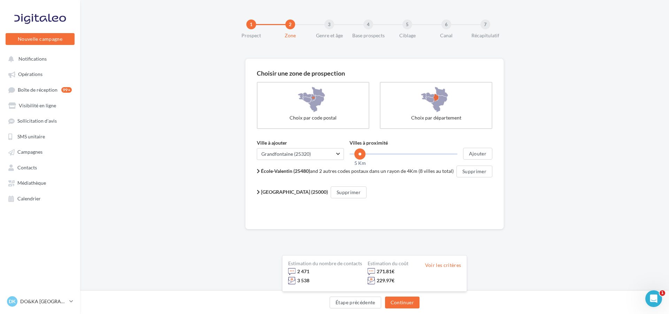
drag, startPoint x: 354, startPoint y: 152, endPoint x: 360, endPoint y: 154, distance: 5.8
click at [360, 154] on span at bounding box center [360, 154] width 11 height 11
click at [477, 154] on button "Ajouter" at bounding box center [477, 154] width 29 height 12
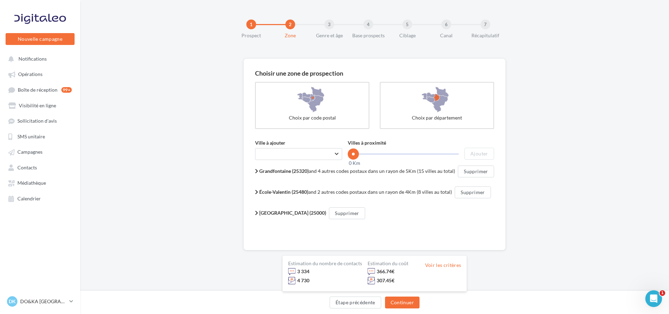
click at [261, 172] on b "Grandfontaine (25320)" at bounding box center [284, 171] width 50 height 6
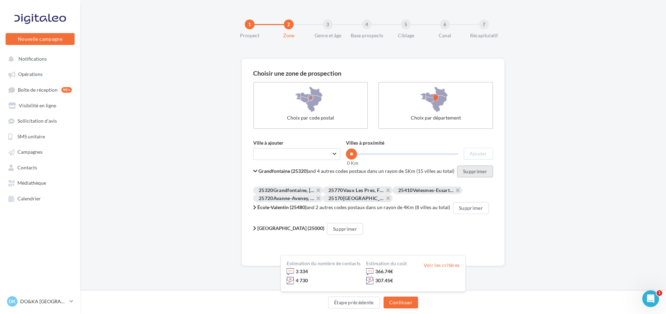
click at [477, 170] on button "Supprimer" at bounding box center [475, 172] width 36 height 12
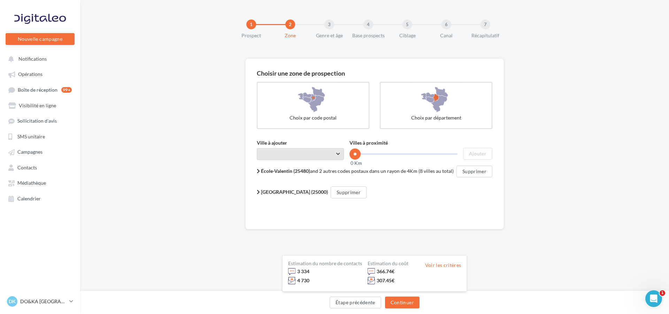
click at [296, 156] on span "Taper le début d'un code postal ou d'une ville ..." at bounding box center [300, 154] width 87 height 12
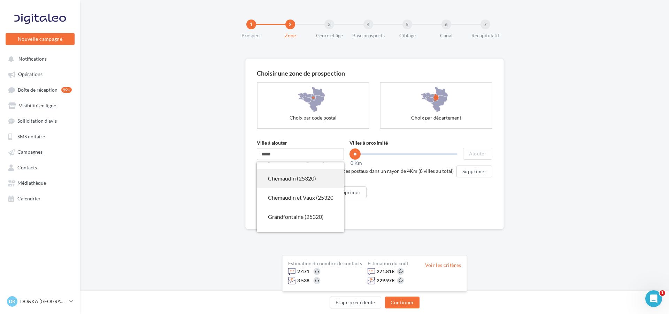
click at [294, 181] on div "Chemaudin (25320)" at bounding box center [300, 179] width 65 height 8
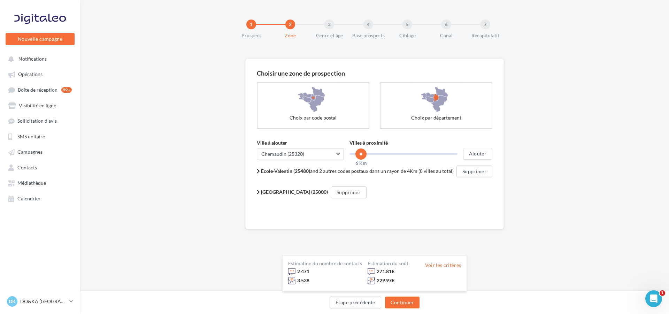
click at [361, 157] on span at bounding box center [361, 154] width 11 height 11
click at [480, 154] on button "Ajouter" at bounding box center [477, 154] width 29 height 12
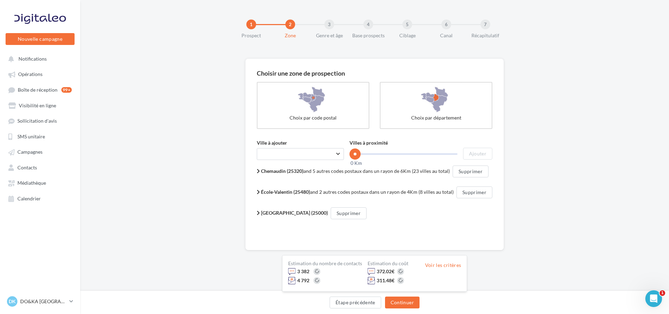
click at [281, 170] on b "Chemaudin (25320)" at bounding box center [282, 171] width 43 height 6
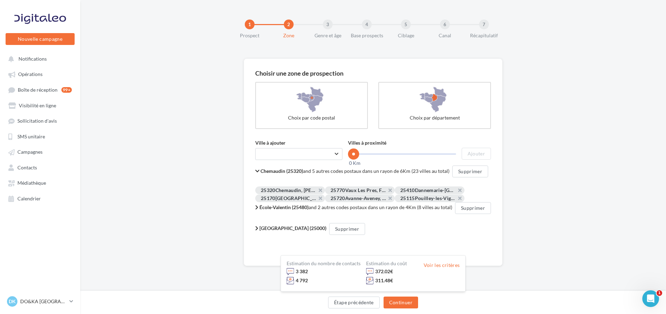
click at [285, 206] on b "École-Valentin (25480)" at bounding box center [283, 207] width 49 height 6
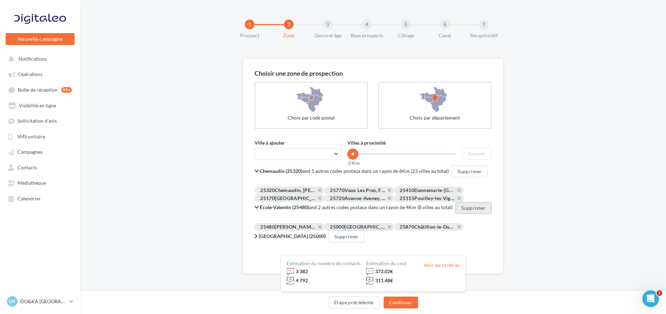
click at [473, 207] on button "Supprimer" at bounding box center [473, 208] width 36 height 12
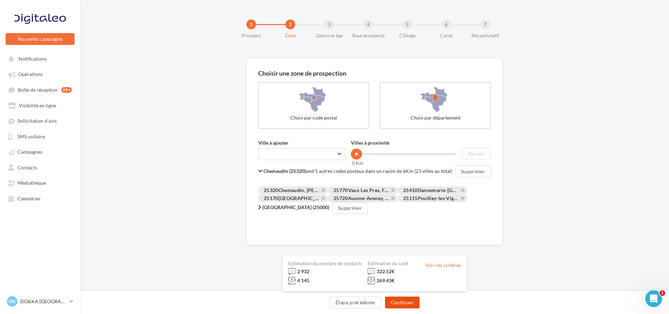
click at [406, 303] on button "Continuer" at bounding box center [402, 303] width 35 height 12
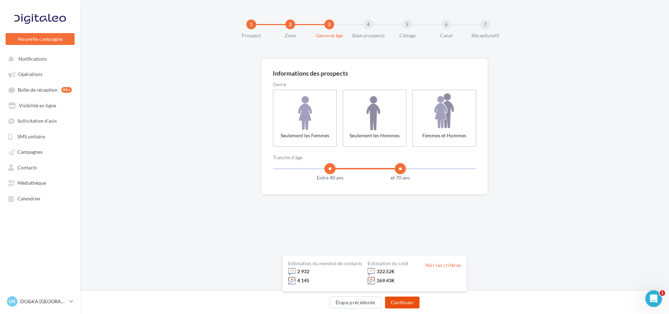
click at [406, 303] on button "Continuer" at bounding box center [402, 303] width 35 height 12
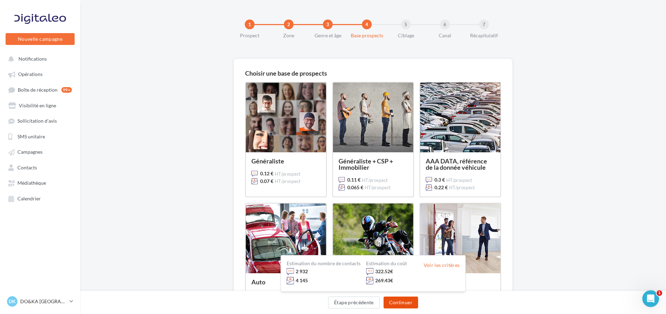
click at [402, 301] on button "Continuer" at bounding box center [401, 303] width 35 height 12
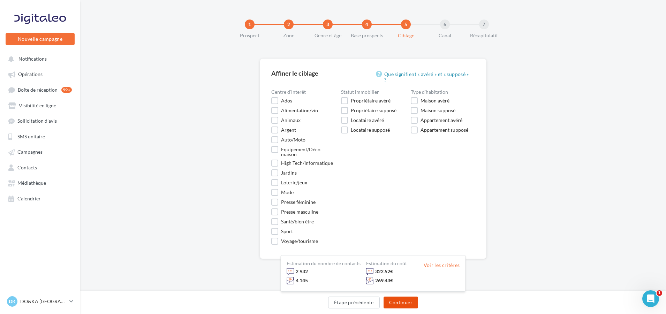
click at [394, 300] on button "Continuer" at bounding box center [401, 303] width 35 height 12
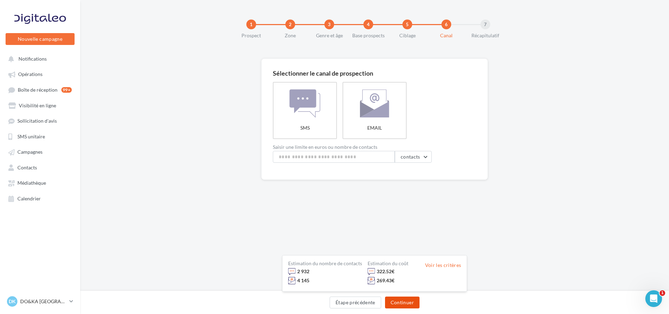
click at [404, 302] on button "Continuer" at bounding box center [402, 303] width 35 height 12
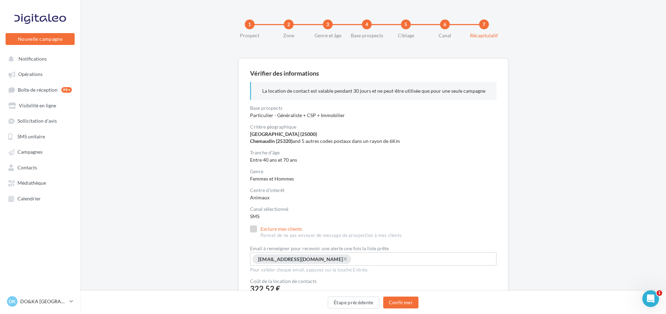
click at [256, 231] on label "Exclure mes clients Permet de ne pas envoyer de message de prospection à mes cl…" at bounding box center [326, 232] width 152 height 13
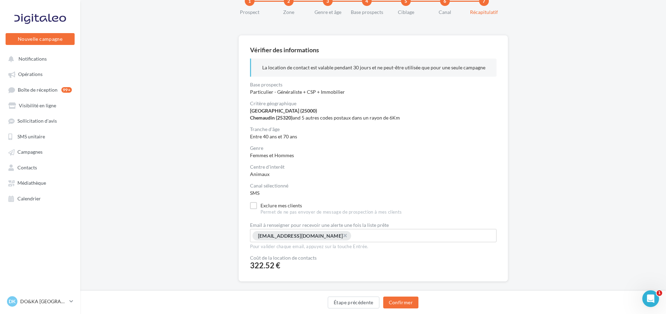
scroll to position [53, 0]
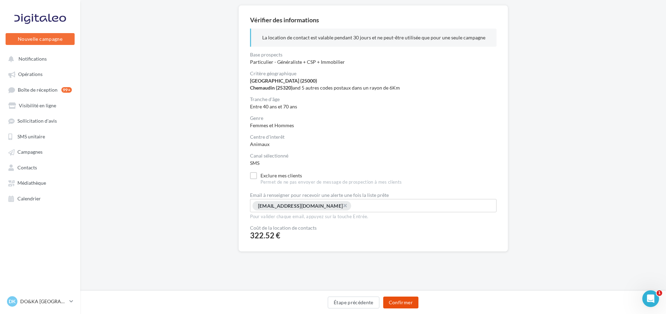
click at [396, 304] on button "Confirmer" at bounding box center [400, 303] width 35 height 12
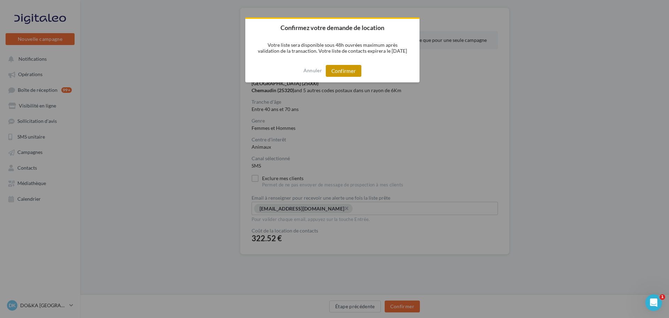
click at [345, 72] on button "Confirmer" at bounding box center [344, 71] width 36 height 12
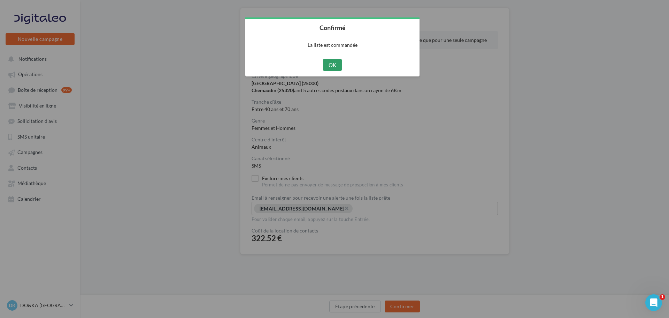
click at [330, 64] on button "OK" at bounding box center [332, 65] width 19 height 12
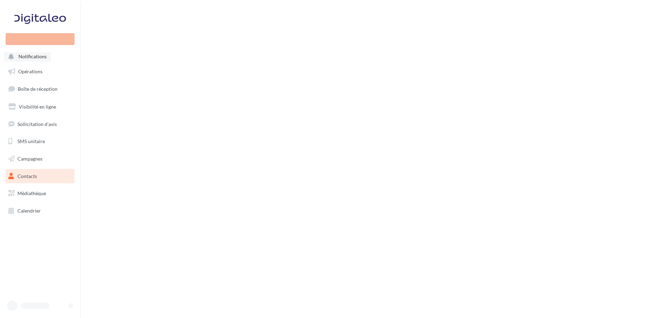
click at [30, 58] on span "Notifications" at bounding box center [32, 57] width 28 height 6
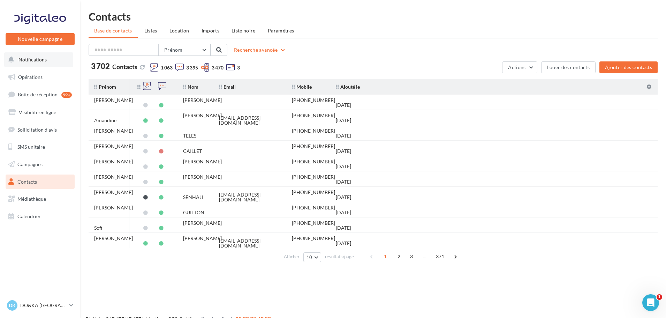
click at [33, 58] on span "Notifications" at bounding box center [32, 59] width 28 height 6
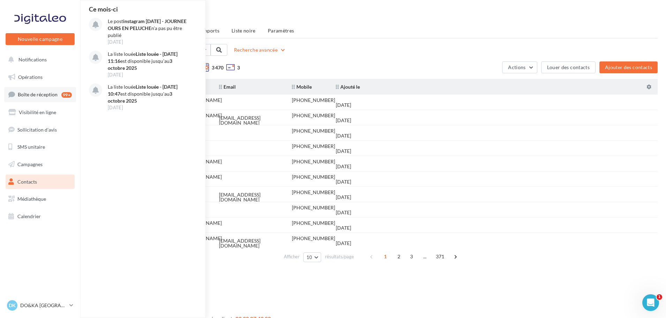
click at [33, 92] on span "Boîte de réception" at bounding box center [38, 94] width 40 height 6
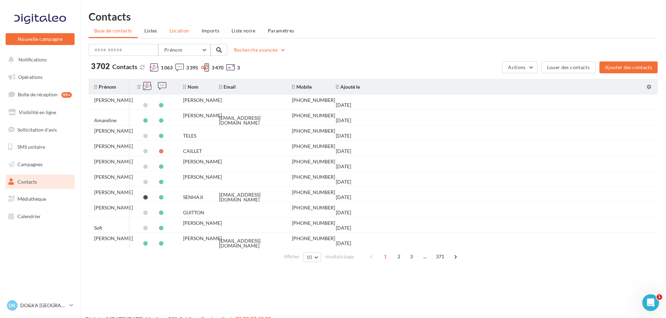
click at [178, 31] on span "Location" at bounding box center [179, 31] width 20 height 6
